Goal: Feedback & Contribution: Contribute content

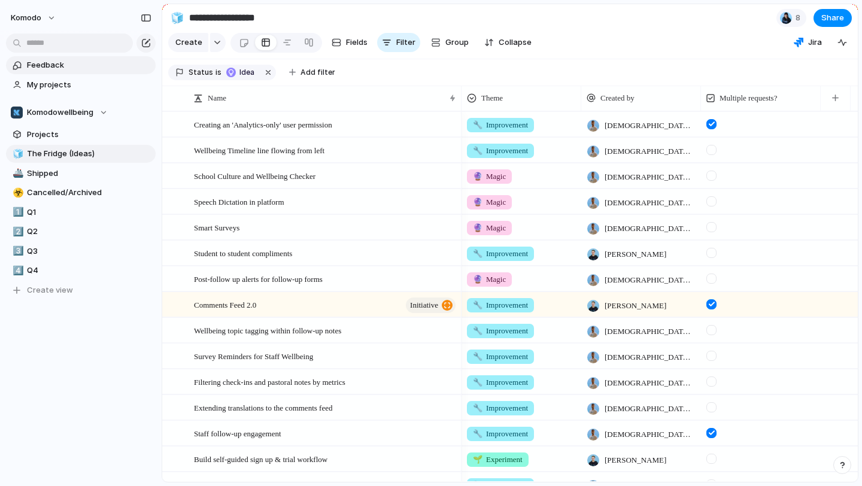
scroll to position [519, 0]
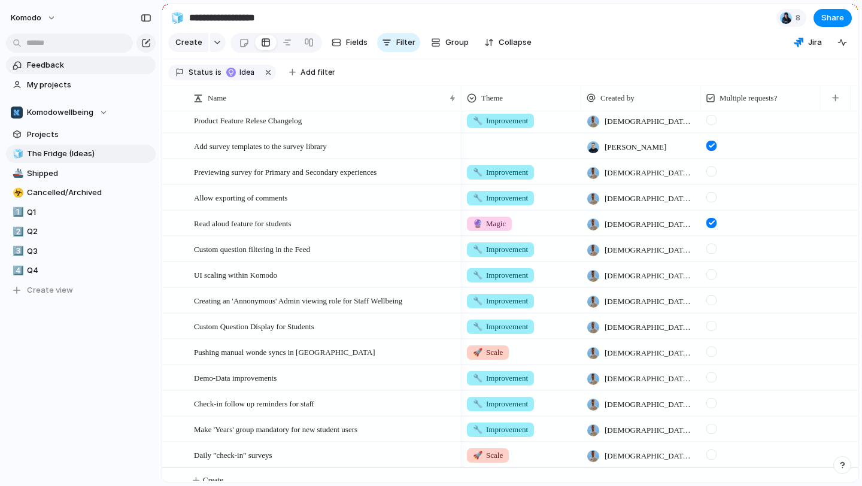
click at [93, 65] on span "Feedback" at bounding box center [89, 65] width 124 height 12
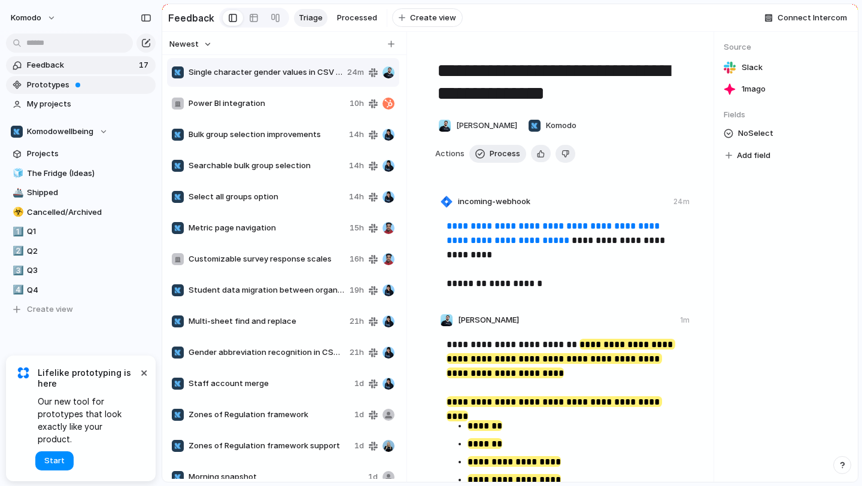
click at [101, 86] on span "Prototypes" at bounding box center [89, 85] width 124 height 12
click at [63, 239] on link "1️⃣ Q1" at bounding box center [81, 232] width 150 height 18
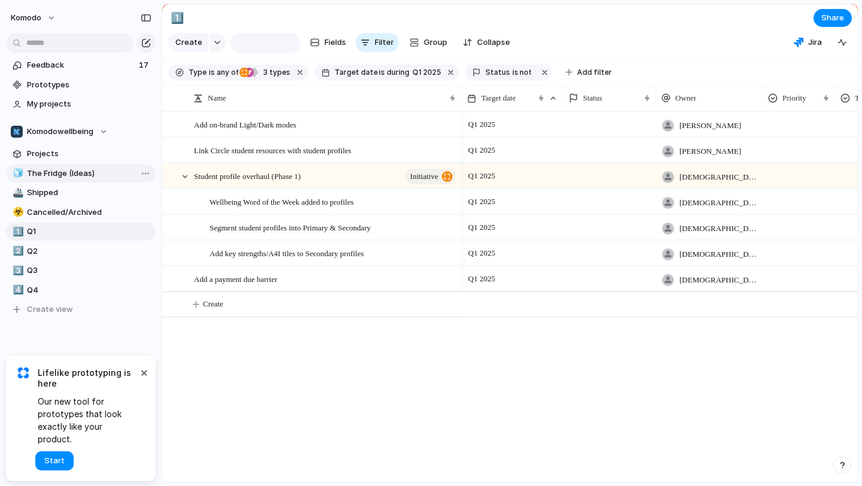
click at [93, 170] on span "The Fridge (Ideas)" at bounding box center [89, 174] width 124 height 12
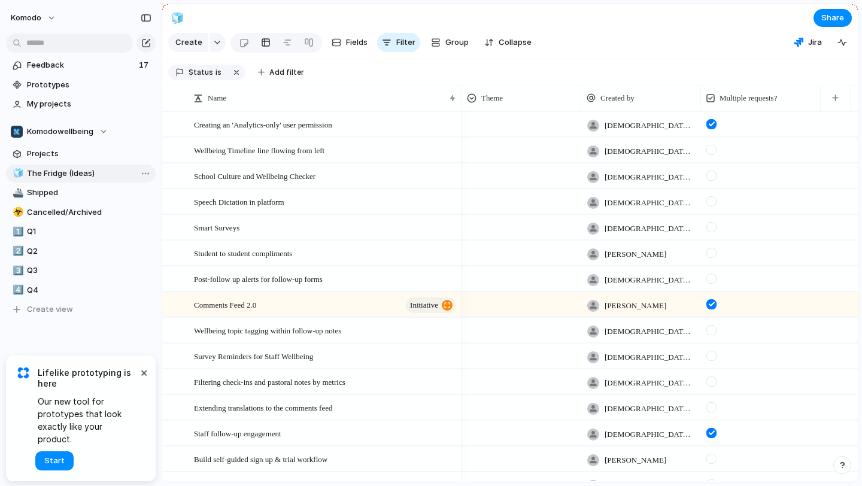
type input "**********"
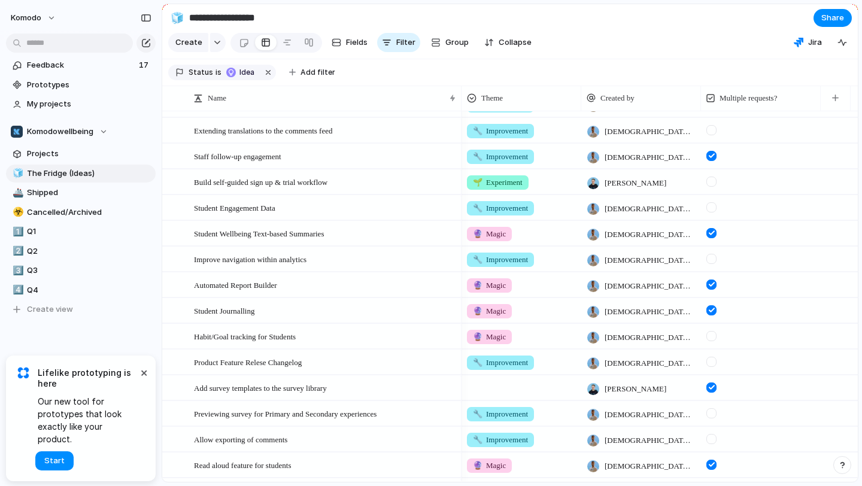
scroll to position [531, 0]
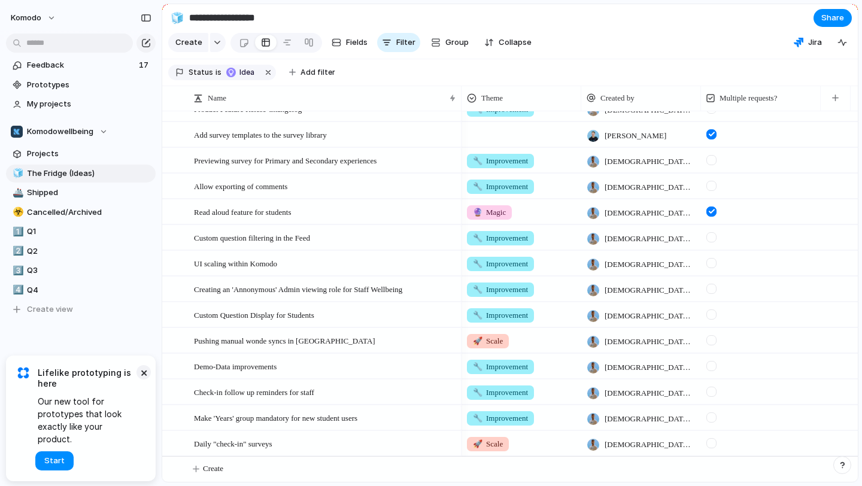
click at [143, 379] on button "×" at bounding box center [143, 372] width 14 height 14
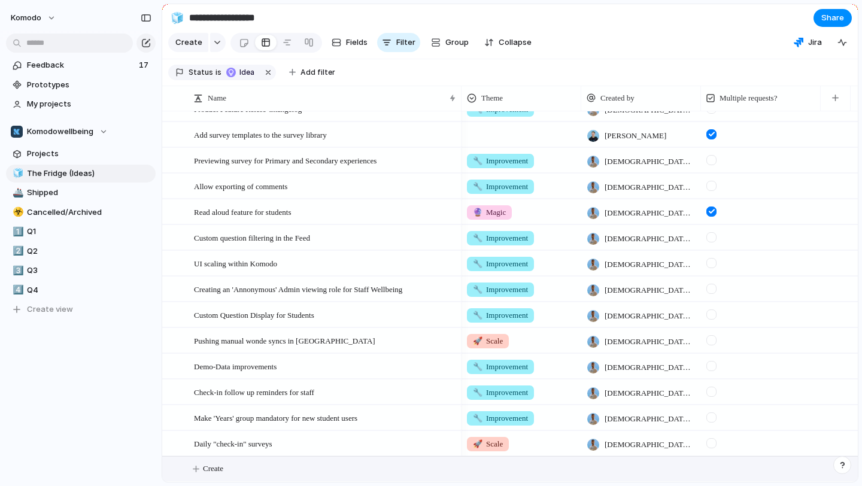
click at [218, 467] on span "Create" at bounding box center [213, 469] width 20 height 12
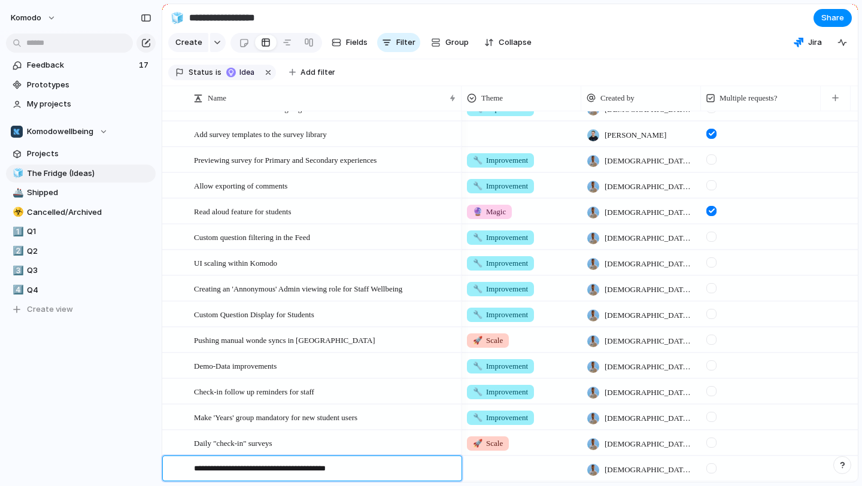
type textarea "**********"
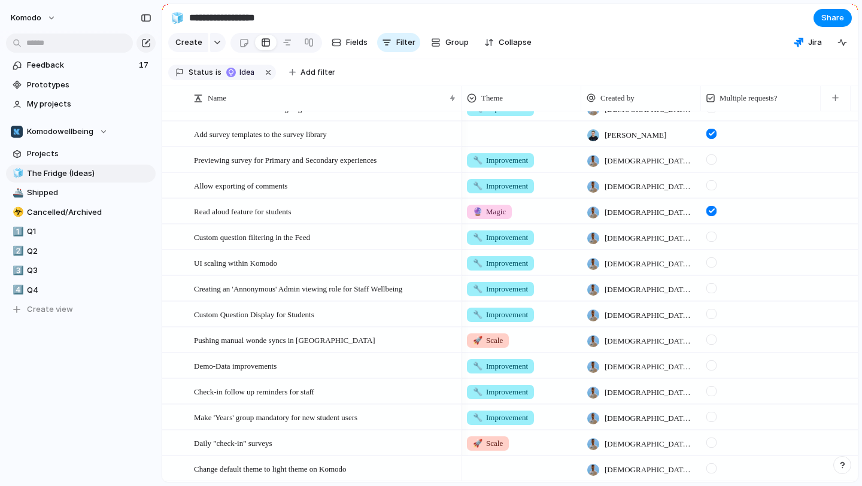
scroll to position [556, 0]
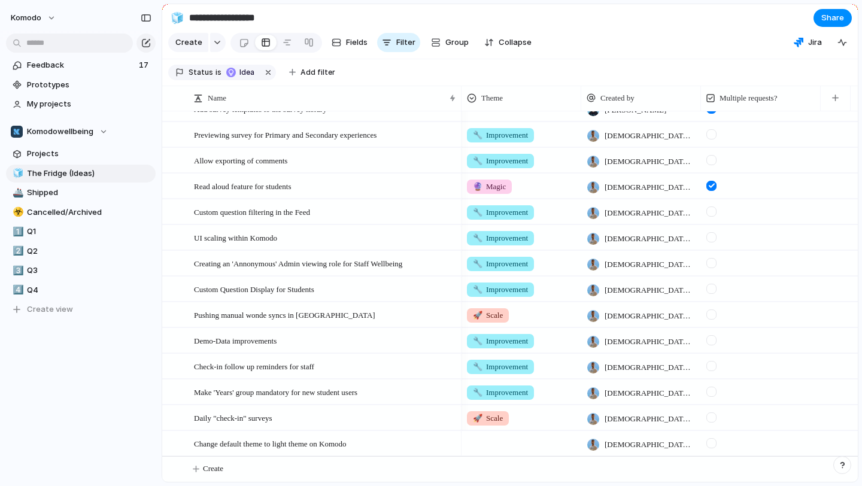
click at [495, 436] on div at bounding box center [521, 441] width 118 height 20
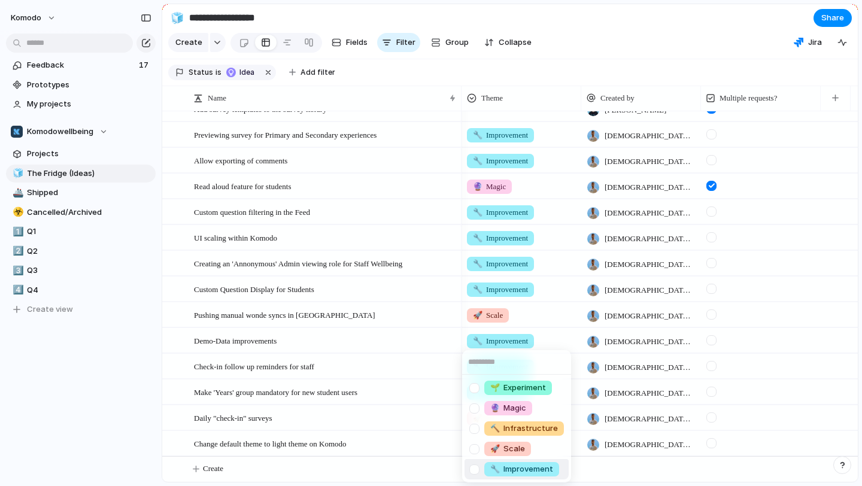
click at [536, 470] on span "🔧 Improvement" at bounding box center [521, 469] width 63 height 12
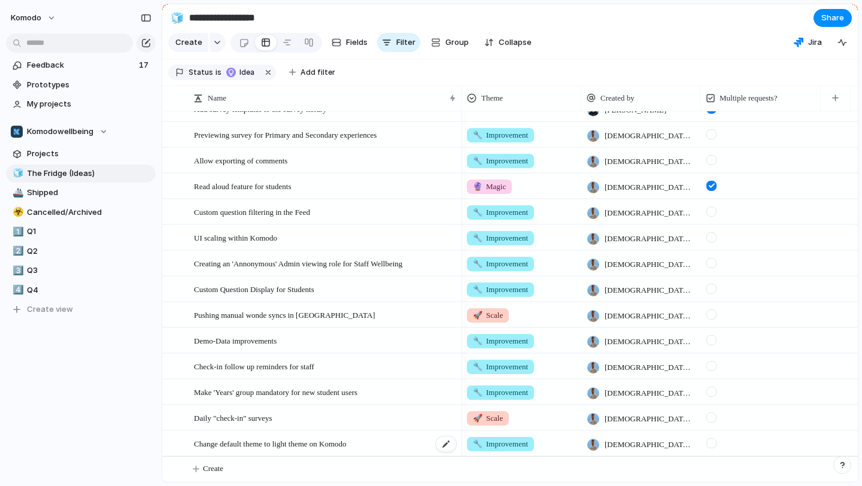
click at [409, 442] on div "Change default theme to light theme on Komodo" at bounding box center [325, 443] width 263 height 25
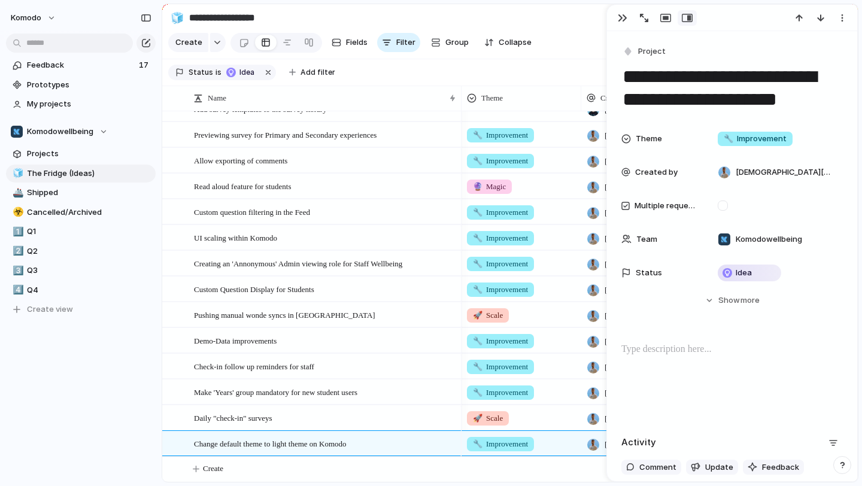
click at [738, 348] on p at bounding box center [731, 349] width 221 height 14
drag, startPoint x: 662, startPoint y: 351, endPoint x: 567, endPoint y: 340, distance: 96.3
click at [567, 340] on main "**********" at bounding box center [510, 243] width 697 height 479
click at [679, 317] on button "Headings" at bounding box center [658, 324] width 60 height 19
click at [660, 350] on span "H1" at bounding box center [659, 351] width 8 height 12
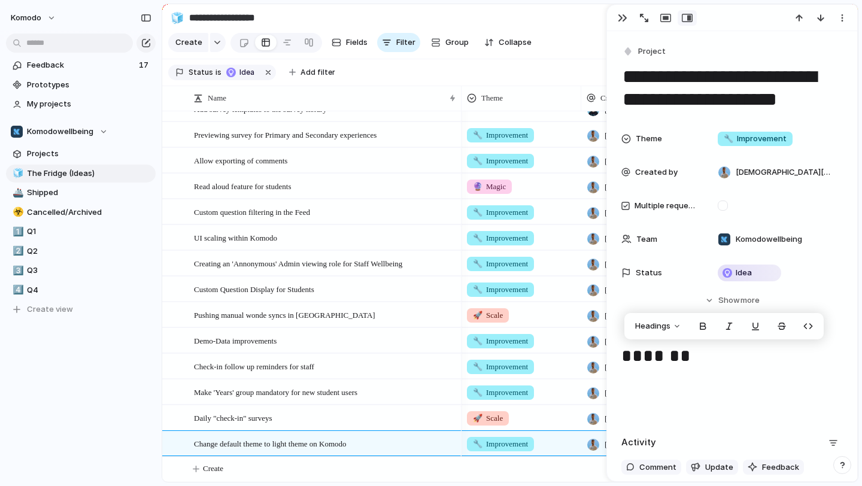
click at [707, 361] on h1 "*******" at bounding box center [731, 356] width 221 height 29
click at [665, 361] on h1 "*******" at bounding box center [731, 356] width 221 height 29
click at [729, 358] on h1 "********" at bounding box center [731, 356] width 221 height 29
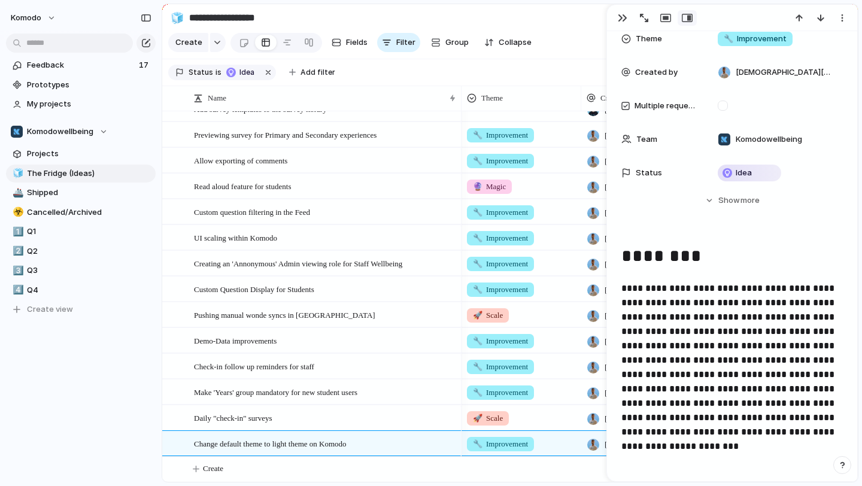
scroll to position [101, 0]
click at [810, 303] on span "**********" at bounding box center [728, 366] width 215 height 167
click at [811, 303] on span "**********" at bounding box center [728, 366] width 215 height 167
click at [692, 333] on span "**********" at bounding box center [728, 366] width 215 height 167
click at [817, 347] on span "**********" at bounding box center [728, 366] width 215 height 167
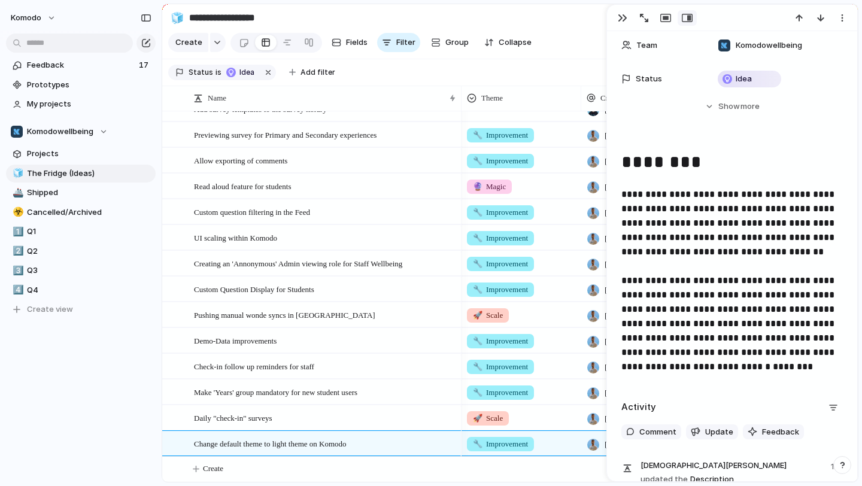
scroll to position [199, 0]
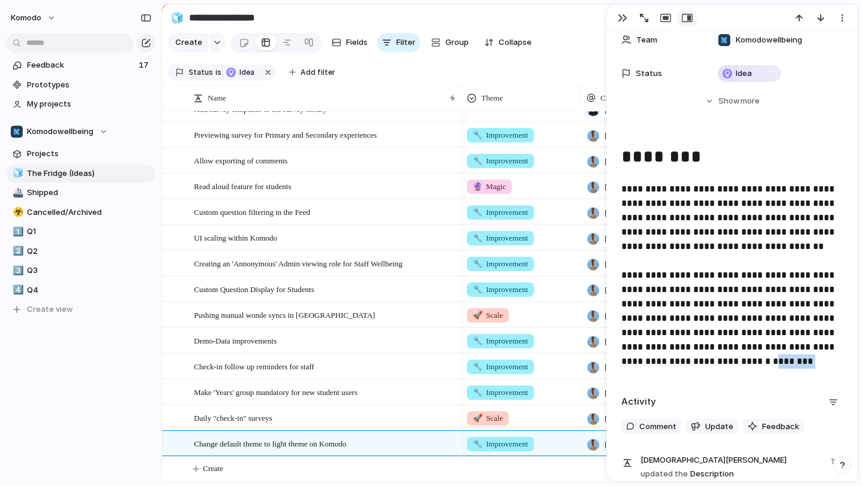
drag, startPoint x: 825, startPoint y: 359, endPoint x: 783, endPoint y: 359, distance: 41.3
click at [783, 359] on p "**********" at bounding box center [731, 275] width 221 height 187
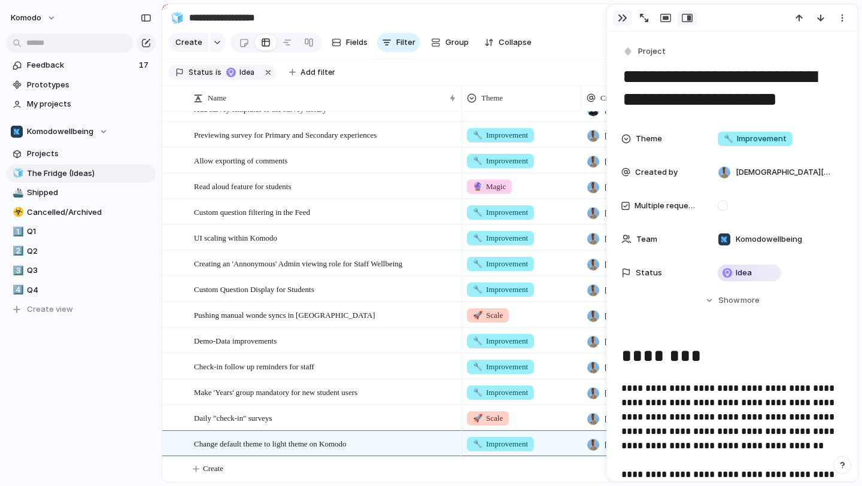
click at [625, 19] on div "button" at bounding box center [623, 18] width 10 height 10
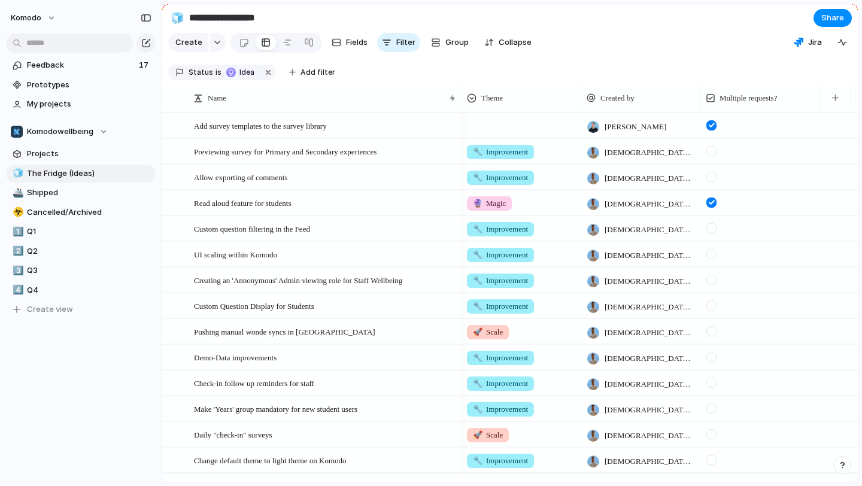
scroll to position [556, 0]
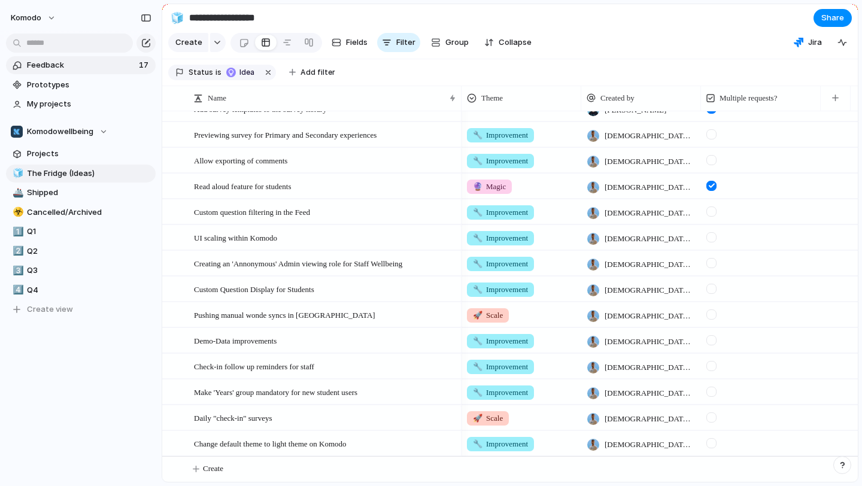
click at [105, 68] on span "Feedback" at bounding box center [81, 65] width 108 height 12
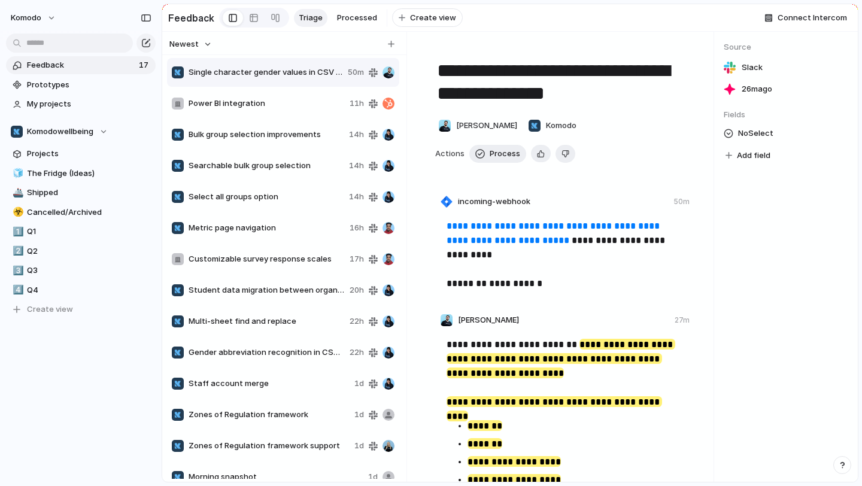
click at [302, 99] on span "Power BI integration" at bounding box center [266, 104] width 156 height 12
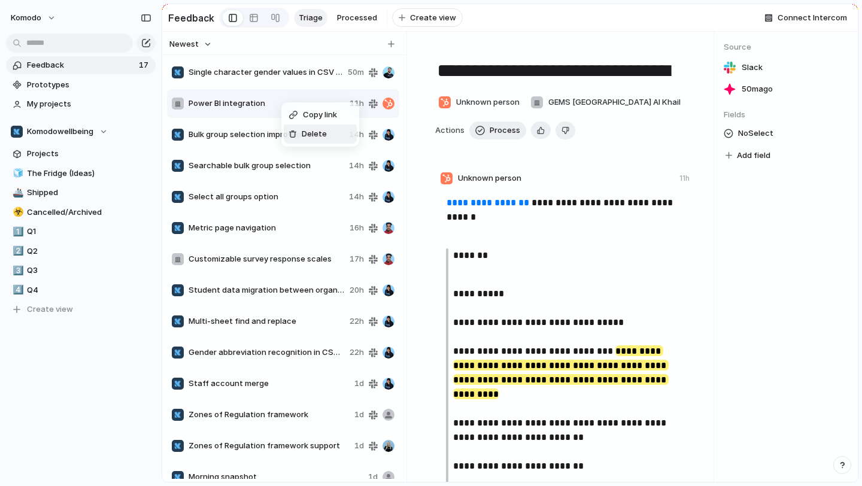
click at [305, 132] on span "Delete" at bounding box center [314, 134] width 25 height 12
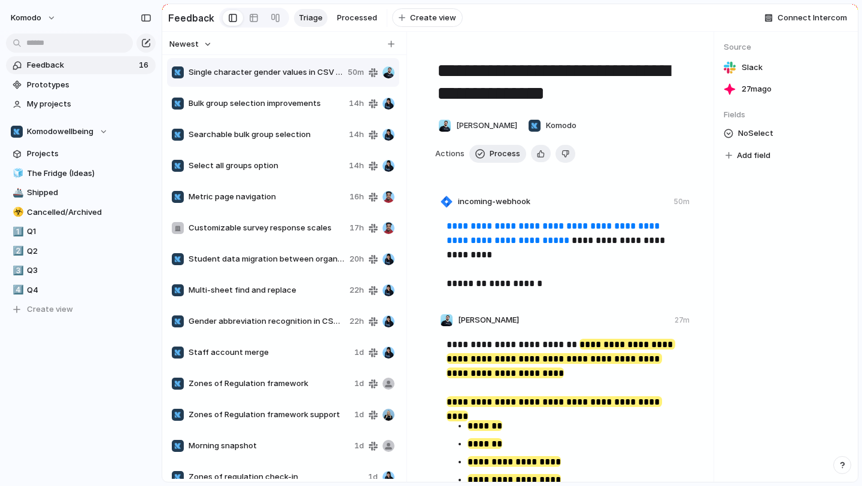
click at [285, 191] on span "Metric page navigation" at bounding box center [266, 197] width 156 height 12
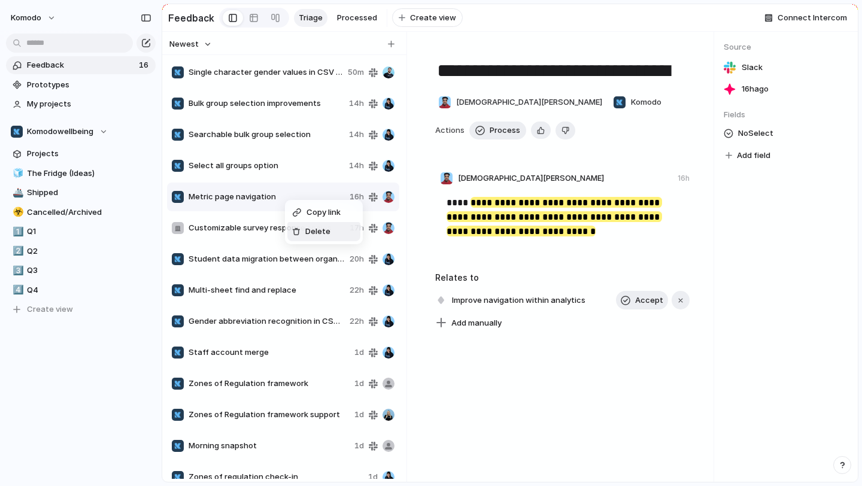
click at [303, 229] on div "Delete" at bounding box center [311, 232] width 38 height 12
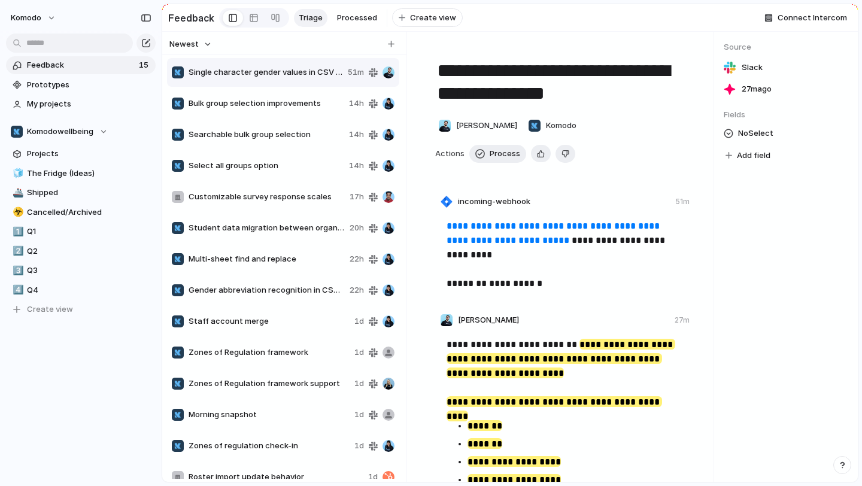
click at [285, 187] on div "Customizable survey response scales 17h" at bounding box center [283, 197] width 232 height 29
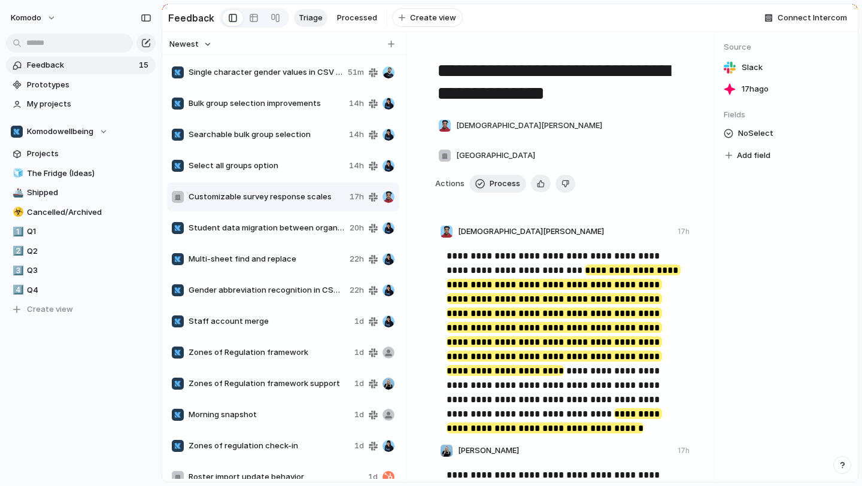
click at [278, 172] on div "Select all groups option 14h" at bounding box center [283, 165] width 232 height 29
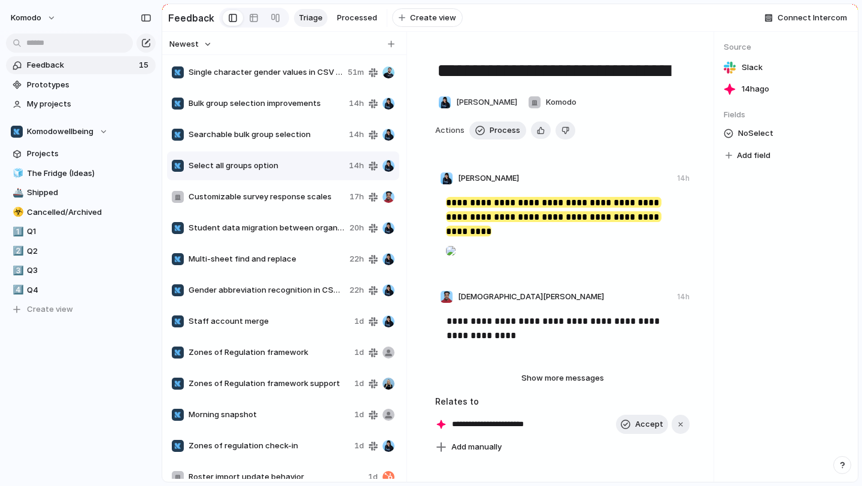
click at [267, 135] on span "Searchable bulk group selection" at bounding box center [266, 135] width 156 height 12
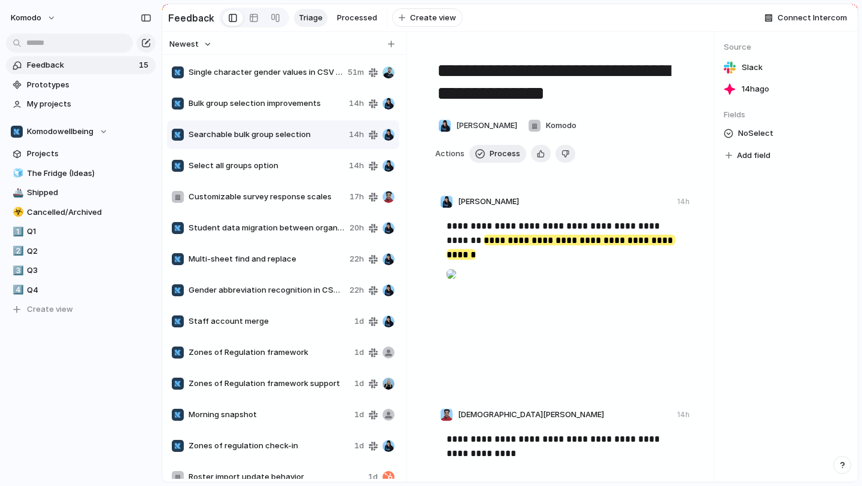
scroll to position [45, 0]
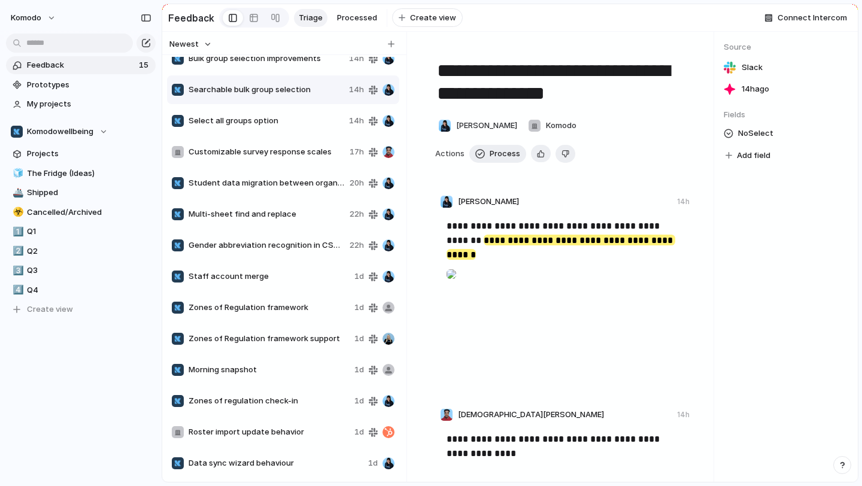
click at [289, 275] on span "Staff account merge" at bounding box center [268, 276] width 161 height 12
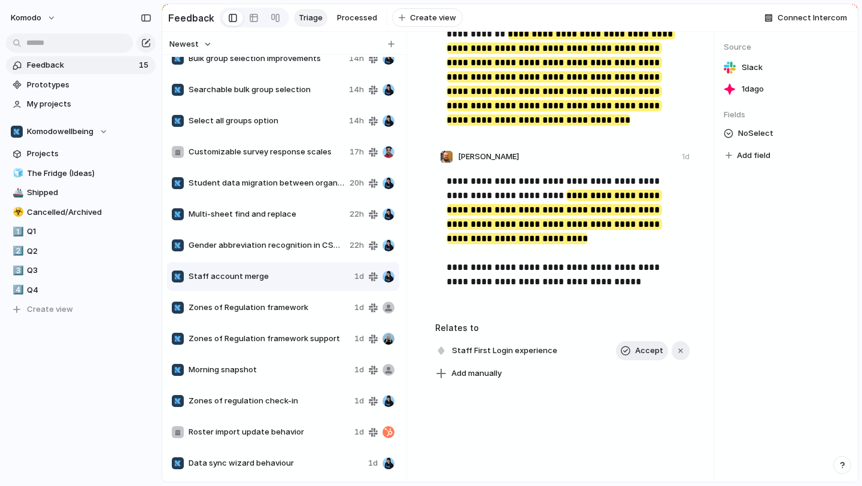
scroll to position [406, 0]
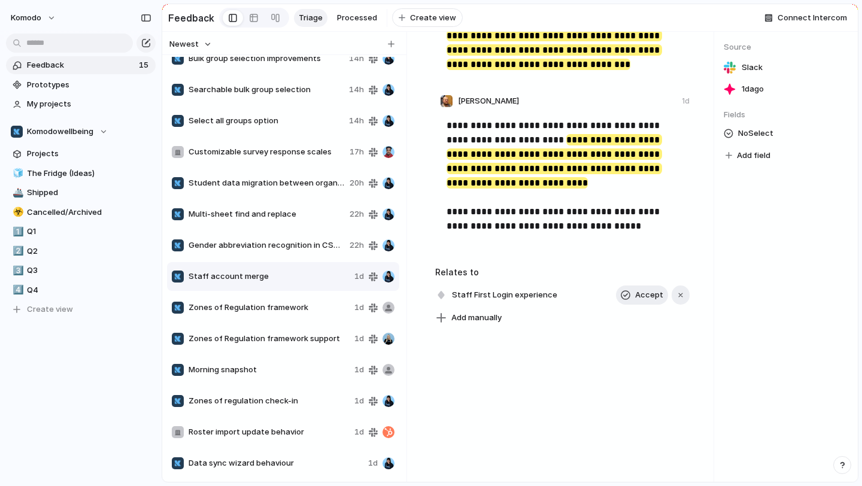
click at [257, 303] on span "Zones of Regulation framework" at bounding box center [268, 308] width 161 height 12
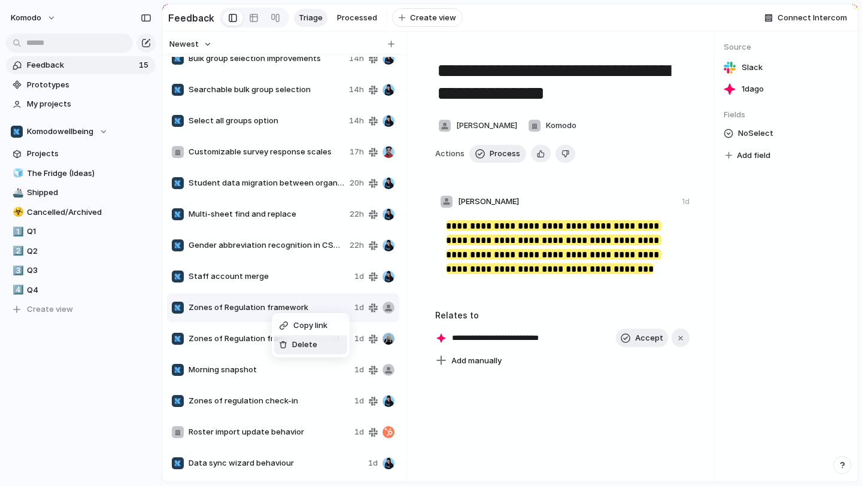
click at [289, 339] on div "Delete" at bounding box center [298, 345] width 38 height 12
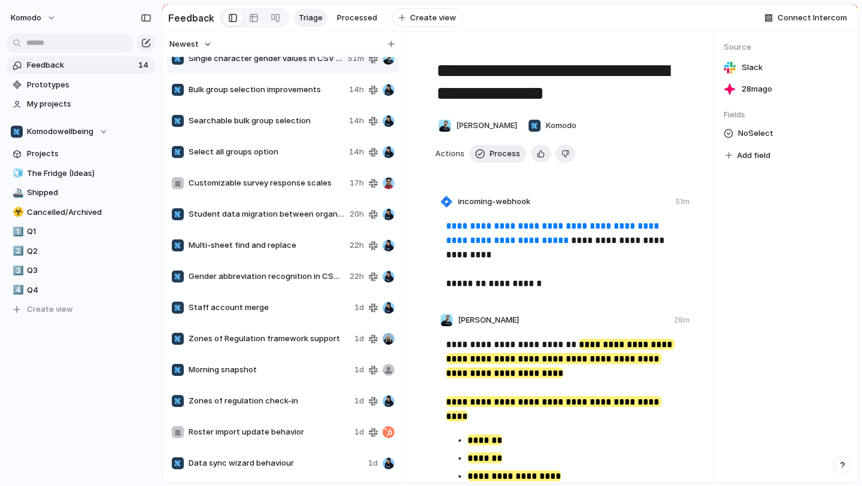
scroll to position [14, 0]
click at [276, 371] on span "Morning snapshot" at bounding box center [268, 370] width 161 height 12
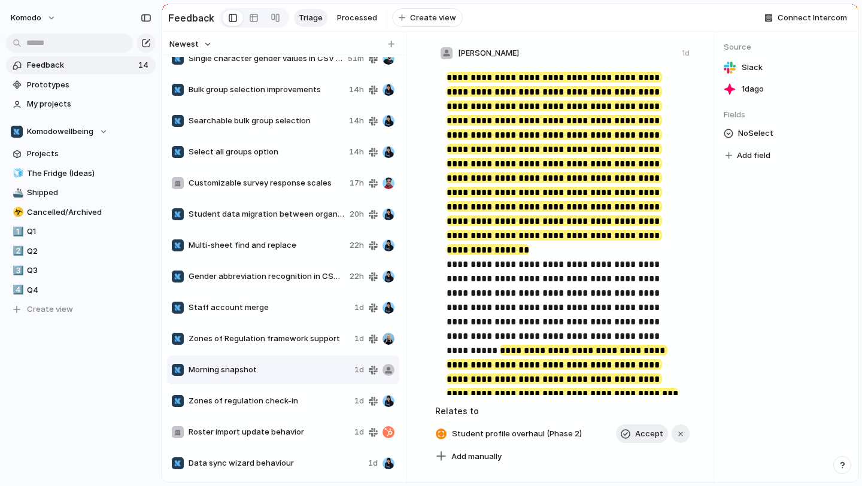
scroll to position [126, 0]
click at [483, 464] on div "**********" at bounding box center [562, 257] width 302 height 450
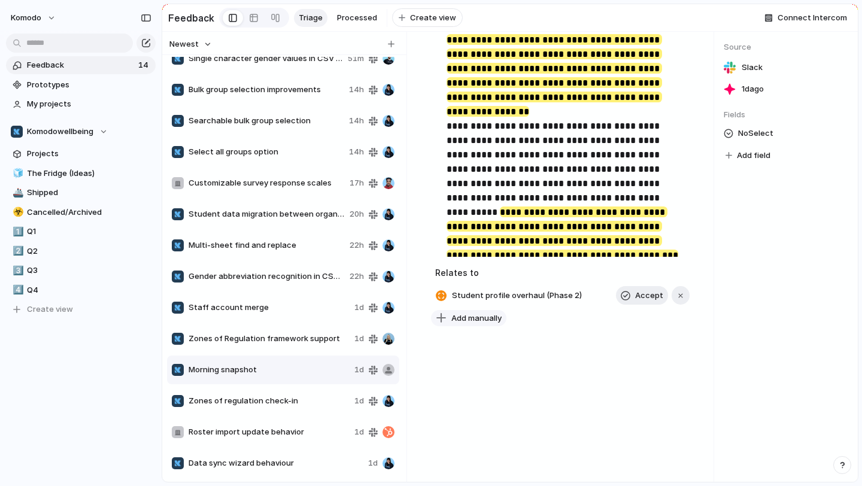
click at [464, 319] on span "Add manually" at bounding box center [476, 318] width 50 height 12
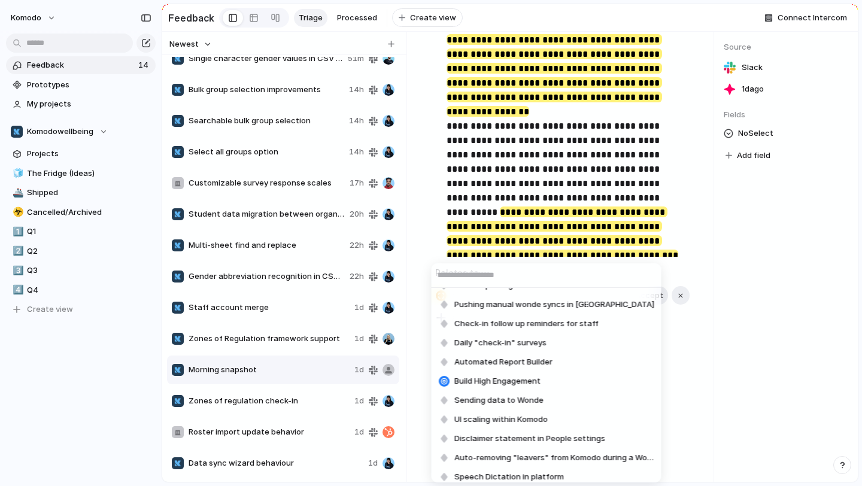
scroll to position [911, 0]
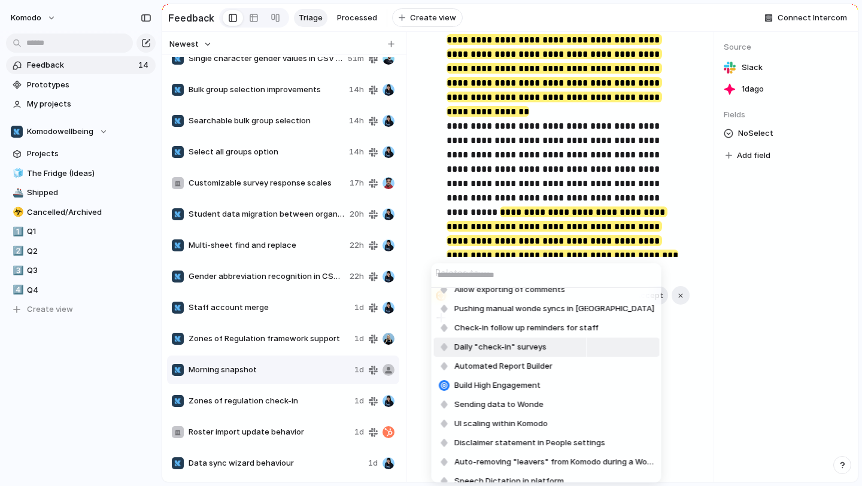
click at [534, 345] on span "Daily "check-in" surveys" at bounding box center [500, 347] width 92 height 12
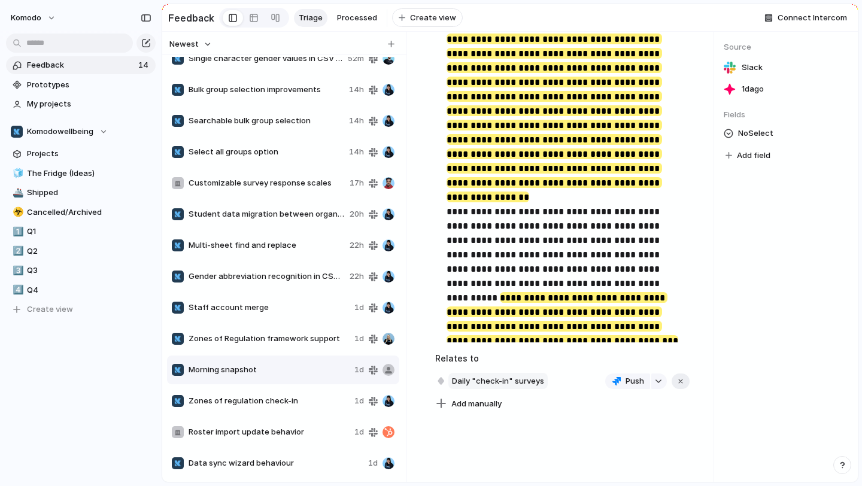
scroll to position [0, 0]
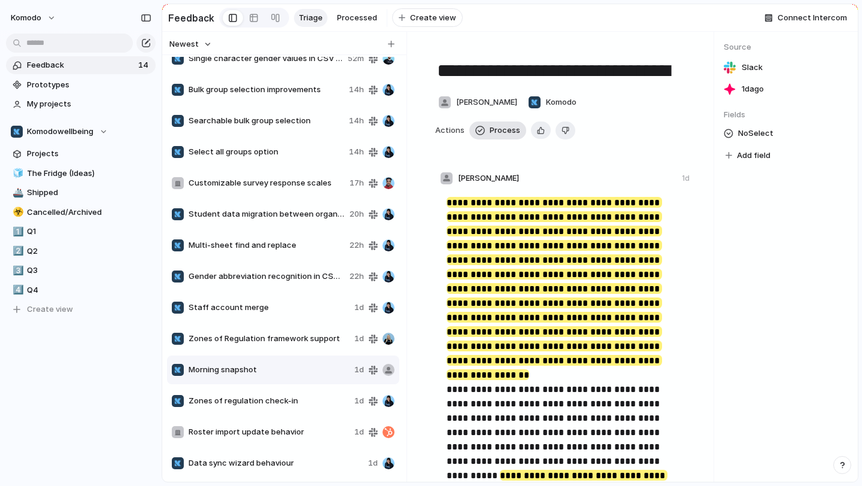
click at [496, 123] on button "Process" at bounding box center [497, 130] width 57 height 18
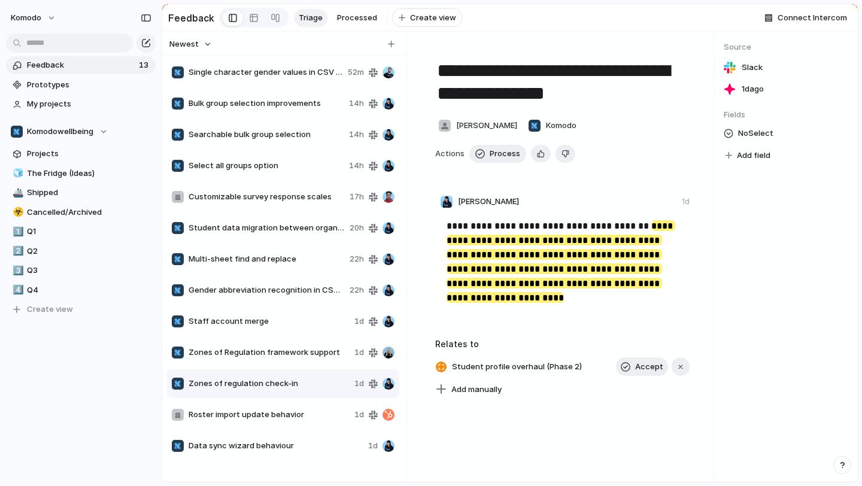
click at [117, 64] on span "Feedback" at bounding box center [81, 65] width 108 height 12
click at [326, 416] on span "Roster import update behavior" at bounding box center [268, 415] width 161 height 12
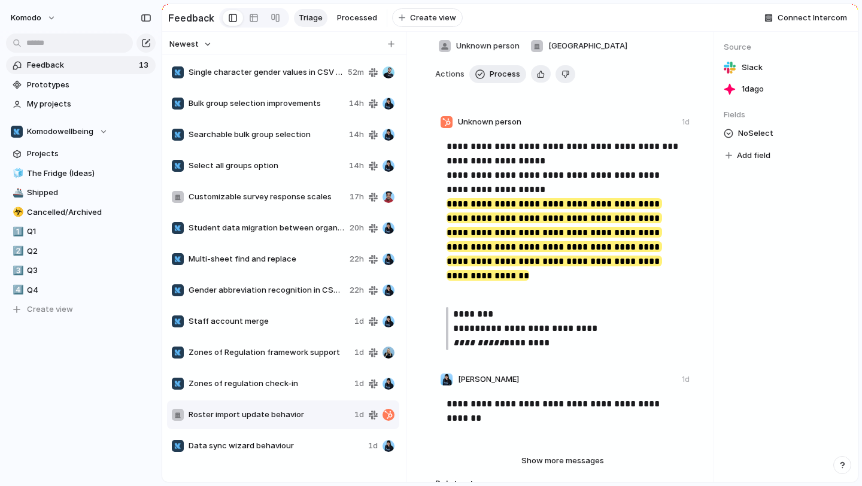
scroll to position [139, 0]
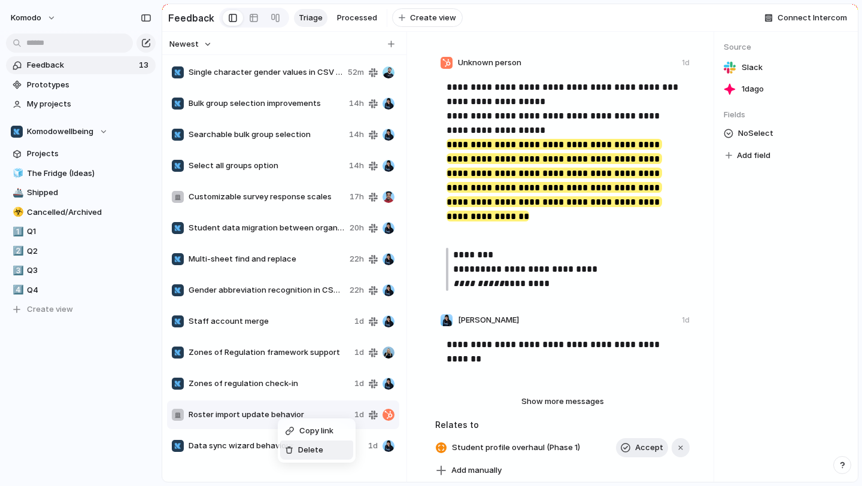
click at [296, 449] on div "Delete" at bounding box center [304, 450] width 38 height 12
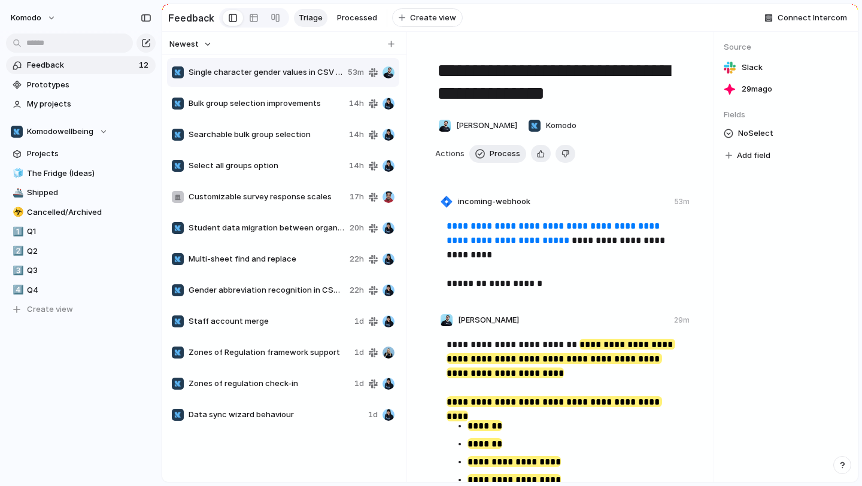
click at [294, 412] on span "Data sync wizard behaviour" at bounding box center [275, 415] width 175 height 12
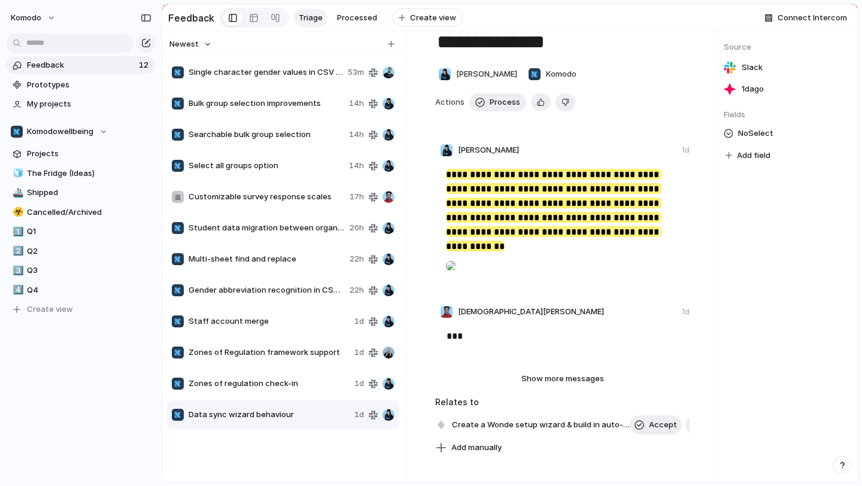
scroll to position [82, 0]
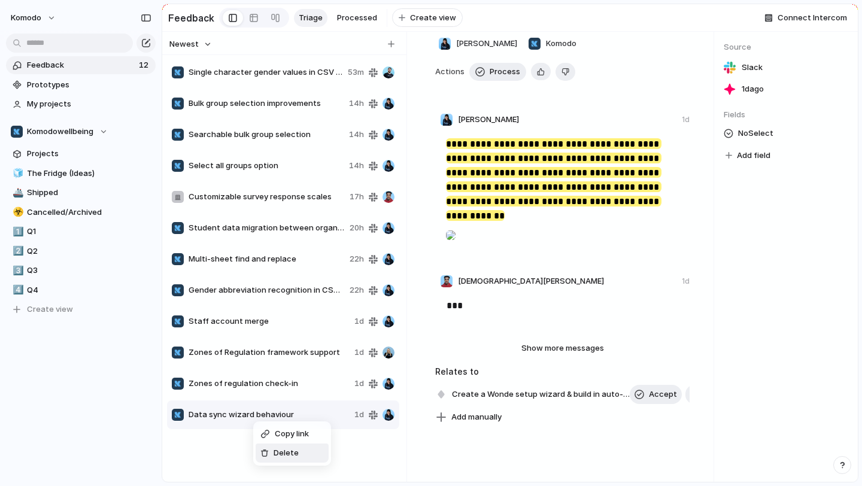
click at [287, 453] on span "Delete" at bounding box center [285, 453] width 25 height 12
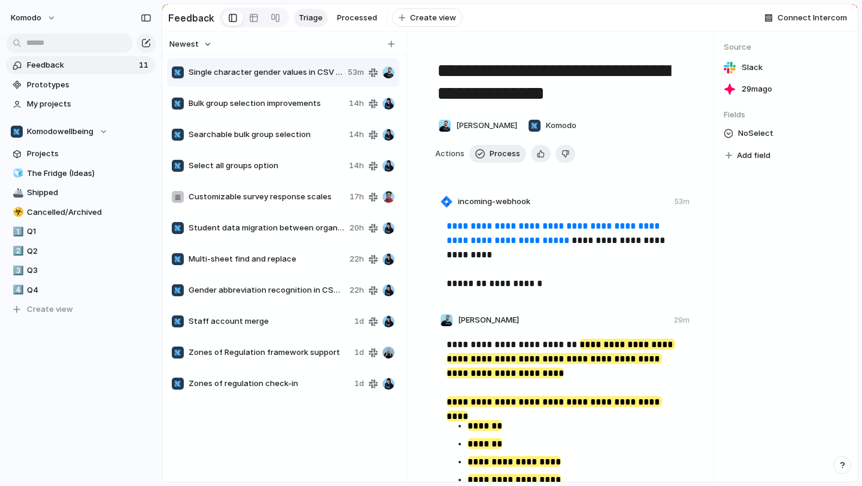
click at [302, 385] on span "Zones of regulation check-in" at bounding box center [268, 384] width 161 height 12
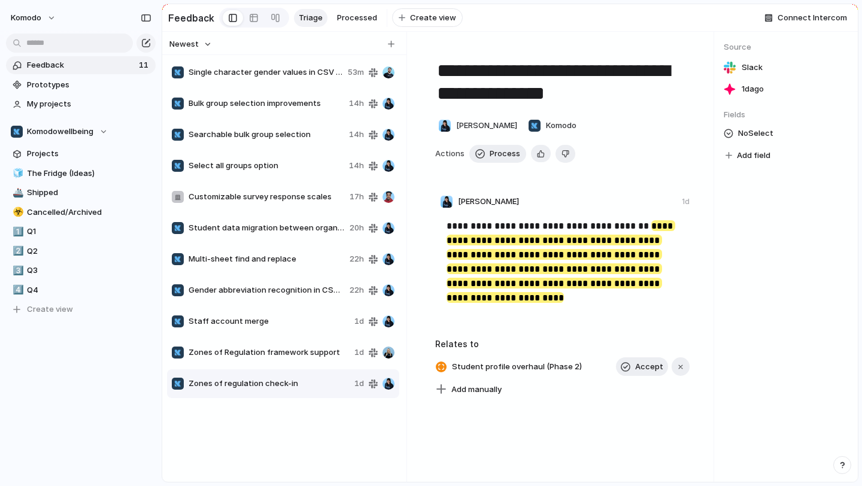
click at [251, 404] on div "Copy link Delete" at bounding box center [431, 243] width 862 height 486
click at [463, 391] on span "Add manually" at bounding box center [476, 390] width 50 height 12
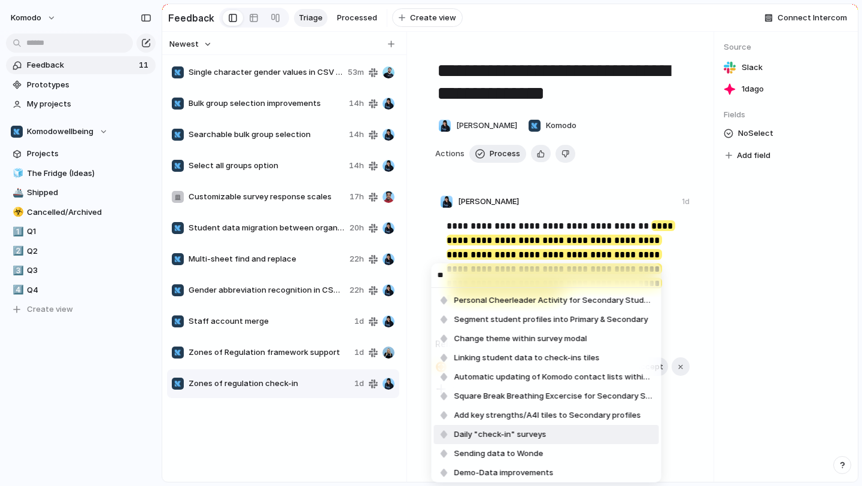
type input "**"
click at [536, 430] on span "Daily "check-in" surveys" at bounding box center [500, 434] width 92 height 12
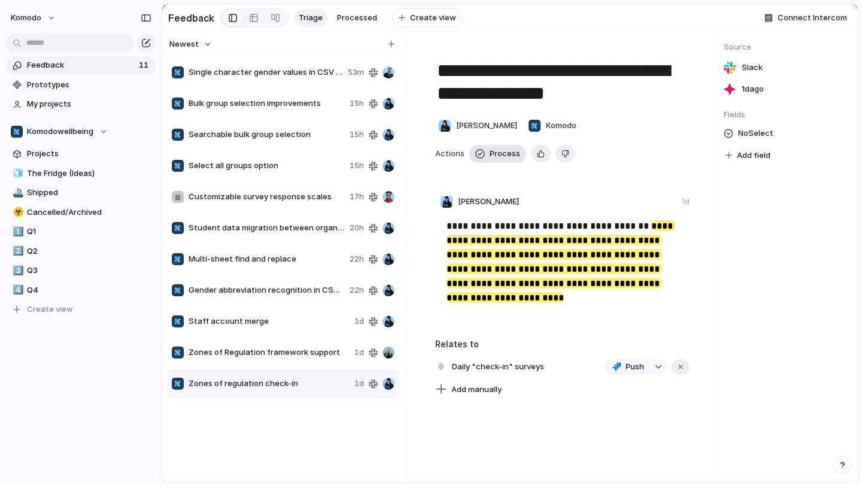
click at [502, 156] on span "Process" at bounding box center [504, 154] width 31 height 12
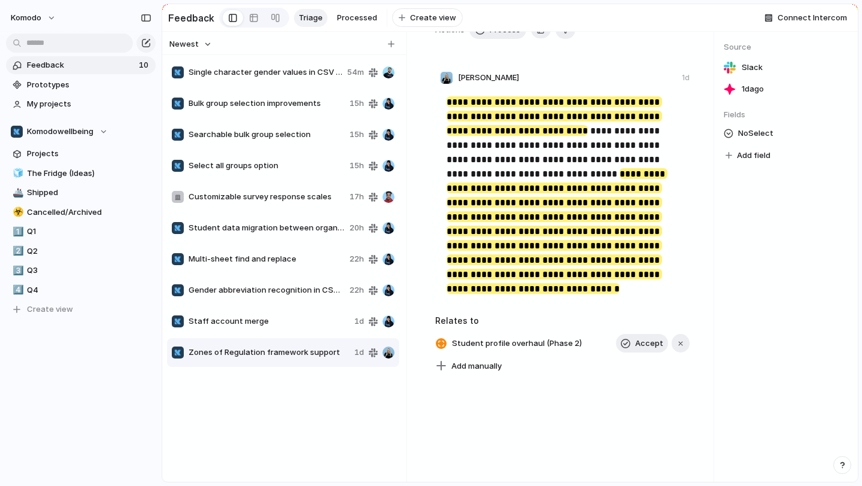
scroll to position [172, 0]
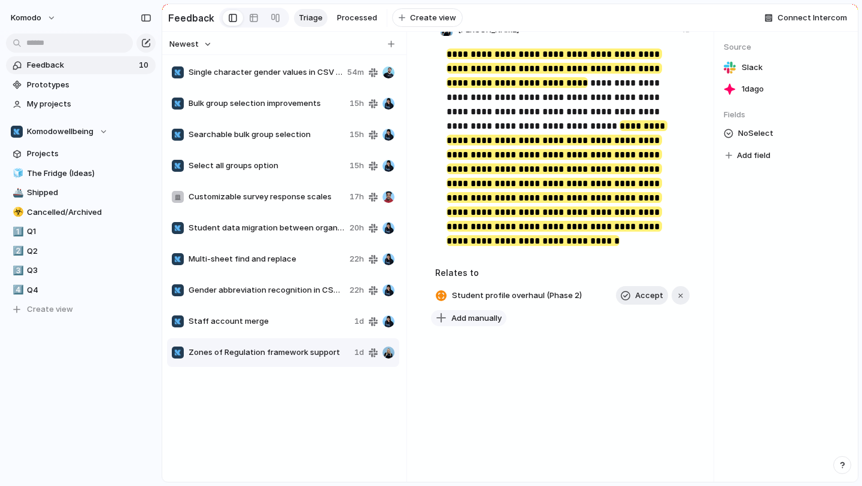
click at [472, 318] on span "Add manually" at bounding box center [476, 318] width 50 height 12
type input "***"
click at [504, 372] on span "Daily "check-in" surveys" at bounding box center [500, 368] width 92 height 12
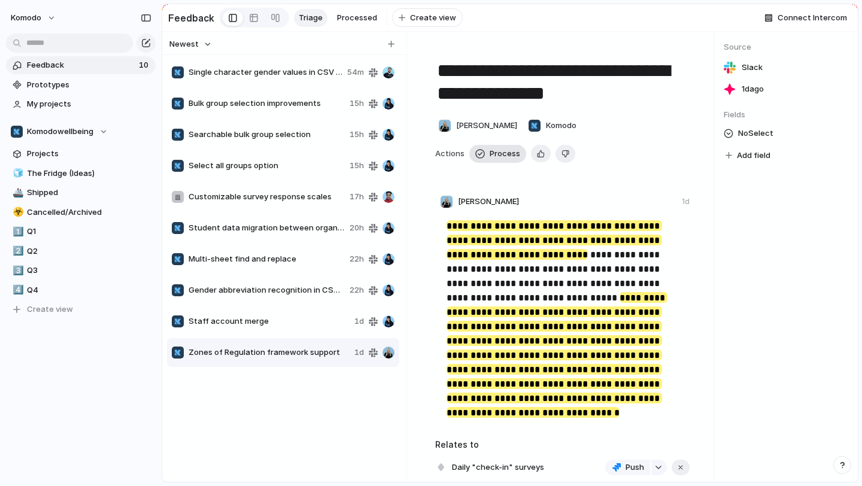
click at [501, 152] on span "Process" at bounding box center [504, 154] width 31 height 12
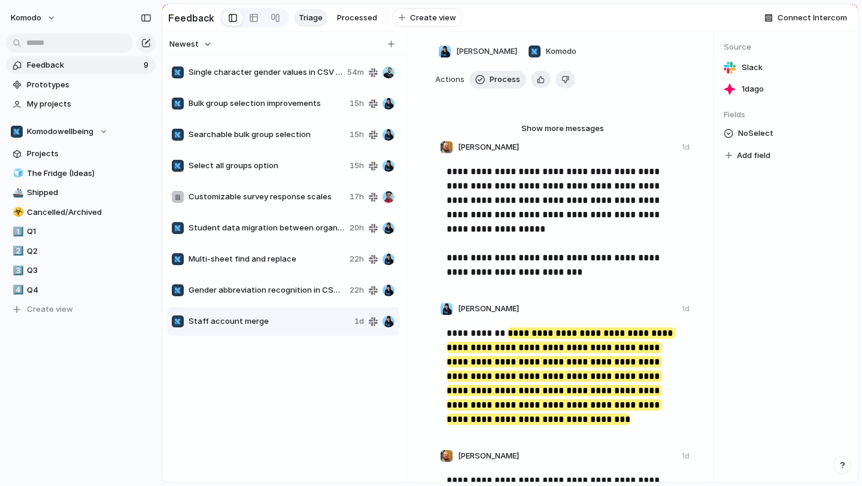
scroll to position [53, 0]
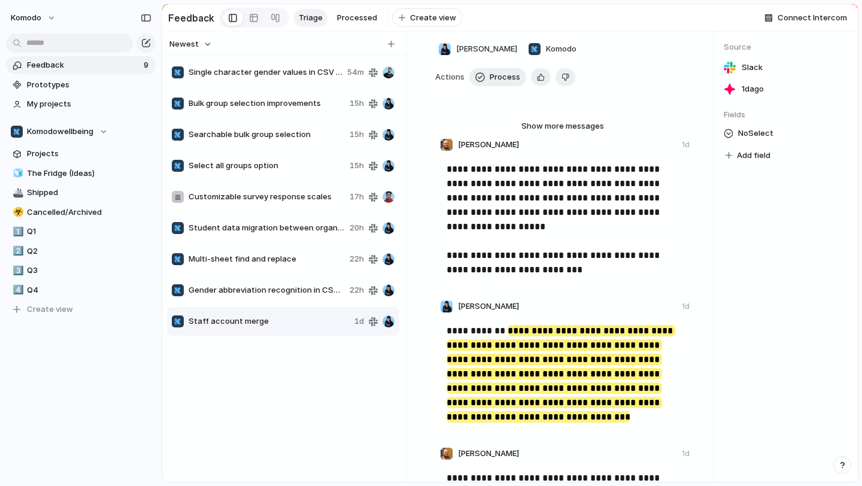
click at [275, 285] on span "Gender abbreviation recognition in CSV upload" at bounding box center [266, 290] width 156 height 12
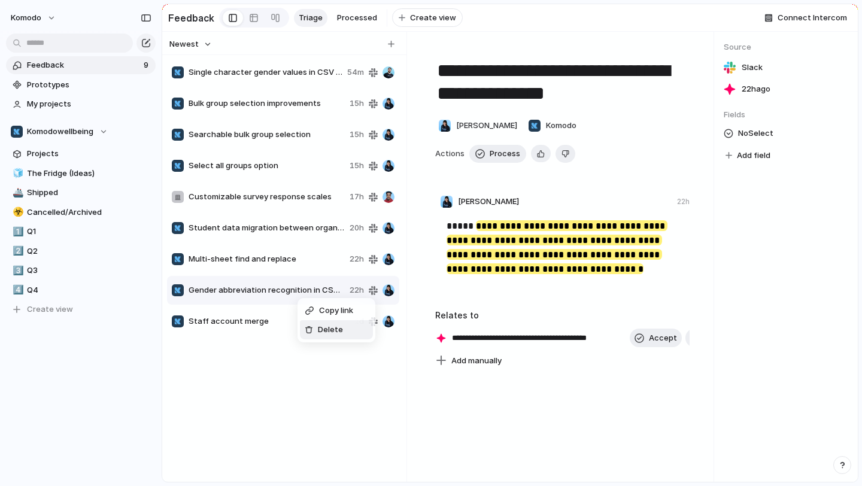
click at [339, 333] on span "Delete" at bounding box center [330, 330] width 25 height 12
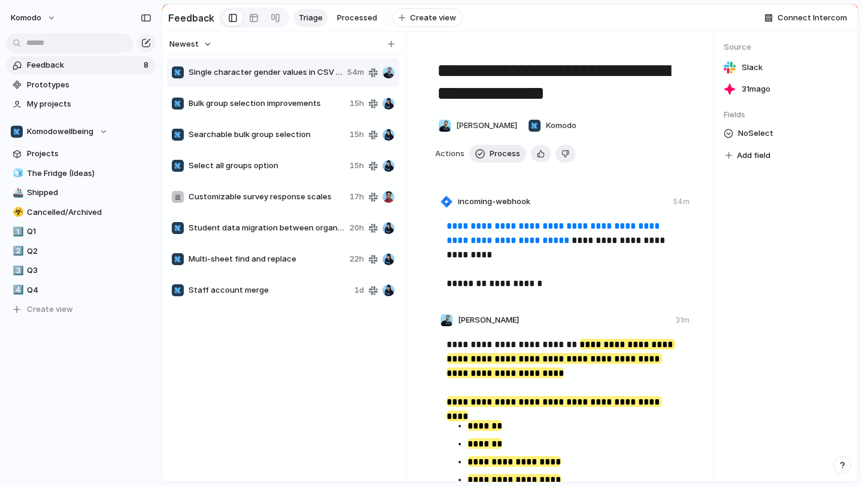
click at [308, 269] on div "Multi-sheet find and replace 22h" at bounding box center [283, 259] width 232 height 29
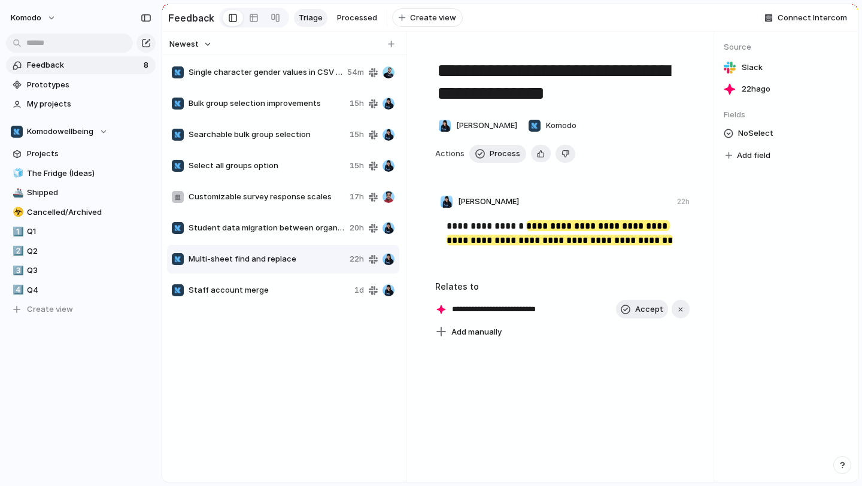
click at [261, 224] on span "Student data migration between organisations" at bounding box center [266, 228] width 156 height 12
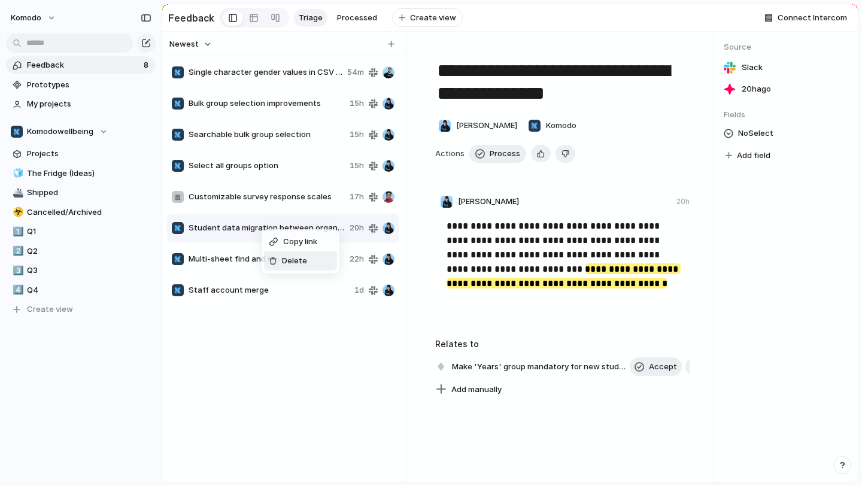
click at [279, 261] on div "Delete" at bounding box center [288, 261] width 38 height 12
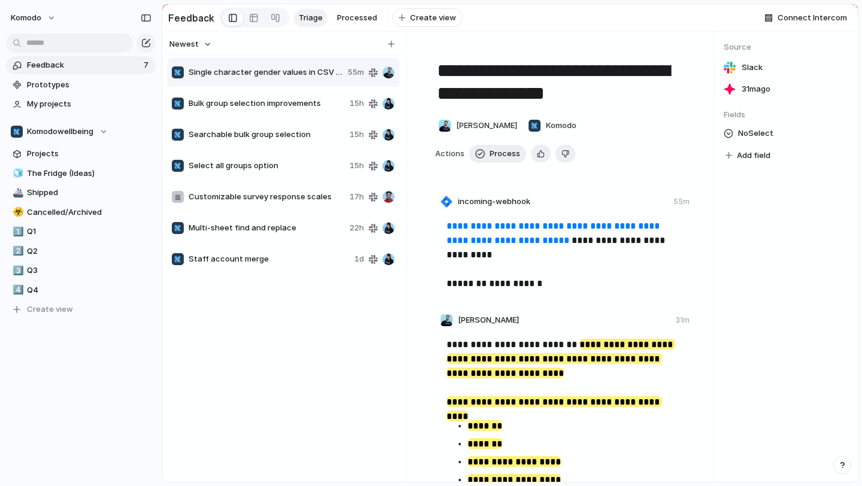
click at [280, 204] on div "Customizable survey response scales 17h" at bounding box center [283, 197] width 232 height 29
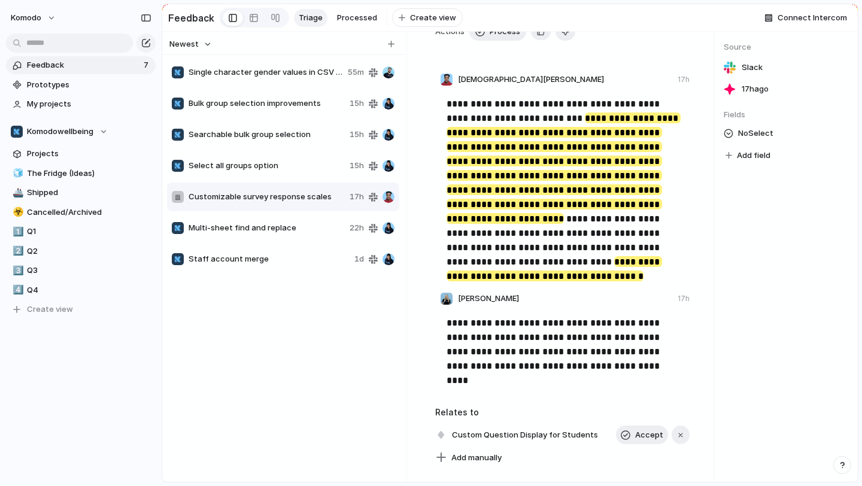
scroll to position [159, 0]
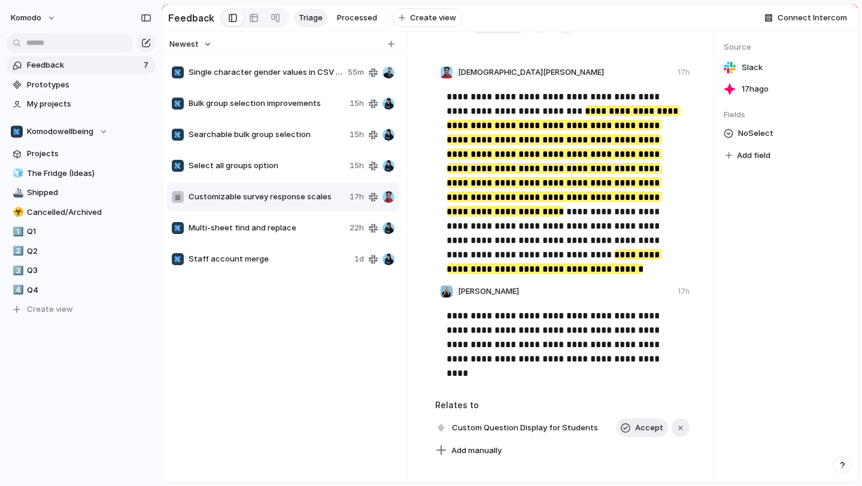
click at [261, 175] on div "Select all groups option 15h" at bounding box center [283, 165] width 232 height 29
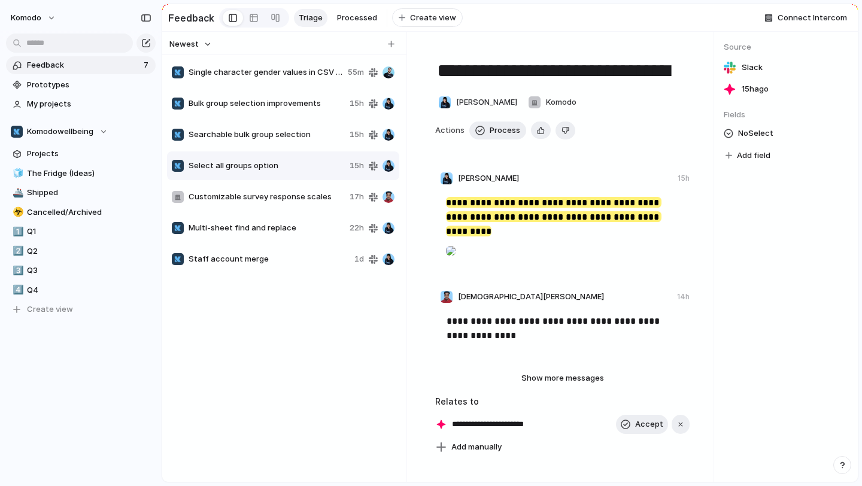
click at [276, 144] on div "Searchable bulk group selection 15h" at bounding box center [283, 134] width 232 height 29
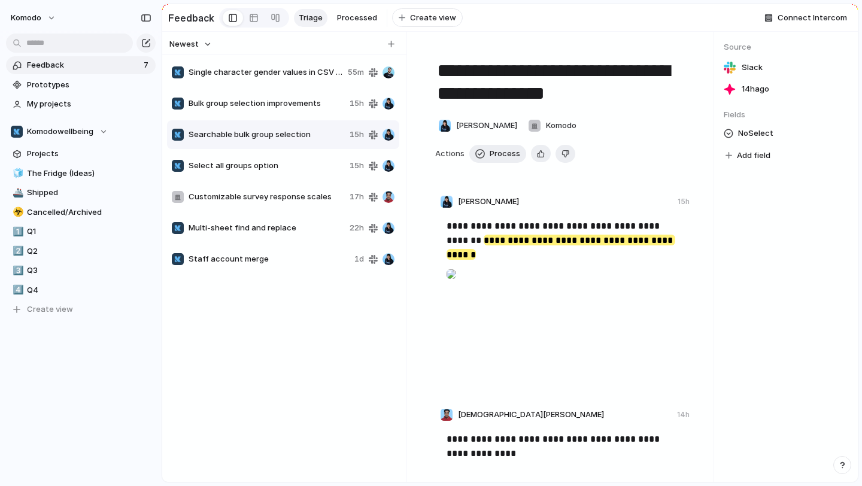
click at [273, 101] on span "Bulk group selection improvements" at bounding box center [266, 104] width 156 height 12
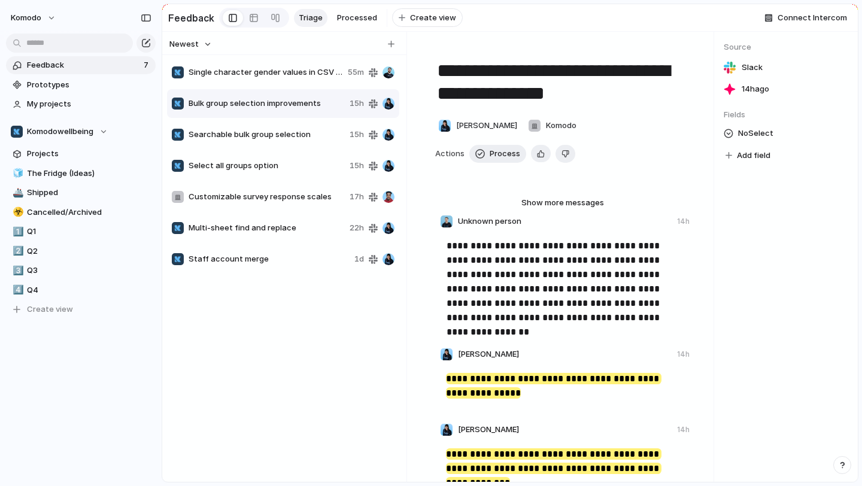
click at [291, 69] on span "Single character gender values in CSV import" at bounding box center [265, 72] width 154 height 12
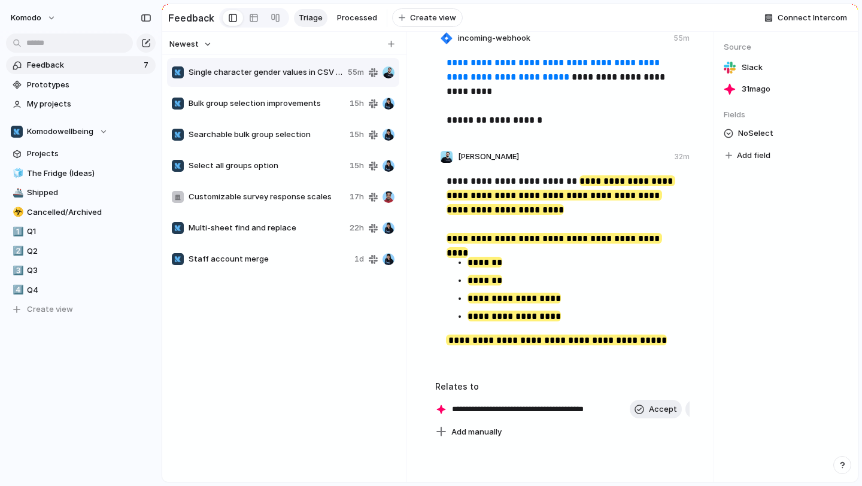
scroll to position [168, 0]
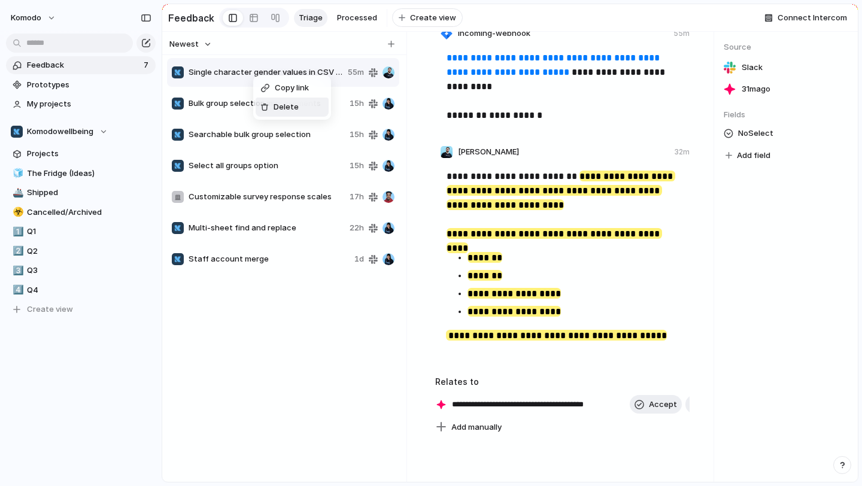
click at [278, 111] on span "Delete" at bounding box center [285, 107] width 25 height 12
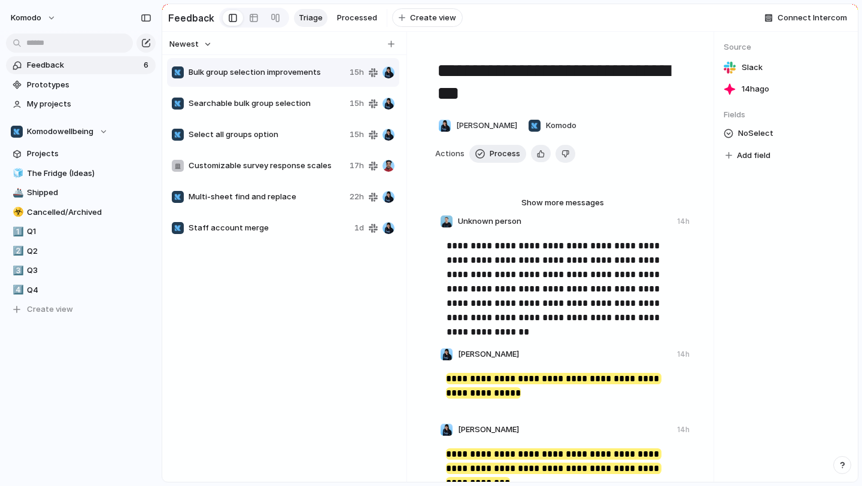
click at [288, 232] on span "Staff account merge" at bounding box center [268, 228] width 161 height 12
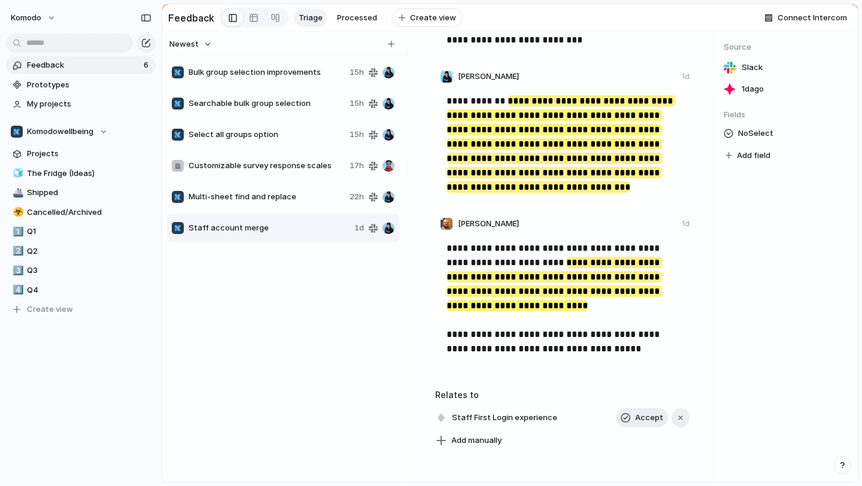
scroll to position [287, 0]
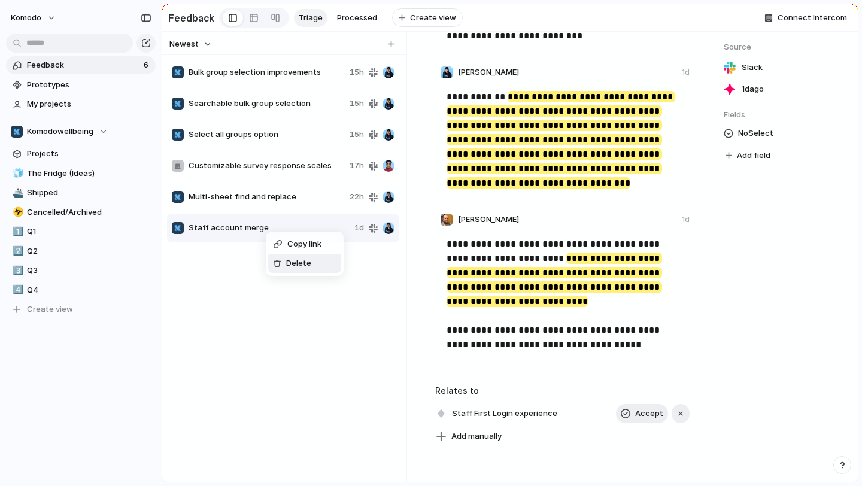
click at [287, 262] on span "Delete" at bounding box center [298, 263] width 25 height 12
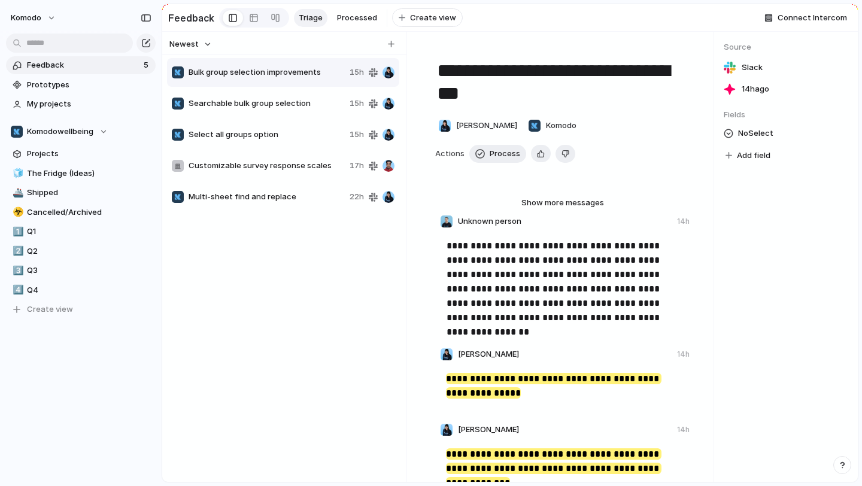
click at [276, 199] on span "Multi-sheet find and replace" at bounding box center [266, 197] width 156 height 12
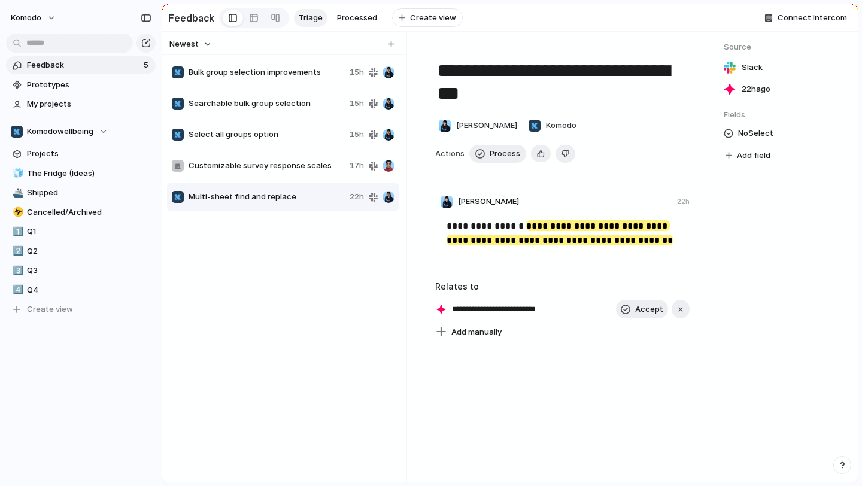
click at [285, 163] on span "Customizable survey response scales" at bounding box center [266, 166] width 156 height 12
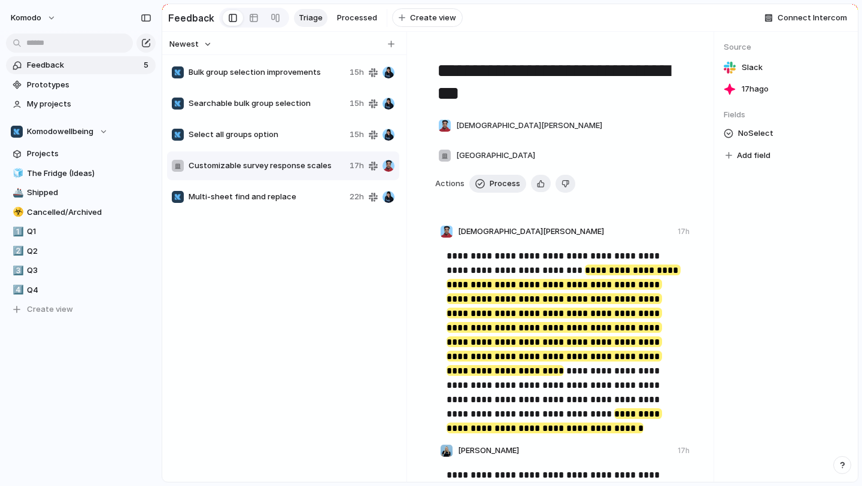
click at [294, 193] on span "Multi-sheet find and replace" at bounding box center [266, 197] width 156 height 12
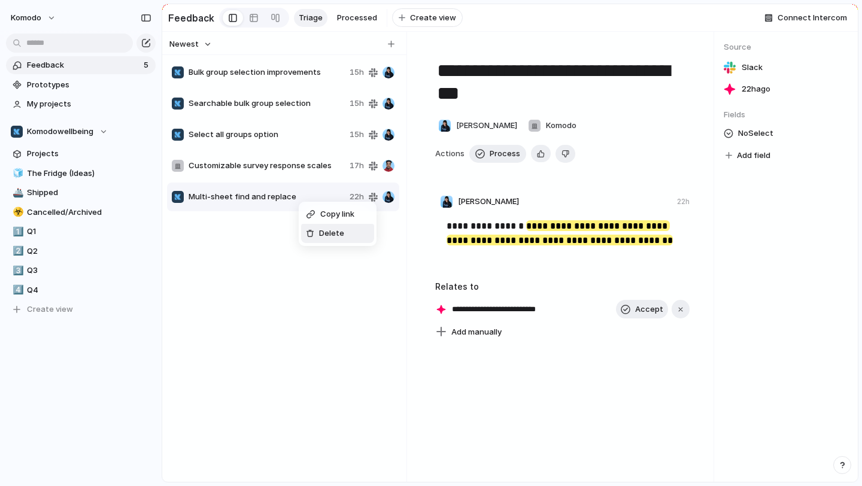
click at [352, 233] on li "Delete" at bounding box center [337, 233] width 73 height 19
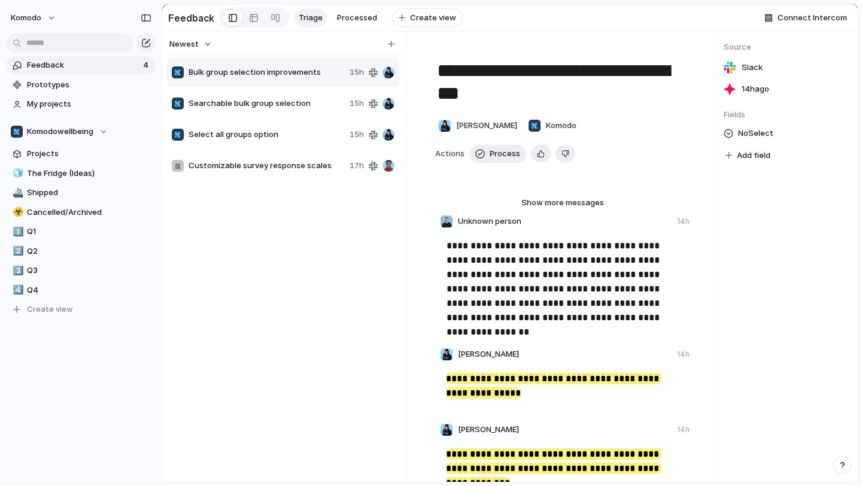
click at [284, 135] on span "Select all groups option" at bounding box center [266, 135] width 156 height 12
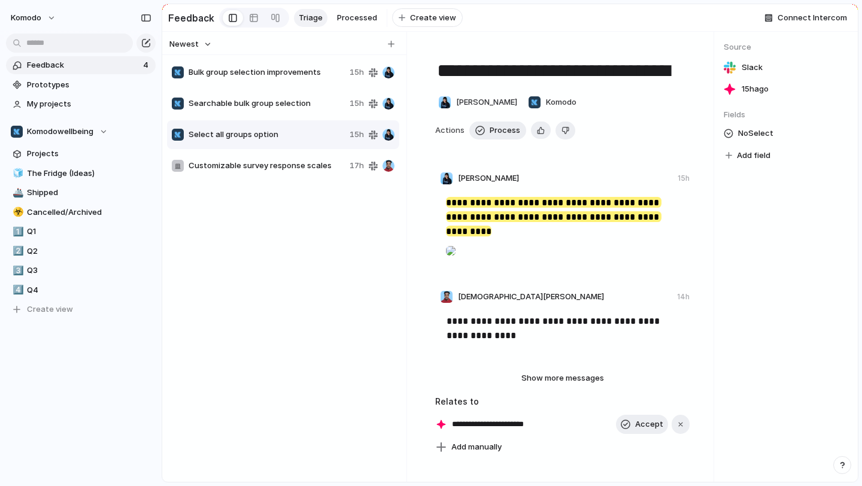
click at [285, 98] on div "Searchable bulk group selection" at bounding box center [258, 104] width 173 height 12
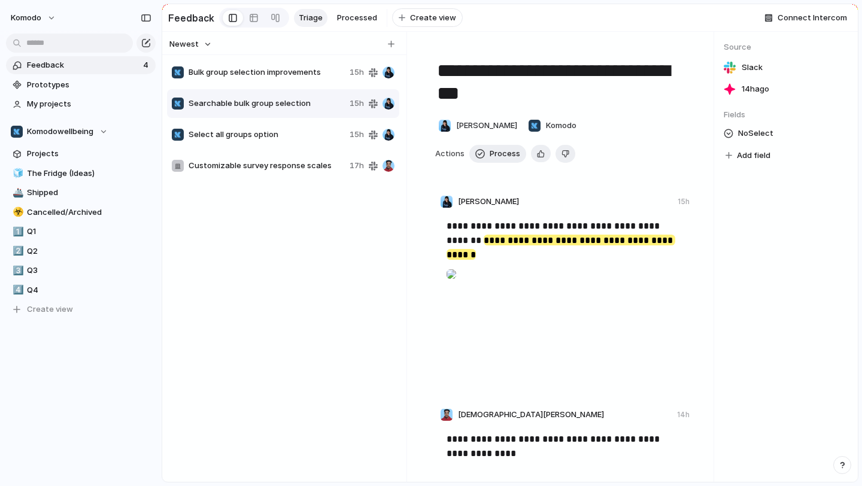
click at [287, 80] on div "Bulk group selection improvements 15h" at bounding box center [283, 72] width 232 height 29
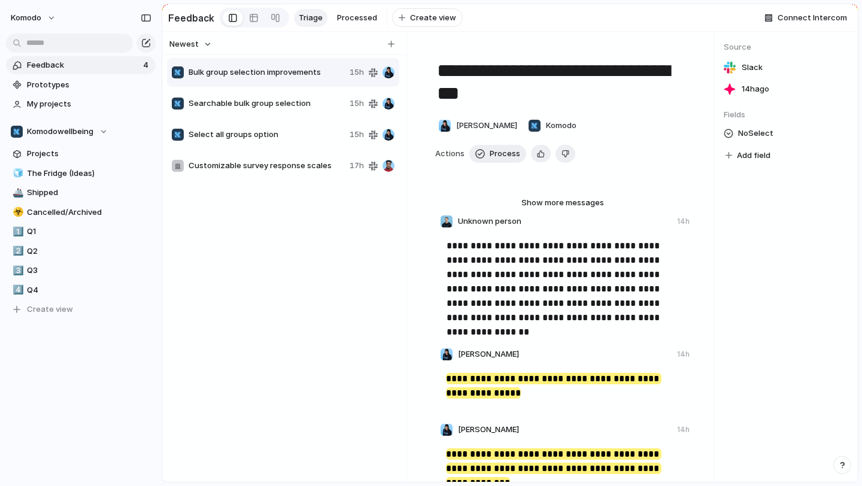
click at [298, 153] on div "Customizable survey response scales 17h" at bounding box center [283, 165] width 232 height 29
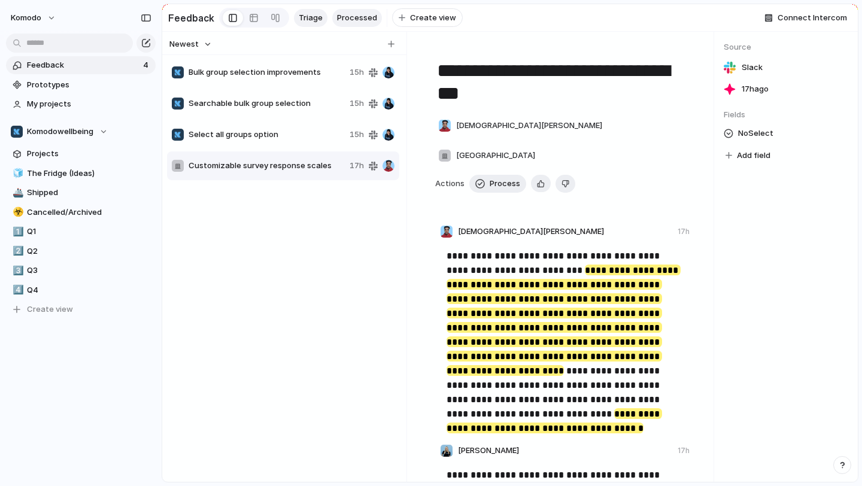
click at [342, 20] on span "Processed" at bounding box center [357, 18] width 40 height 12
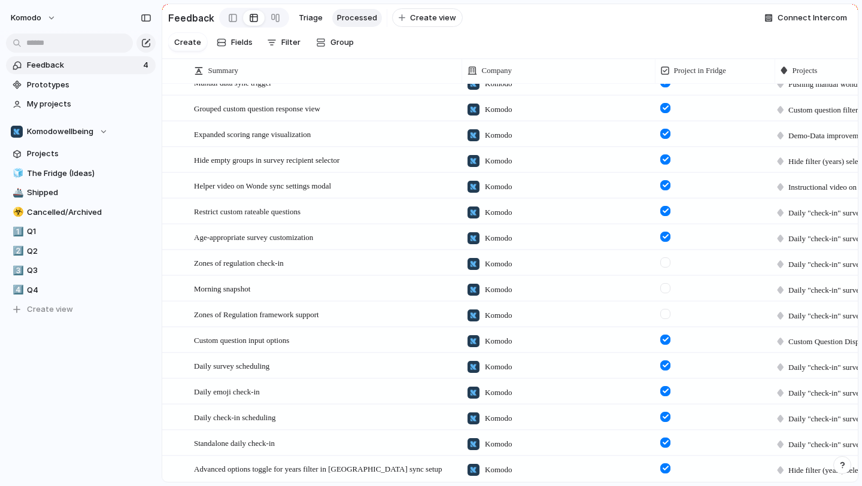
click at [663, 260] on div at bounding box center [665, 262] width 10 height 10
click at [665, 284] on div at bounding box center [665, 288] width 10 height 10
click at [664, 306] on form at bounding box center [665, 310] width 20 height 17
click at [665, 315] on div at bounding box center [665, 314] width 10 height 10
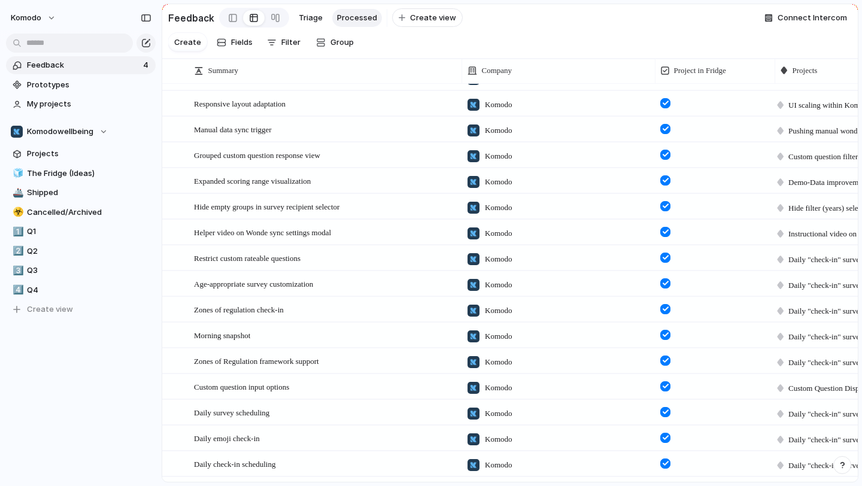
scroll to position [568, 0]
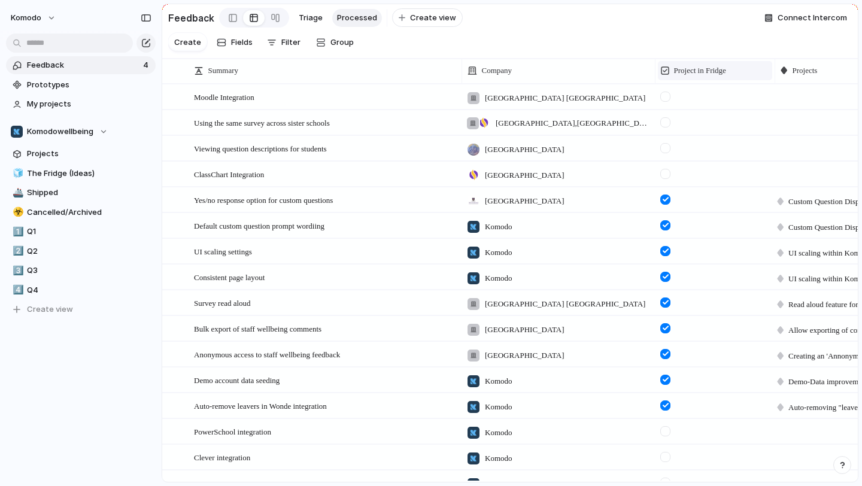
click at [701, 69] on span "Project in Fridge" at bounding box center [700, 71] width 52 height 12
click at [698, 99] on span "Modify" at bounding box center [693, 98] width 26 height 12
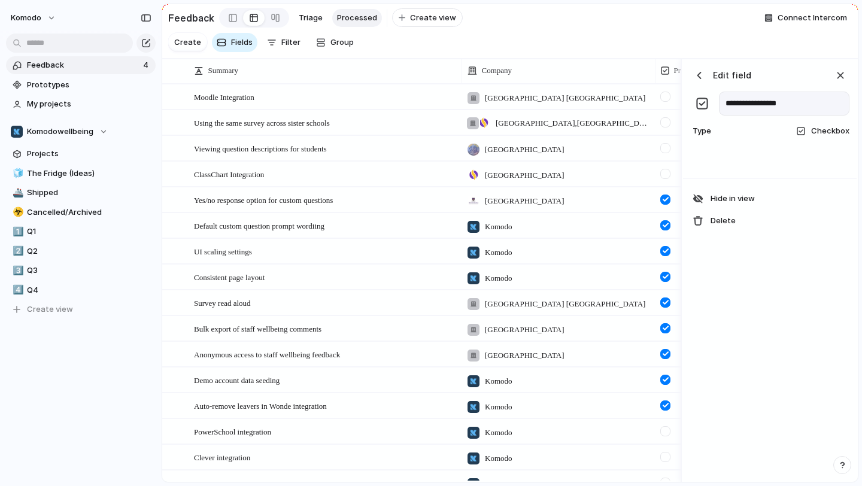
click at [728, 104] on input "**********" at bounding box center [784, 104] width 130 height 24
click at [817, 102] on input "**********" at bounding box center [784, 104] width 130 height 24
type input "**********"
click at [838, 72] on div "button" at bounding box center [840, 75] width 13 height 13
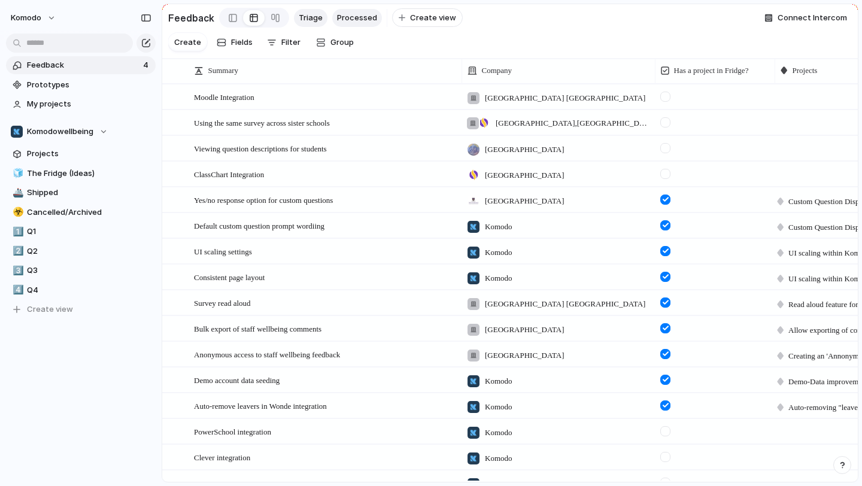
click at [306, 21] on span "Triage" at bounding box center [311, 18] width 24 height 12
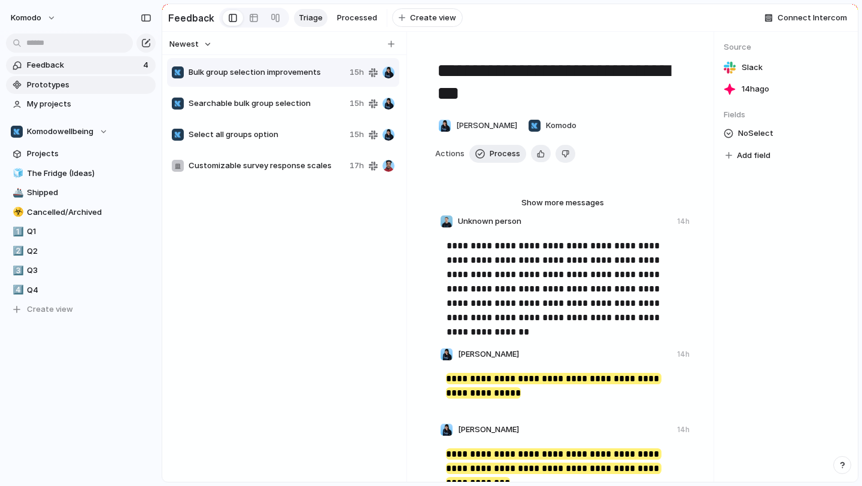
click at [87, 93] on link "Prototypes" at bounding box center [81, 85] width 150 height 18
click at [89, 175] on span "The Fridge (Ideas)" at bounding box center [89, 174] width 124 height 12
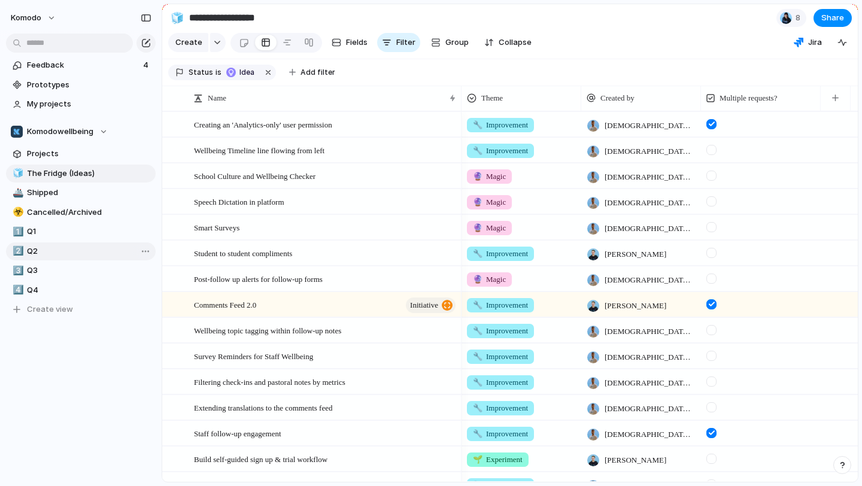
click at [95, 257] on link "2️⃣ Q2" at bounding box center [81, 251] width 150 height 18
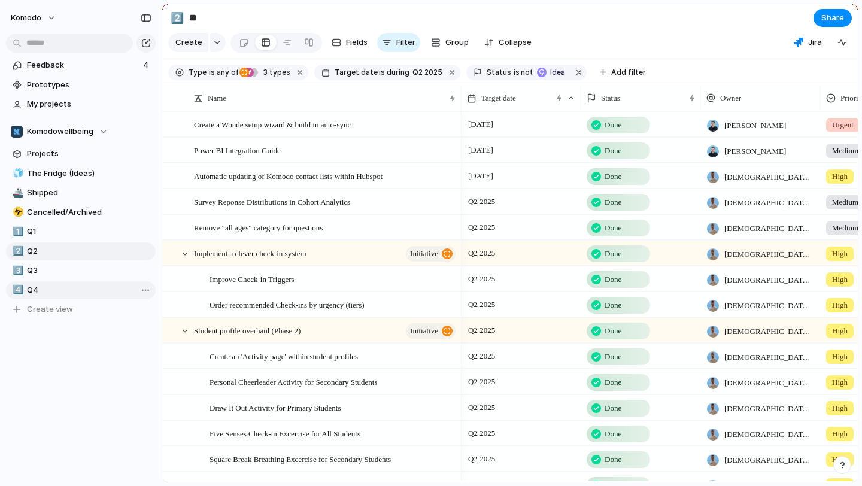
click at [87, 281] on link "4️⃣ Q4" at bounding box center [81, 290] width 150 height 18
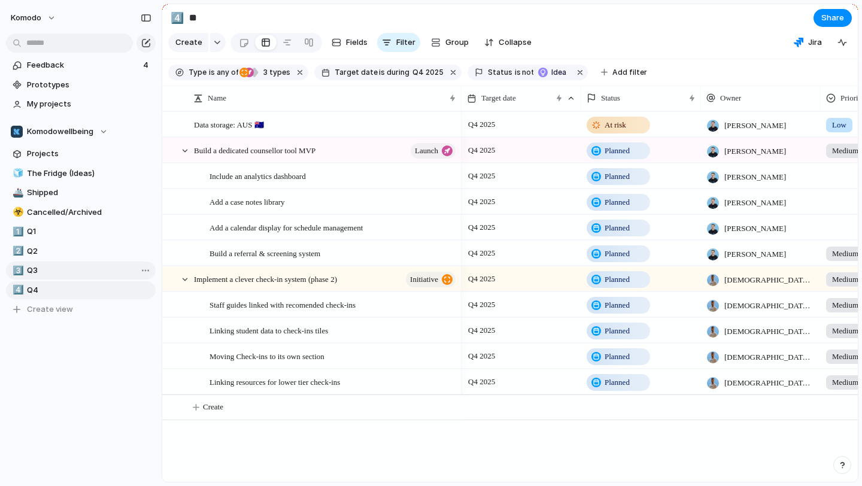
click at [87, 274] on span "Q3" at bounding box center [89, 270] width 124 height 12
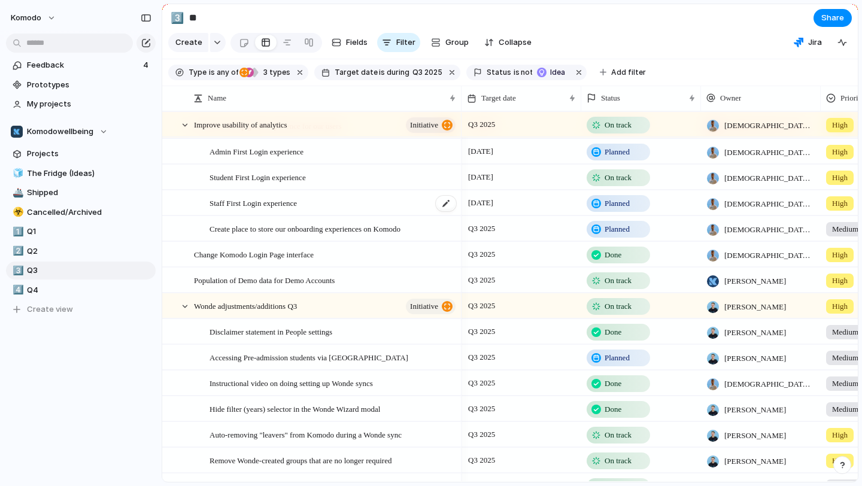
scroll to position [63, 0]
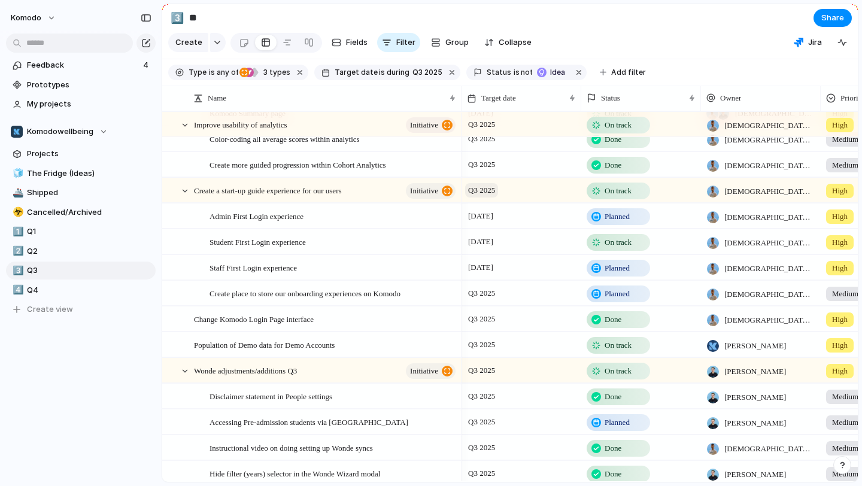
click at [485, 186] on span "Q3 2025" at bounding box center [481, 190] width 33 height 14
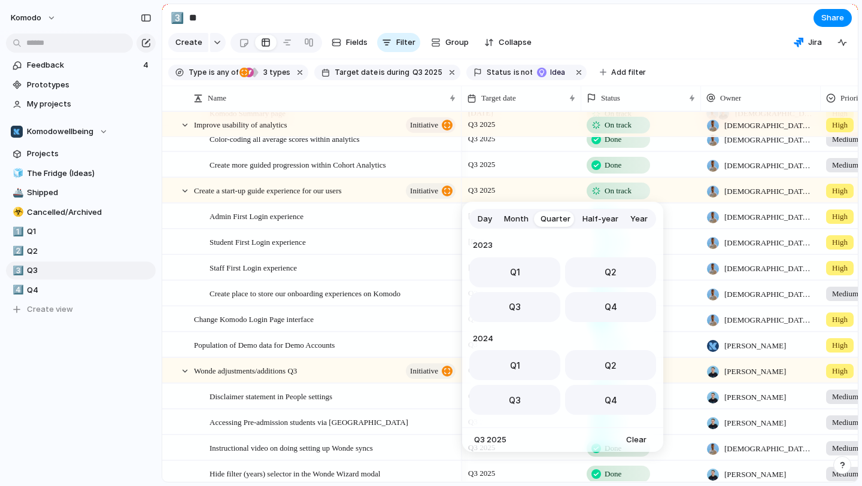
scroll to position [190, 0]
click at [264, 191] on div "Day Month Quarter Half-year Year [DATE] Q1 Q2 Q3 Q4 2024 Q1 Q2 Q3 Q4 2025 Q1 Q2…" at bounding box center [431, 243] width 862 height 486
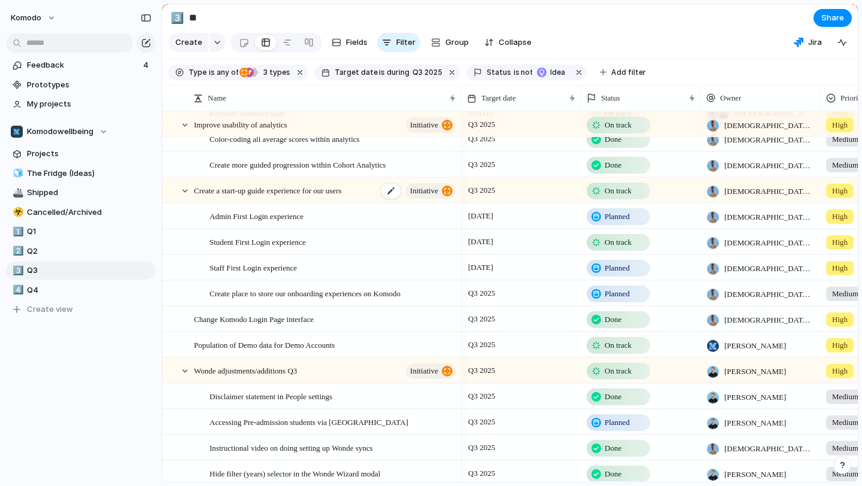
click at [256, 187] on span "Create a start-up guide experience for our users" at bounding box center [268, 190] width 148 height 14
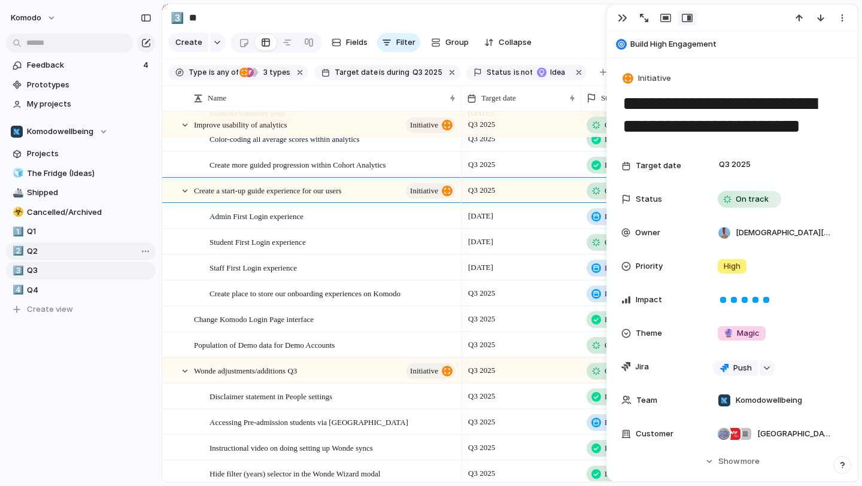
click at [57, 248] on span "Q2" at bounding box center [89, 251] width 124 height 12
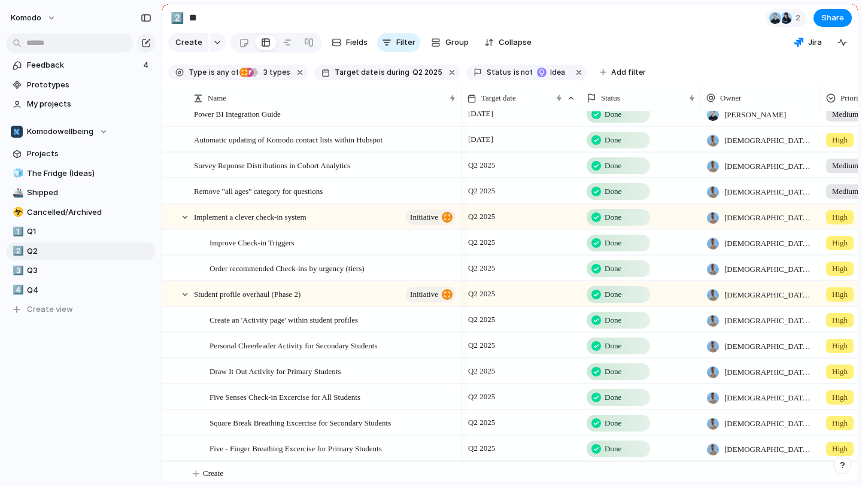
scroll to position [42, 0]
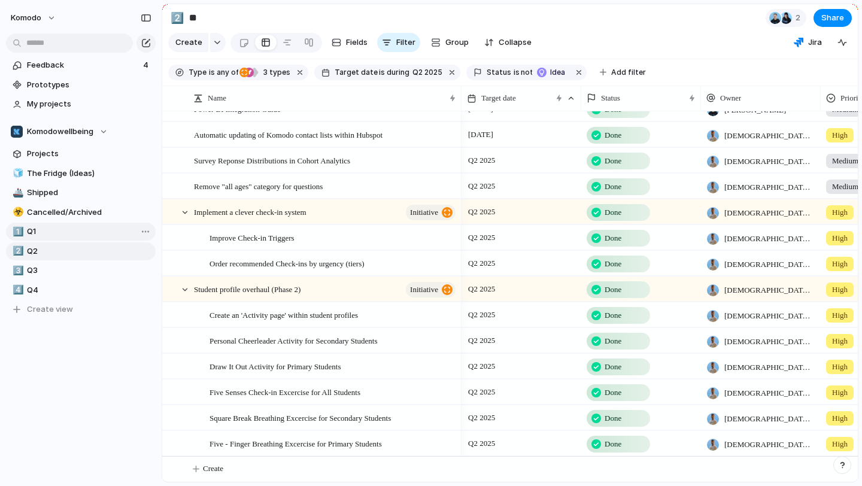
click at [57, 227] on span "Q1" at bounding box center [89, 232] width 124 height 12
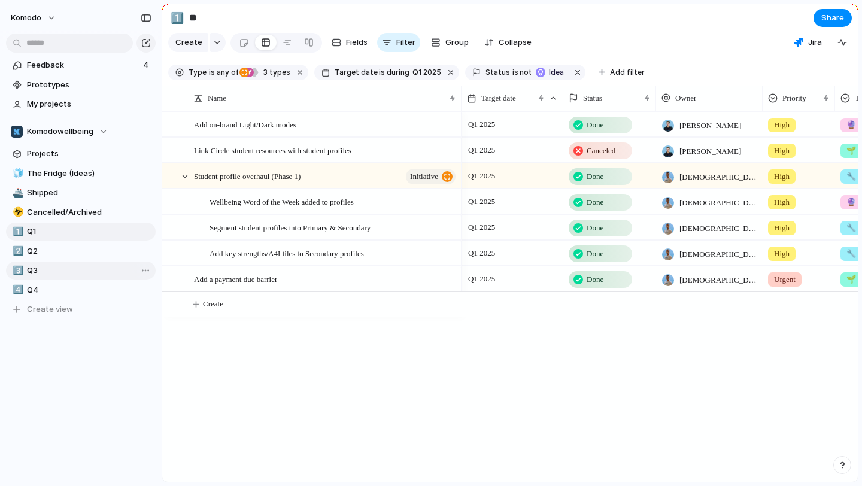
click at [43, 264] on link "3️⃣ Q3" at bounding box center [81, 270] width 150 height 18
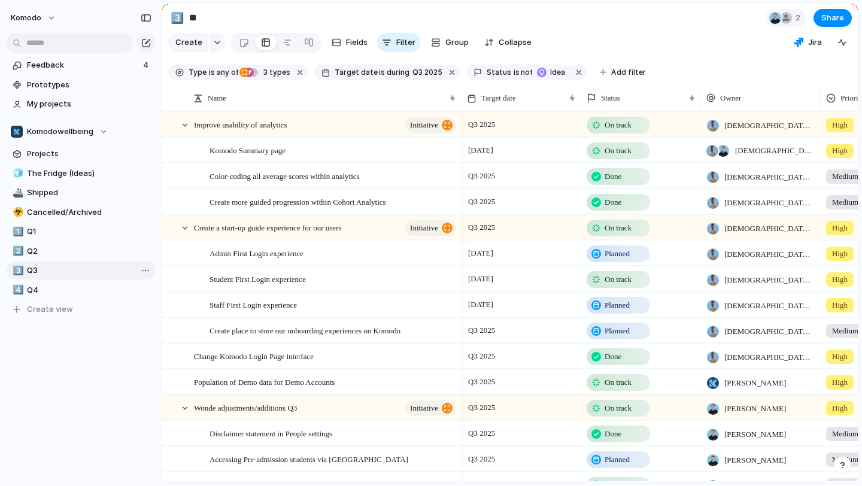
type input "**"
click at [279, 235] on div "Create a start-up guide experience for our users initiative" at bounding box center [325, 227] width 263 height 25
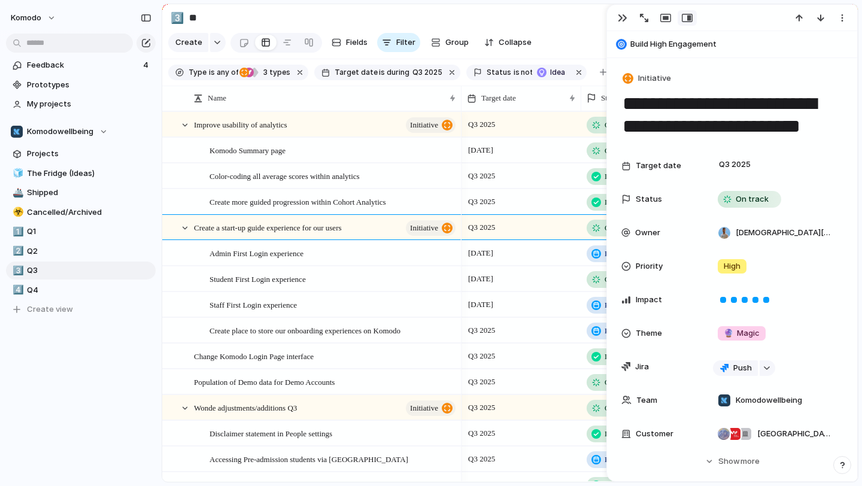
drag, startPoint x: 770, startPoint y: 105, endPoint x: 702, endPoint y: 111, distance: 67.9
click at [702, 111] on textarea "**********" at bounding box center [731, 115] width 221 height 48
click at [694, 104] on textarea "**********" at bounding box center [731, 115] width 221 height 48
click at [810, 105] on textarea "**********" at bounding box center [731, 115] width 221 height 48
drag, startPoint x: 715, startPoint y: 129, endPoint x: 626, endPoint y: 126, distance: 89.2
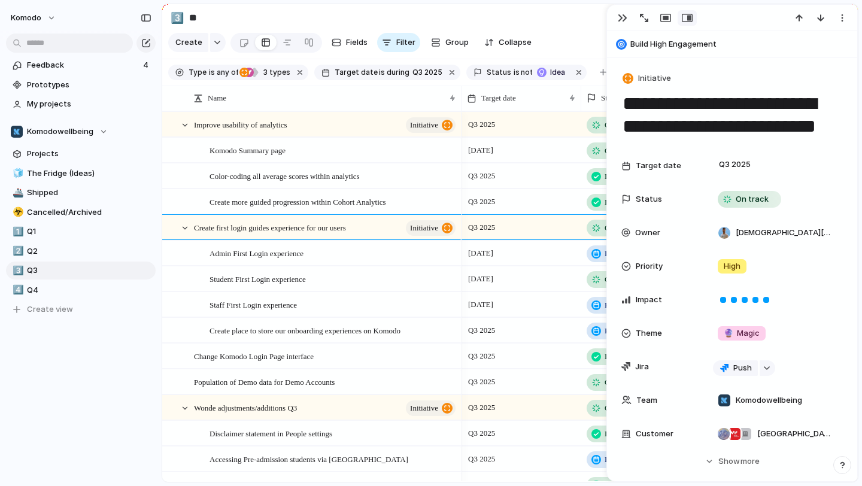
click at [626, 126] on textarea "**********" at bounding box center [731, 115] width 221 height 48
type textarea "**********"
click at [624, 20] on div "button" at bounding box center [623, 18] width 10 height 10
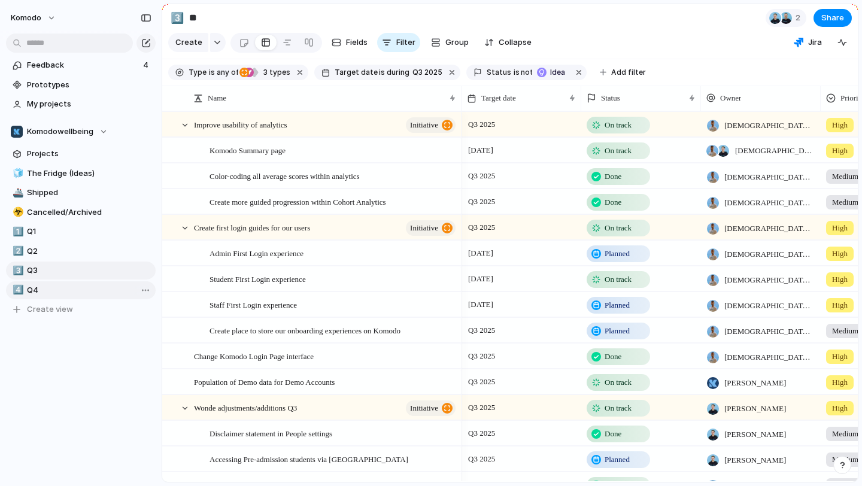
click at [54, 288] on span "Q4" at bounding box center [89, 290] width 124 height 12
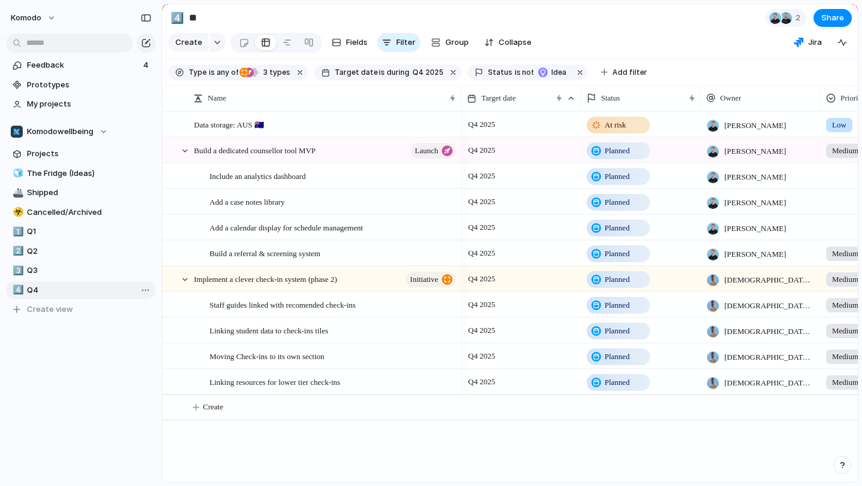
type input "**"
click at [202, 406] on button "Create" at bounding box center [525, 407] width 702 height 25
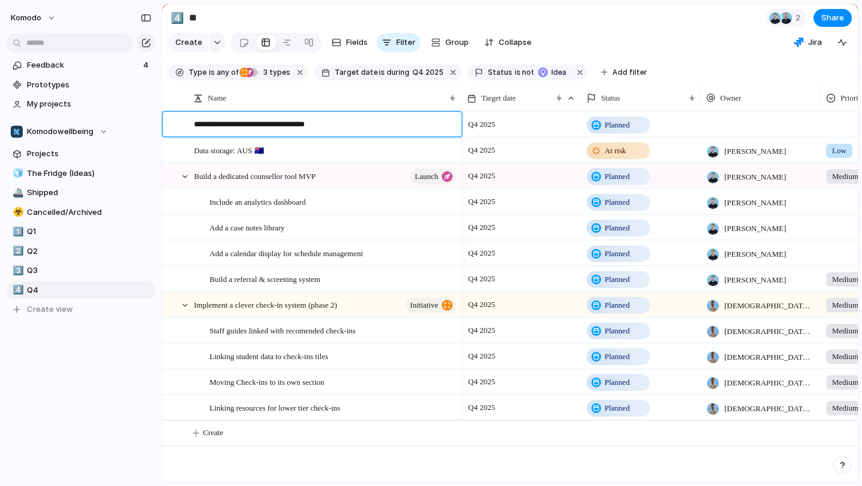
type textarea "**********"
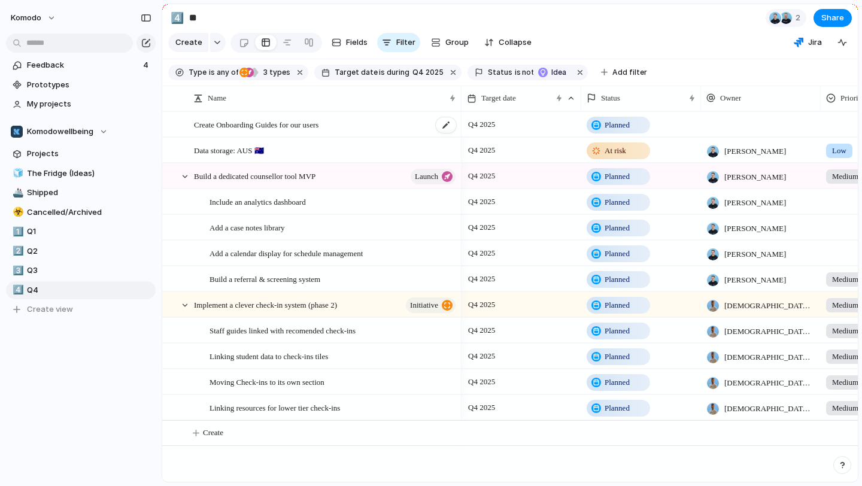
click at [412, 132] on div "Create Onboarding Guides for our users" at bounding box center [325, 124] width 263 height 25
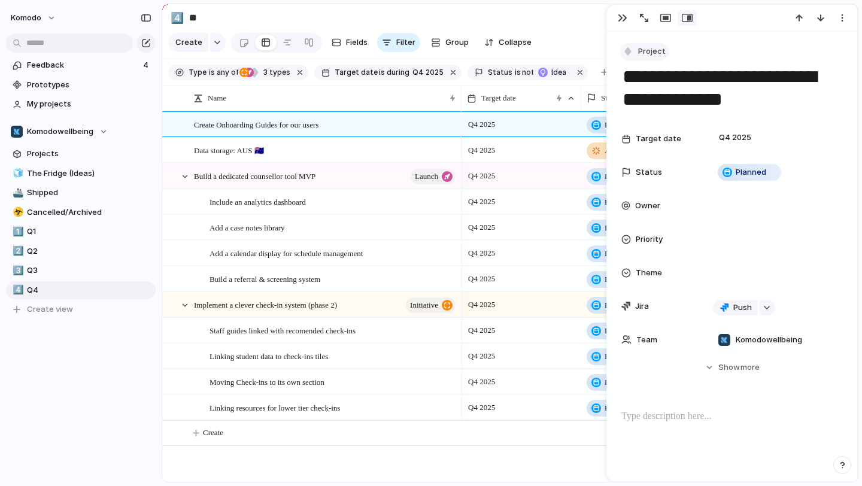
click at [644, 56] on span "Project" at bounding box center [652, 51] width 28 height 12
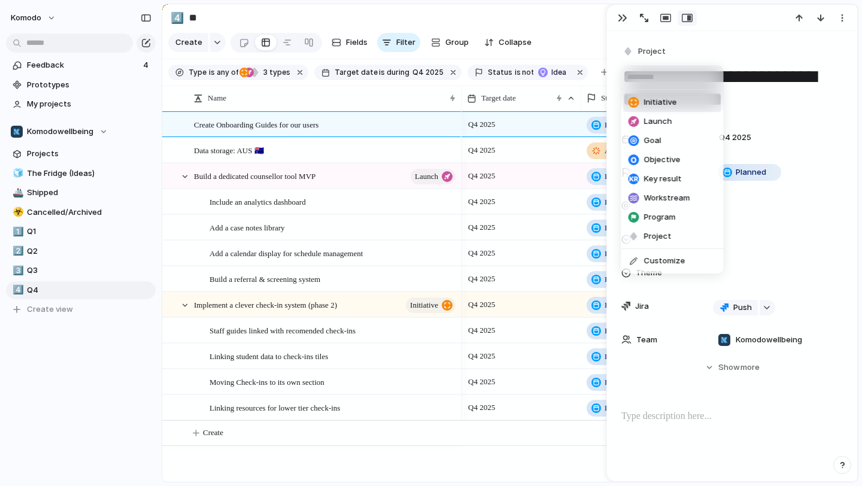
click at [656, 99] on span "Initiative" at bounding box center [660, 102] width 33 height 12
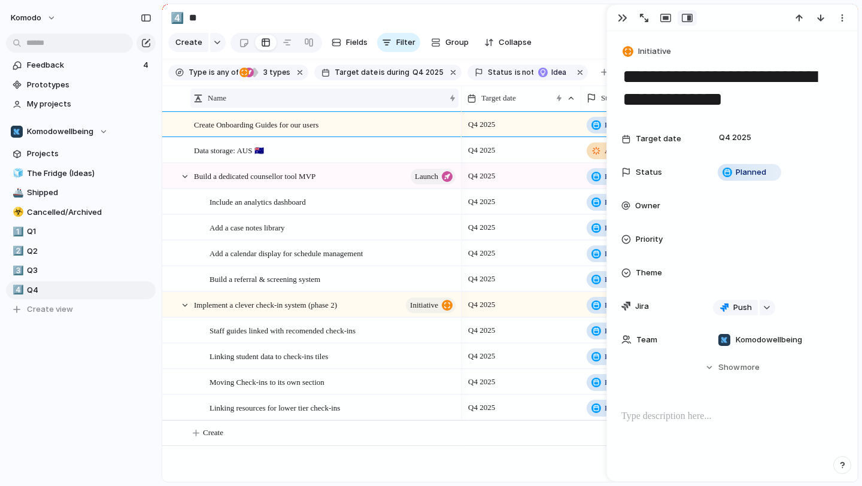
click at [385, 101] on div "Name" at bounding box center [318, 98] width 251 height 12
click at [392, 118] on div "Sort ascending Sort descending" at bounding box center [431, 243] width 862 height 486
click at [419, 123] on span "initiative" at bounding box center [424, 125] width 28 height 17
click at [625, 10] on div at bounding box center [654, 18] width 86 height 16
click at [622, 20] on div "button" at bounding box center [623, 18] width 10 height 10
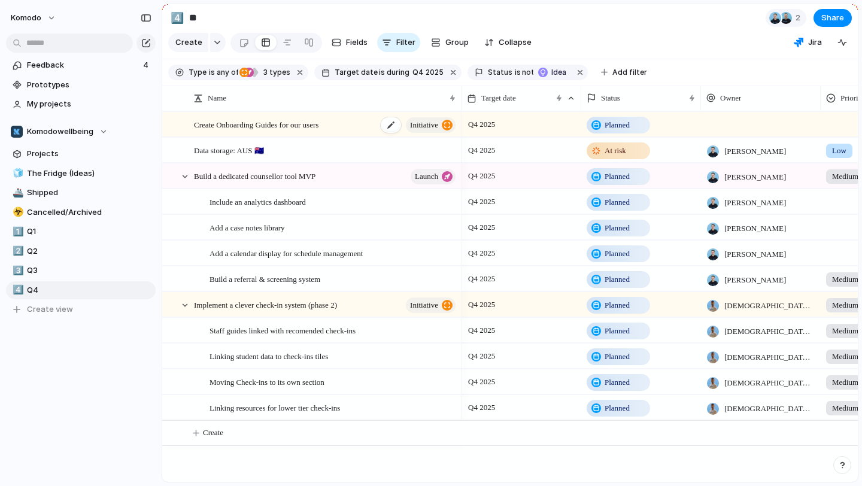
click at [348, 128] on div "Create Onboarding Guides for our users initiative" at bounding box center [325, 124] width 263 height 25
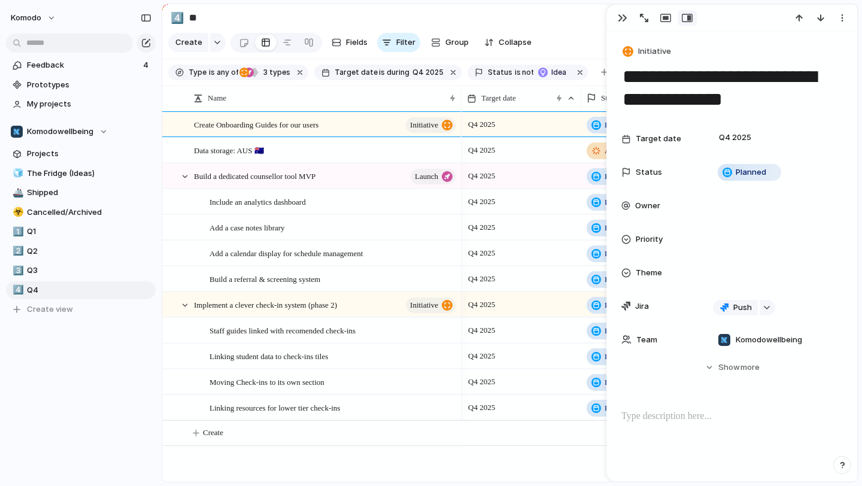
click at [707, 419] on p at bounding box center [731, 416] width 221 height 14
drag, startPoint x: 669, startPoint y: 418, endPoint x: 600, endPoint y: 403, distance: 71.0
click at [600, 403] on main "4️⃣ ** 2 Share Create Fields Filter Group Zoom Collapse Jira Type is any of ini…" at bounding box center [510, 243] width 697 height 479
click at [671, 394] on button "Headings" at bounding box center [658, 391] width 60 height 19
click at [662, 410] on span "H1" at bounding box center [659, 413] width 8 height 12
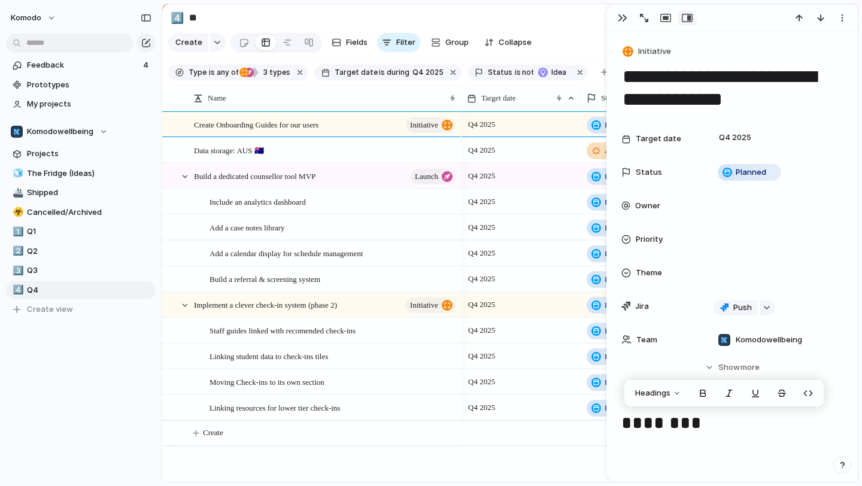
click at [708, 427] on h1 "********" at bounding box center [731, 423] width 221 height 29
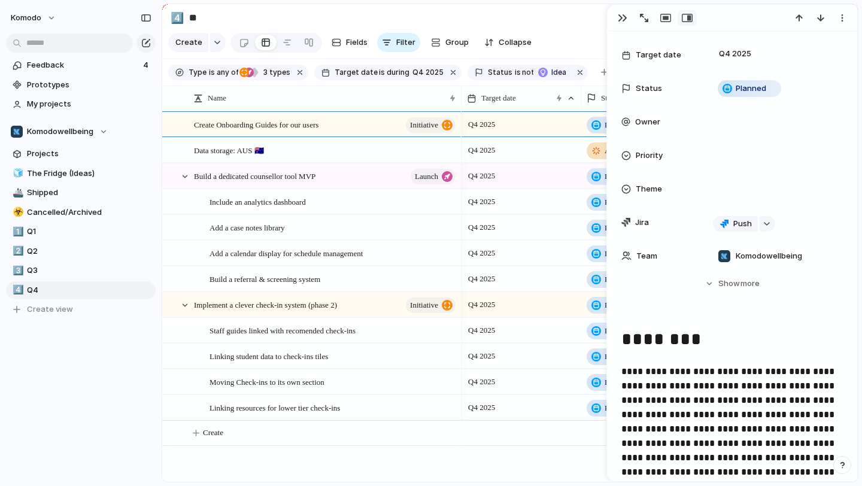
scroll to position [98, 0]
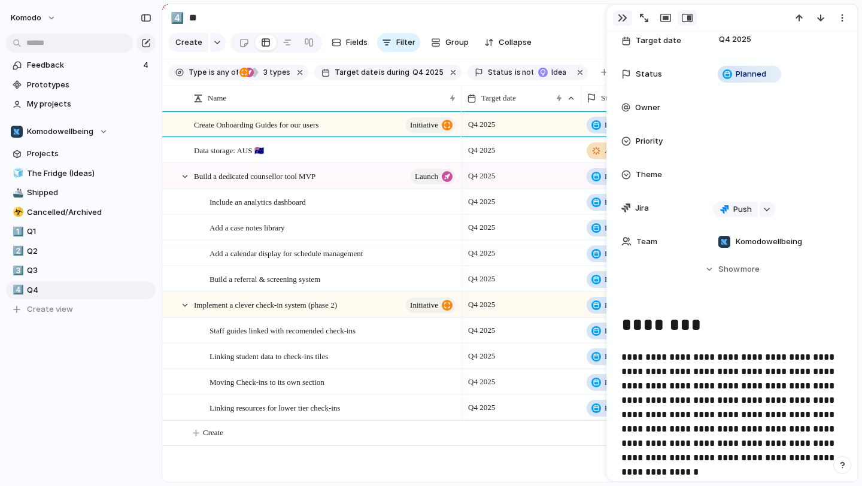
click at [621, 14] on div "button" at bounding box center [623, 18] width 10 height 10
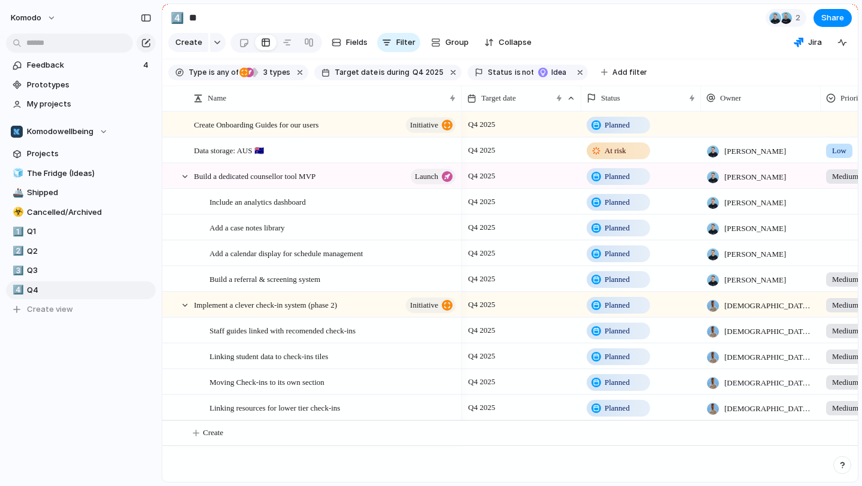
click at [731, 123] on div at bounding box center [761, 124] width 120 height 25
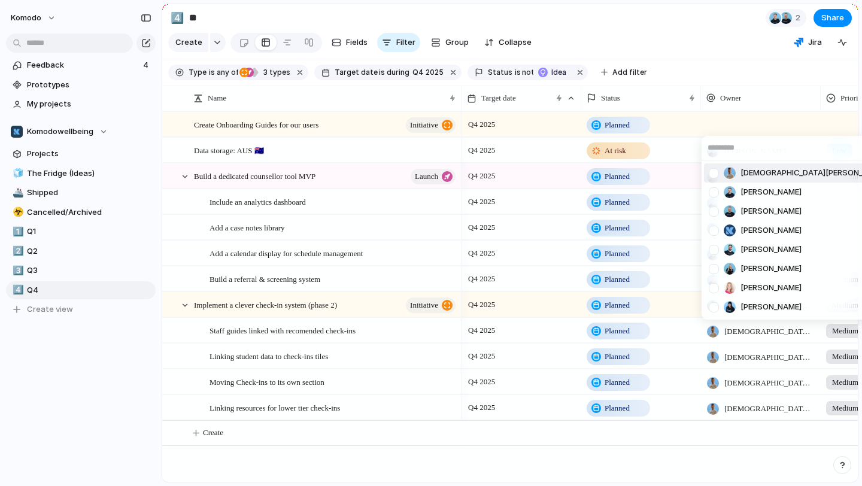
click at [742, 171] on span "[DEMOGRAPHIC_DATA][PERSON_NAME]" at bounding box center [813, 173] width 146 height 12
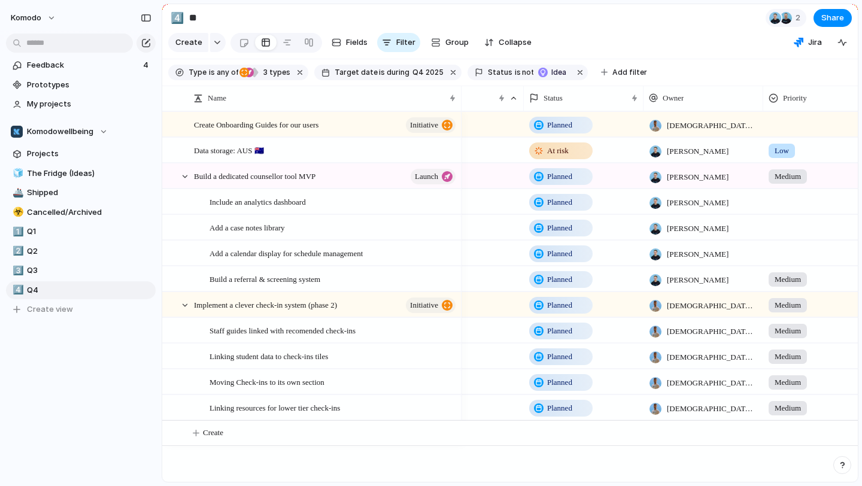
scroll to position [0, 77]
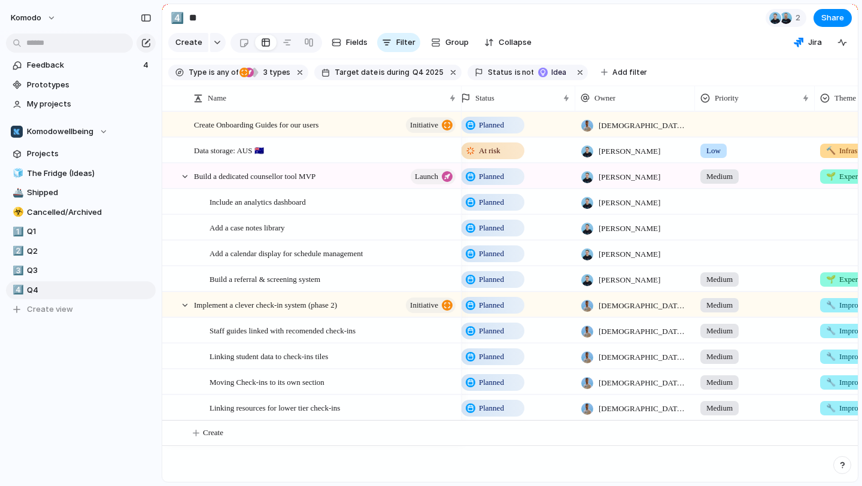
click at [711, 122] on div at bounding box center [754, 122] width 118 height 20
click at [680, 67] on div "Urgent High Low Medium" at bounding box center [431, 243] width 862 height 486
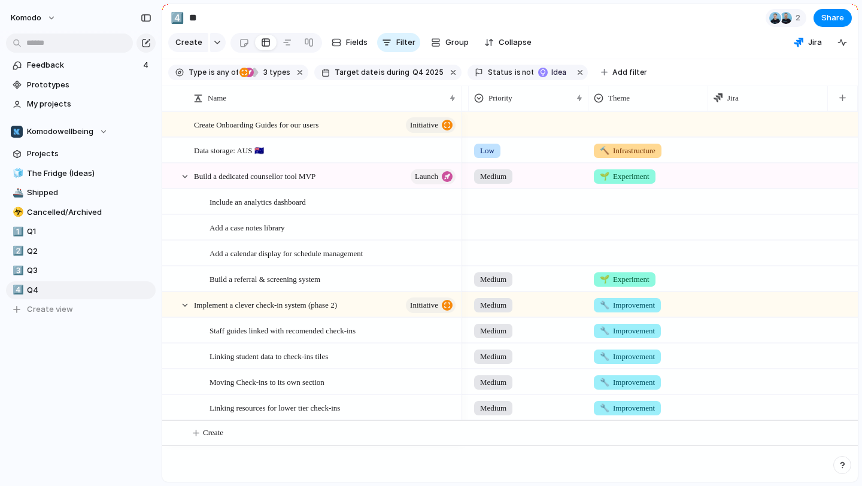
click at [504, 120] on div at bounding box center [528, 122] width 118 height 20
click at [531, 194] on li "High" at bounding box center [520, 194] width 98 height 20
click at [616, 127] on div at bounding box center [648, 122] width 118 height 20
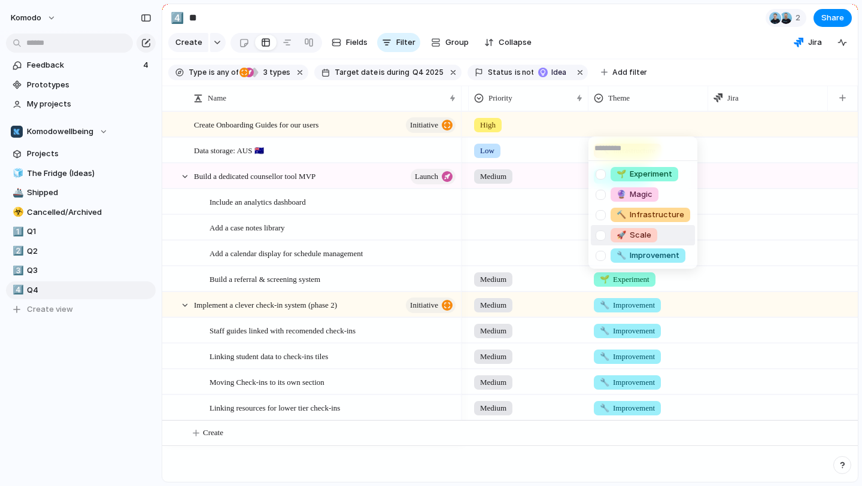
click at [667, 244] on li "🚀 Scale" at bounding box center [643, 235] width 104 height 20
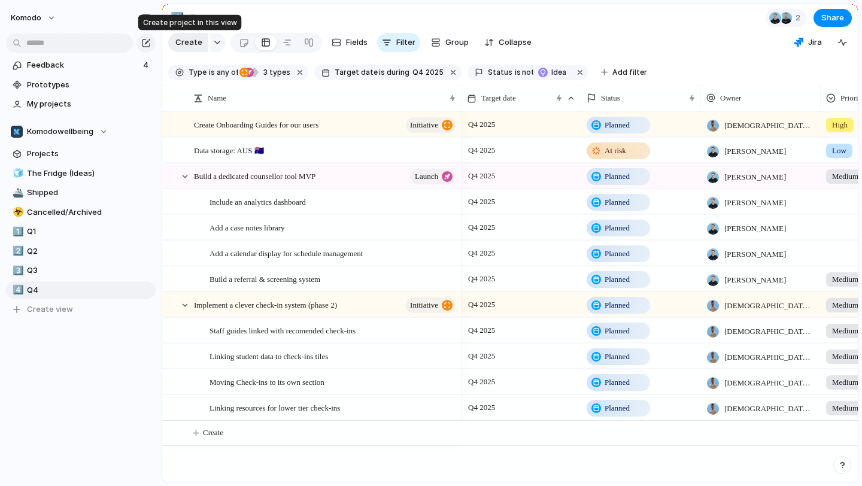
click at [188, 43] on span "Create" at bounding box center [188, 43] width 27 height 12
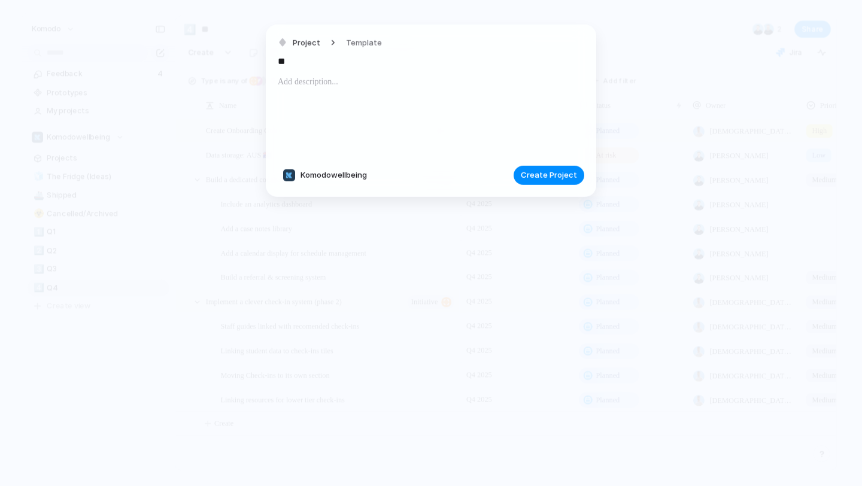
type input "*"
type input "**********"
click at [348, 86] on p at bounding box center [431, 82] width 306 height 14
click at [558, 188] on div "**********" at bounding box center [431, 111] width 330 height 172
click at [558, 174] on span "Create Project" at bounding box center [549, 175] width 56 height 12
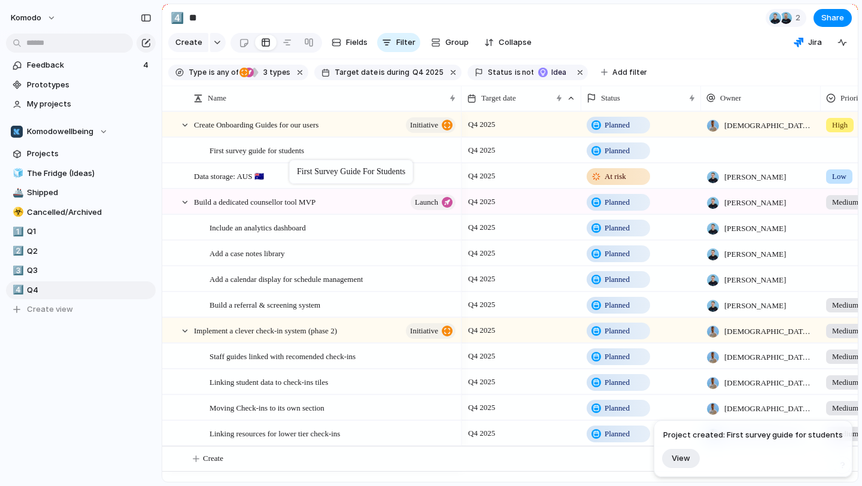
drag, startPoint x: 311, startPoint y: 123, endPoint x: 295, endPoint y: 161, distance: 40.8
click at [330, 151] on div "First survey guide for students" at bounding box center [333, 150] width 248 height 25
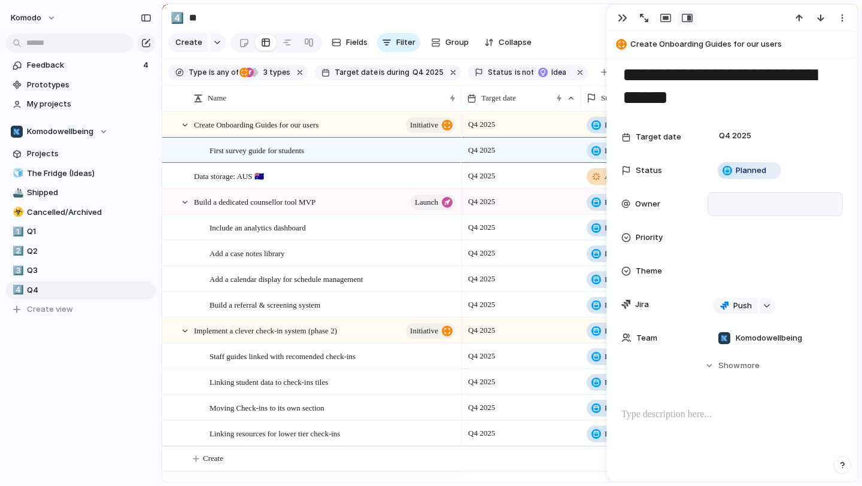
click at [739, 206] on div at bounding box center [775, 203] width 124 height 13
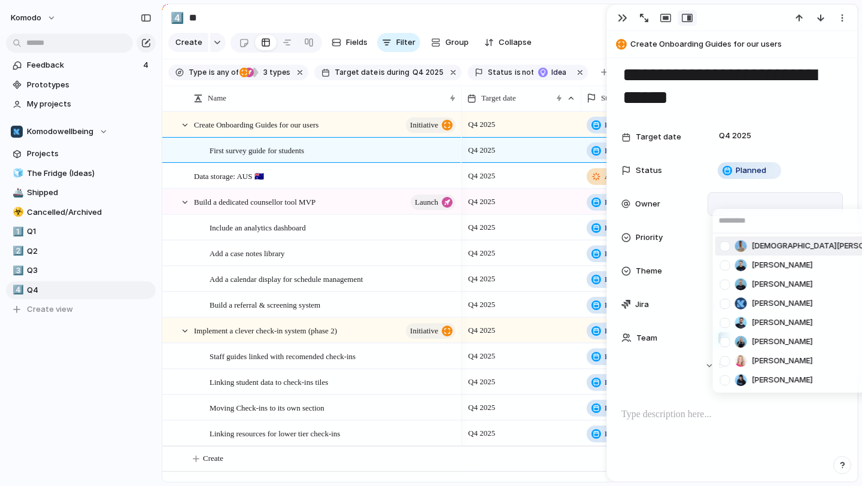
click at [756, 244] on span "[DEMOGRAPHIC_DATA][PERSON_NAME]" at bounding box center [825, 246] width 146 height 12
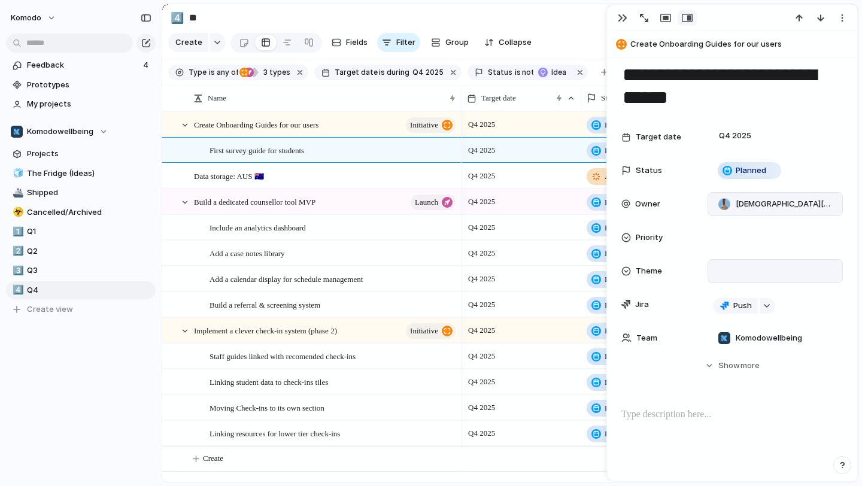
click at [748, 273] on div at bounding box center [775, 270] width 124 height 13
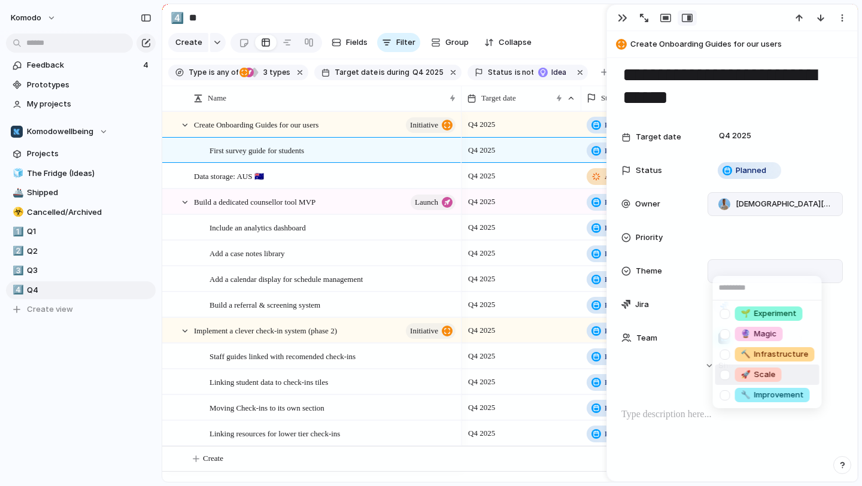
click at [785, 373] on li "🚀 Scale" at bounding box center [767, 374] width 104 height 20
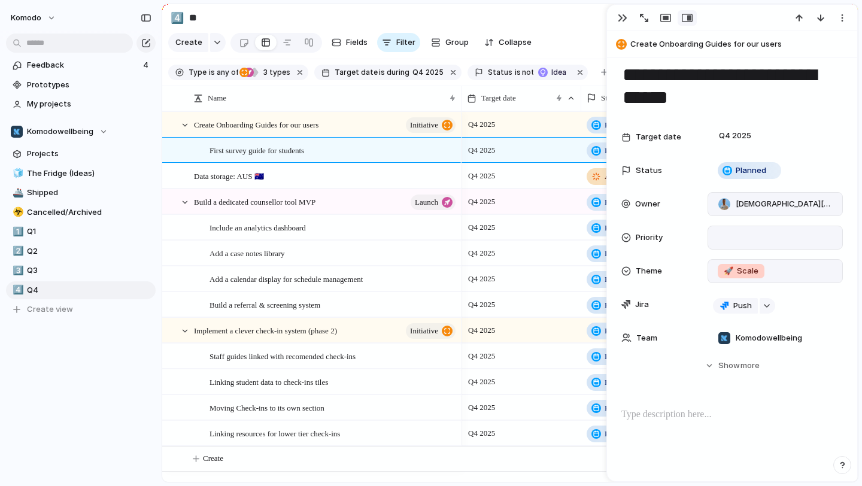
click at [746, 236] on div at bounding box center [775, 237] width 124 height 13
click at [759, 303] on li "High" at bounding box center [764, 300] width 98 height 20
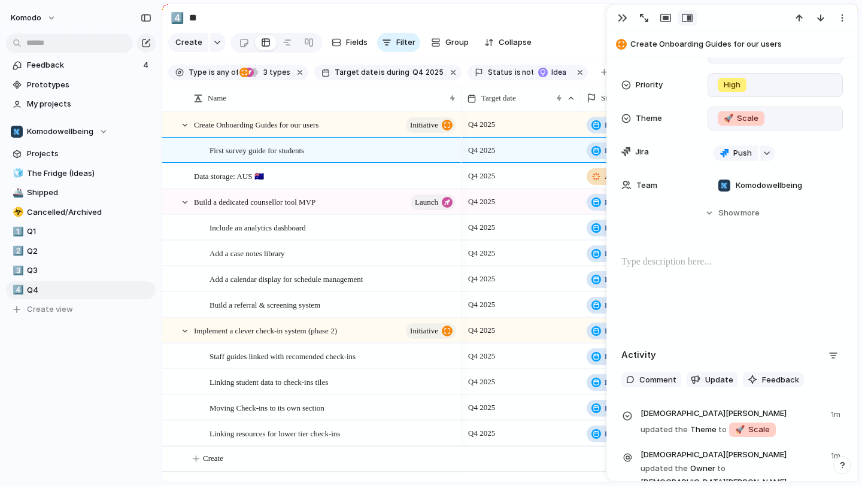
click at [694, 263] on p at bounding box center [731, 262] width 221 height 14
drag, startPoint x: 677, startPoint y: 257, endPoint x: 542, endPoint y: 254, distance: 135.3
click at [542, 254] on main "4️⃣ ** 2 Share Create Fields Filter Group Zoom Collapse Jira Type is any of ini…" at bounding box center [510, 243] width 697 height 479
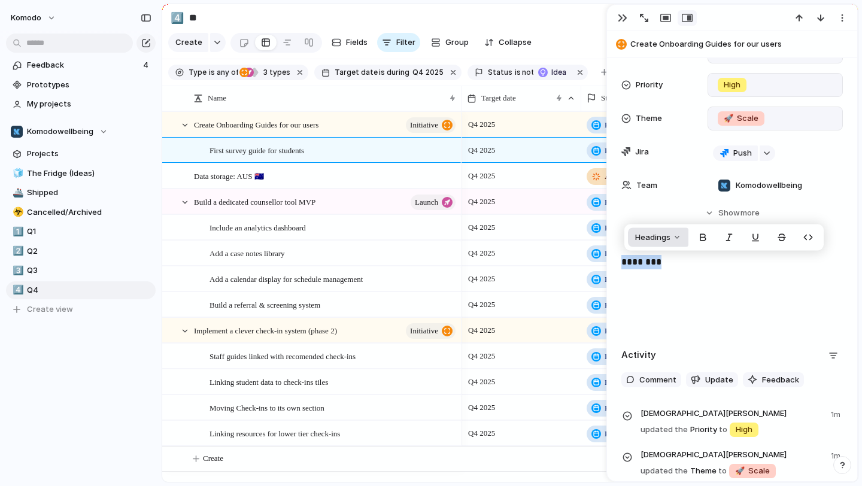
click at [670, 240] on button "Headings" at bounding box center [658, 237] width 60 height 19
click at [664, 256] on button "H1" at bounding box center [658, 263] width 57 height 19
click at [709, 285] on div "********" at bounding box center [731, 293] width 221 height 77
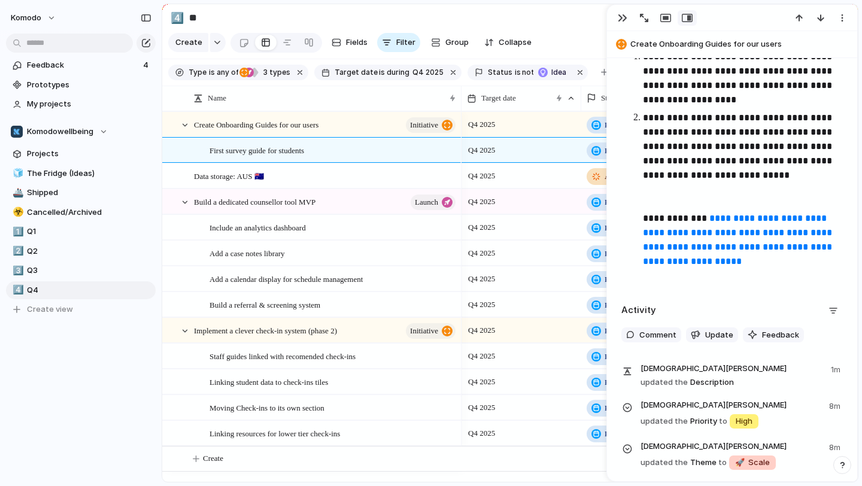
scroll to position [589, 0]
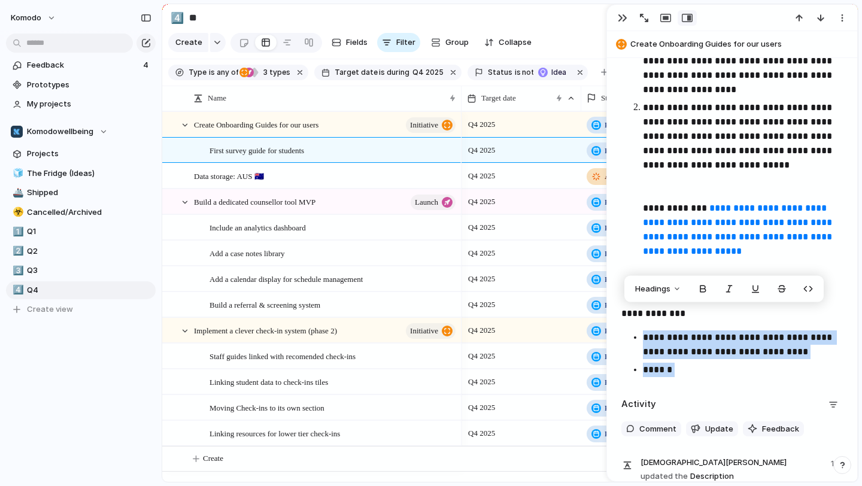
drag, startPoint x: 691, startPoint y: 374, endPoint x: 643, endPoint y: 342, distance: 56.9
click at [643, 342] on ul "**********" at bounding box center [731, 353] width 221 height 47
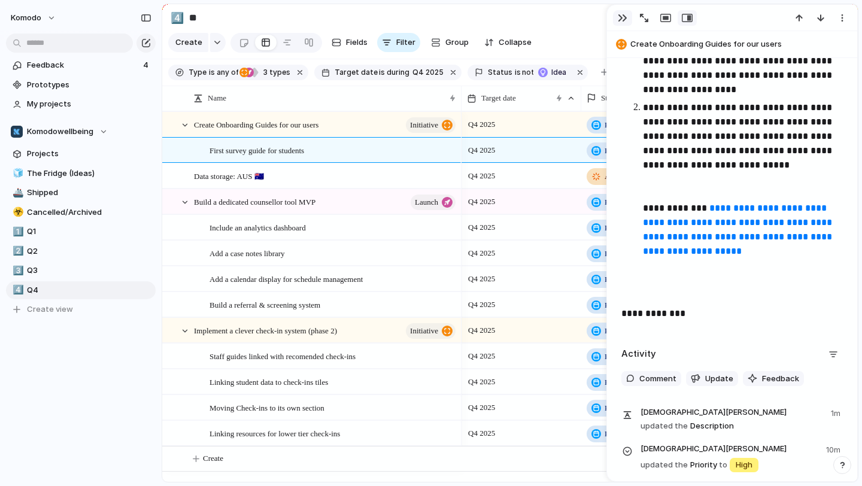
click at [622, 20] on div "button" at bounding box center [623, 18] width 10 height 10
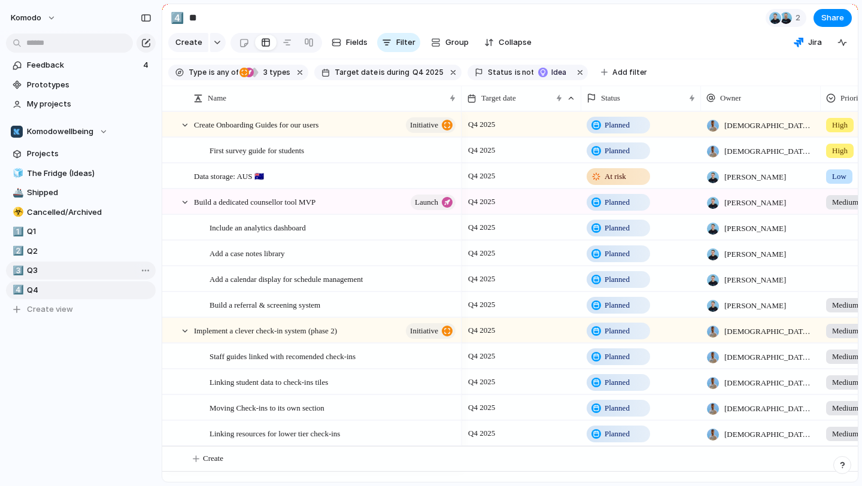
click at [52, 265] on span "Q3" at bounding box center [89, 270] width 124 height 12
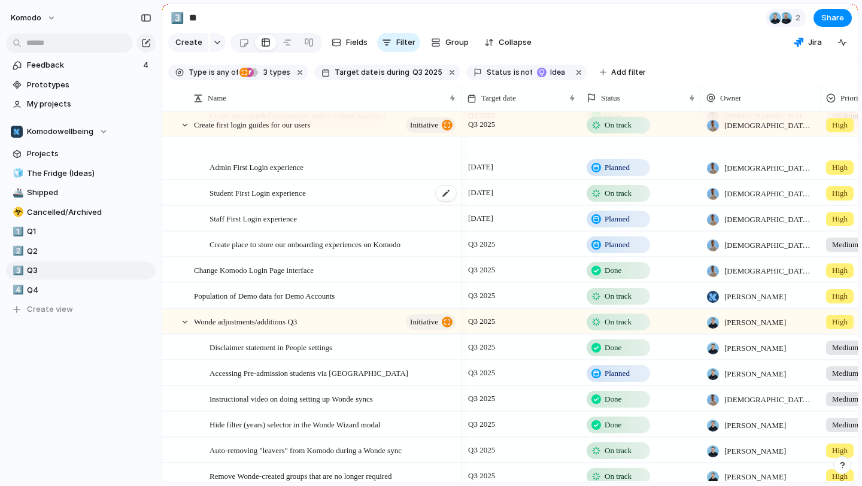
scroll to position [145, 0]
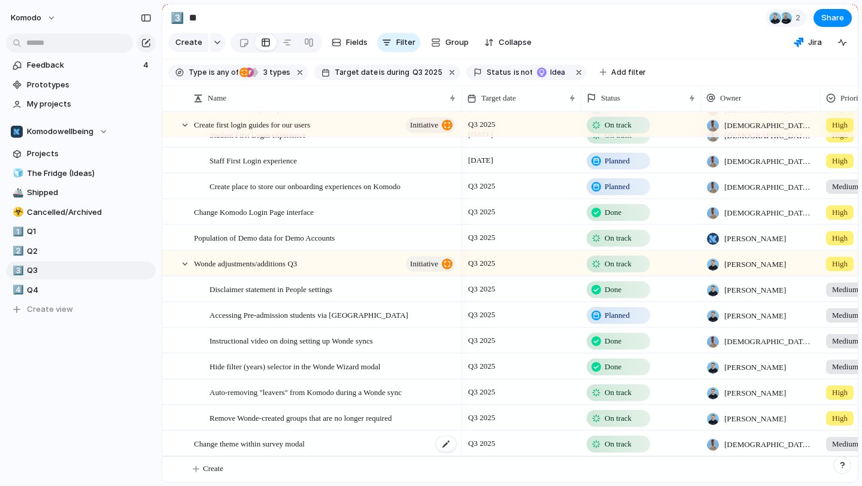
click at [369, 446] on div "Change theme within survey modal" at bounding box center [325, 443] width 263 height 25
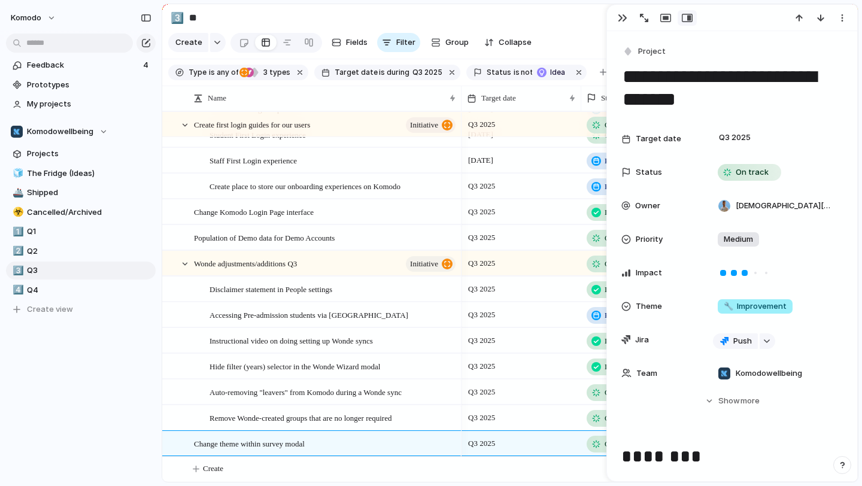
click at [732, 104] on textarea "**********" at bounding box center [731, 88] width 221 height 48
click at [625, 18] on div "button" at bounding box center [623, 18] width 10 height 10
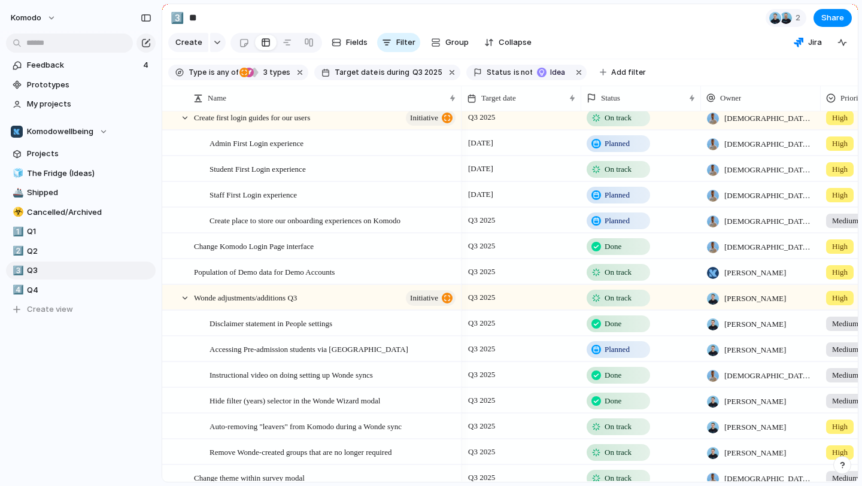
scroll to position [145, 0]
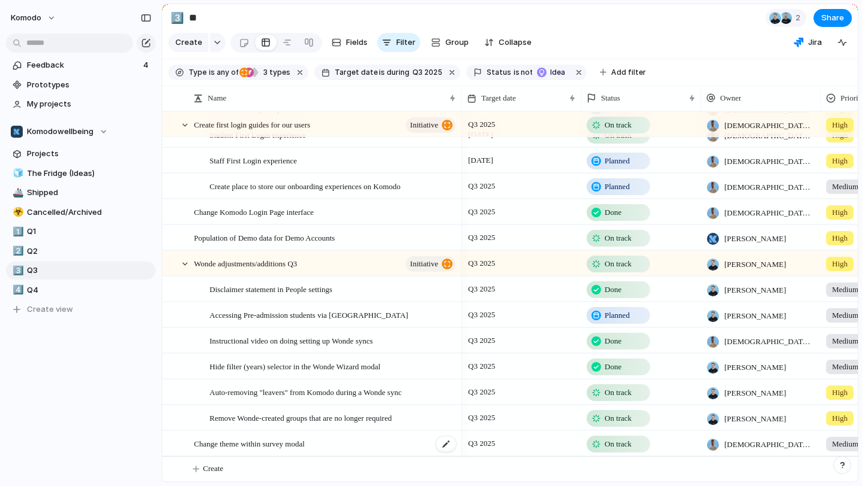
click at [354, 444] on div "Change theme within survey modal" at bounding box center [325, 443] width 263 height 25
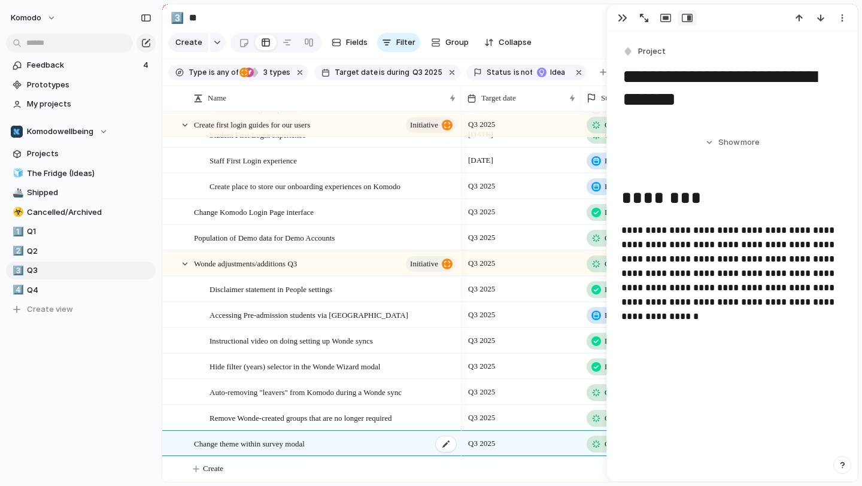
click at [354, 444] on div "Change theme within survey modal" at bounding box center [325, 443] width 263 height 25
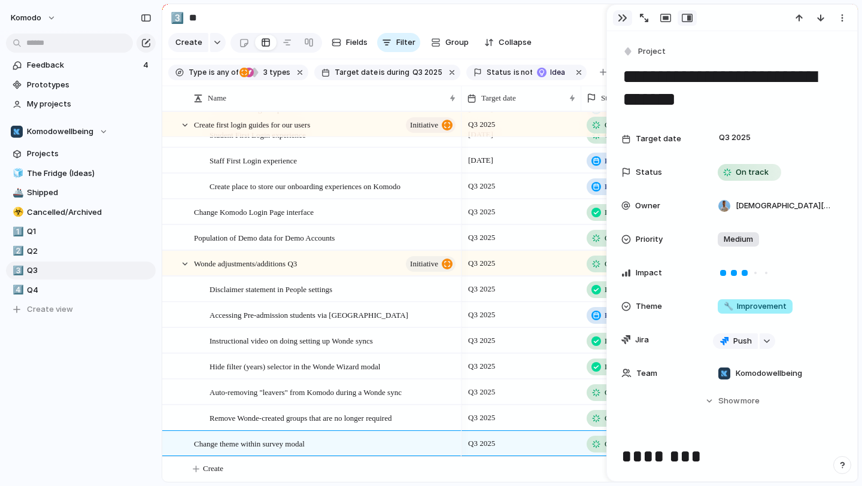
click at [621, 22] on div "button" at bounding box center [623, 18] width 10 height 10
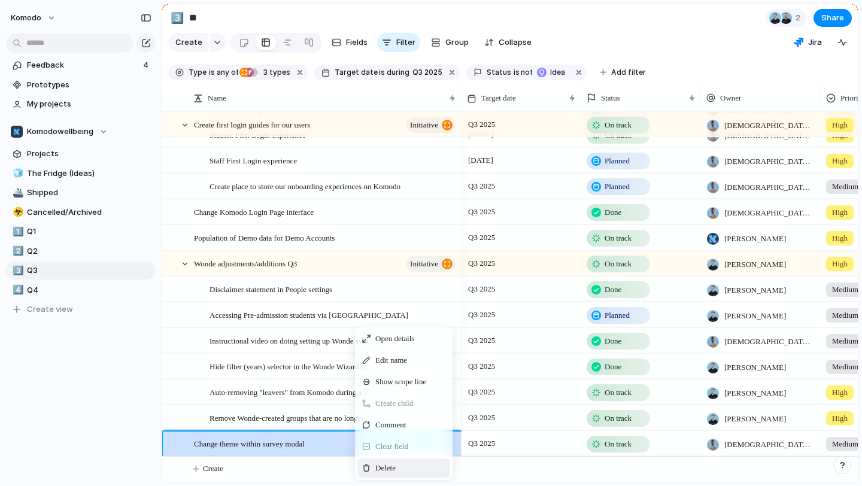
click at [374, 463] on div "Delete" at bounding box center [403, 467] width 93 height 19
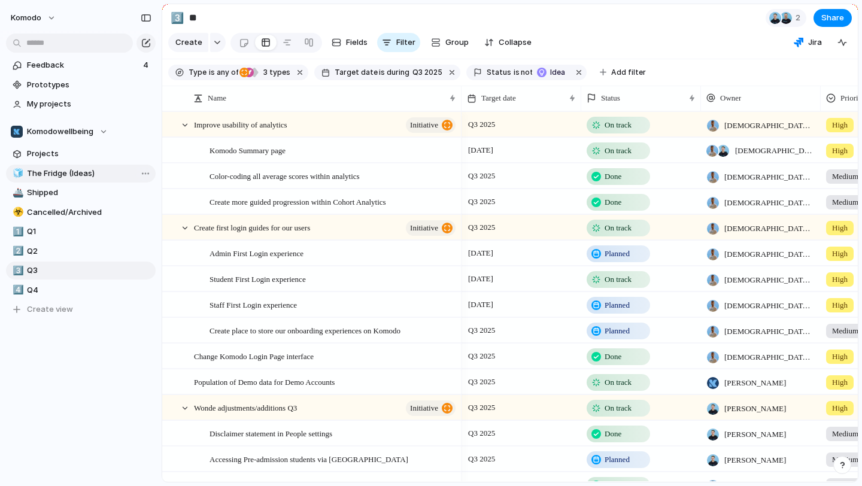
click at [84, 177] on span "The Fridge (Ideas)" at bounding box center [89, 174] width 124 height 12
type input "**********"
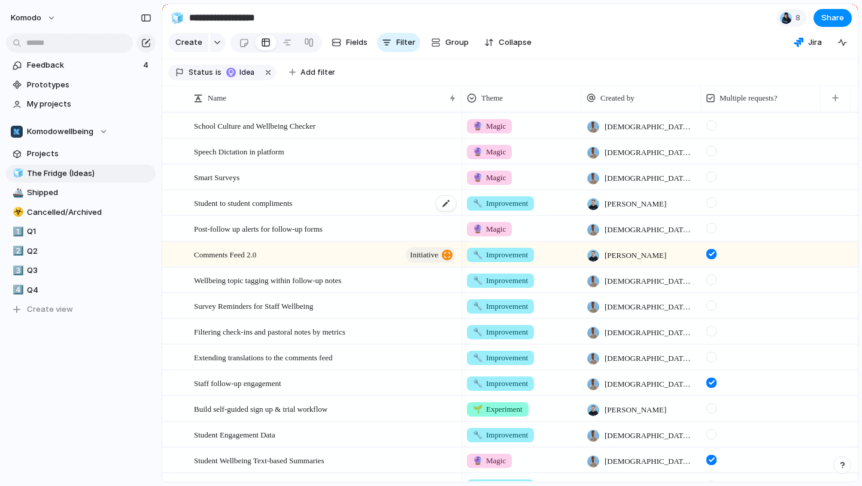
scroll to position [50, 0]
click at [354, 259] on div "Comments Feed 2.0 initiative" at bounding box center [325, 254] width 263 height 25
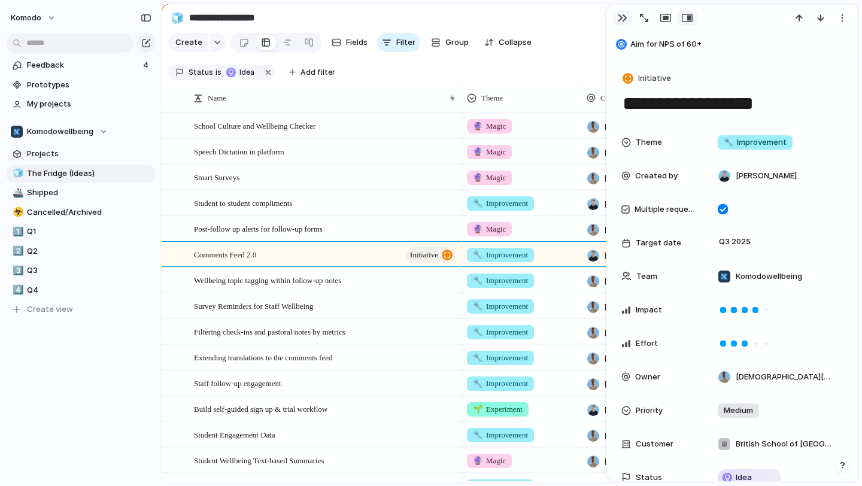
click at [621, 18] on div "button" at bounding box center [623, 18] width 10 height 10
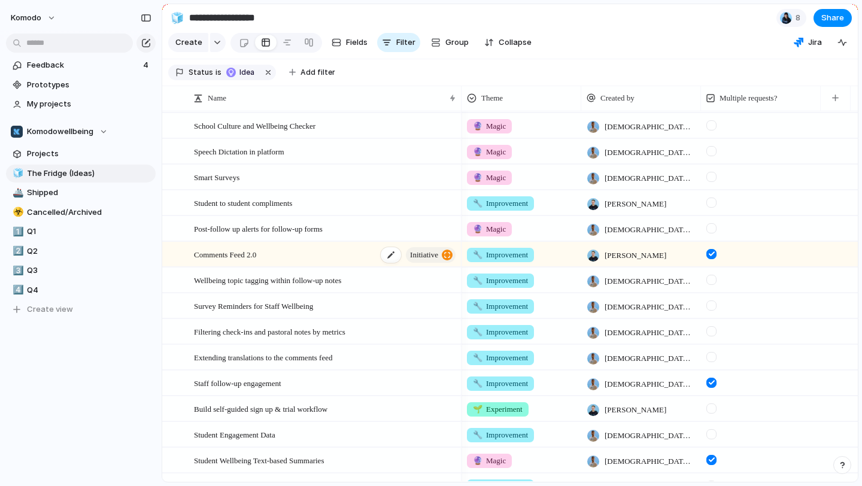
click at [333, 256] on div "Comments Feed 2.0 initiative" at bounding box center [325, 254] width 263 height 25
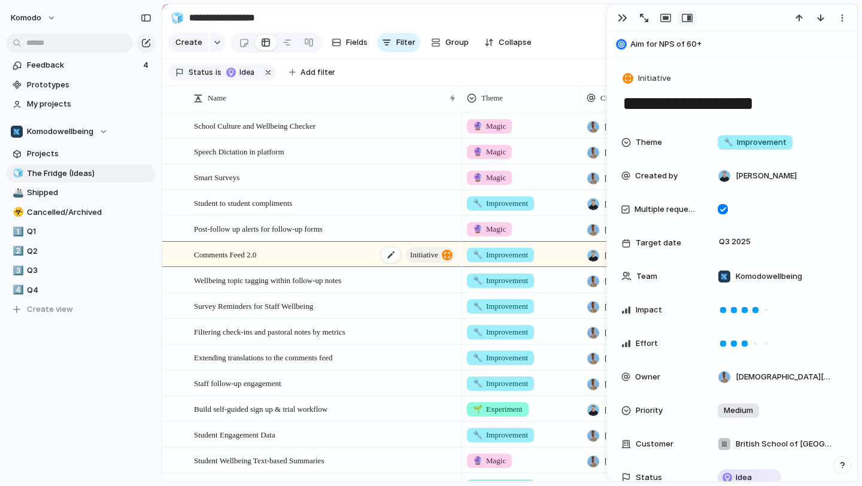
click at [333, 256] on div "Comments Feed 2.0 initiative" at bounding box center [325, 254] width 263 height 25
click at [737, 242] on span "Q3 2025" at bounding box center [735, 242] width 38 height 14
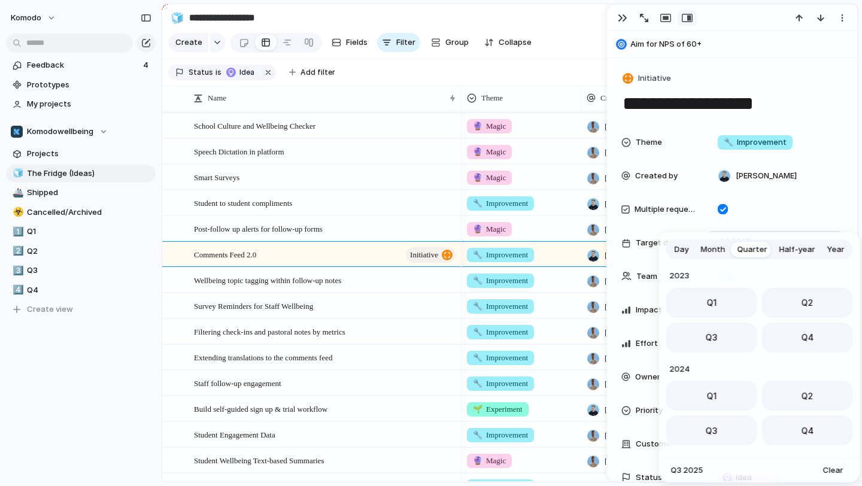
scroll to position [190, 0]
click at [784, 337] on button "Q4" at bounding box center [807, 334] width 91 height 30
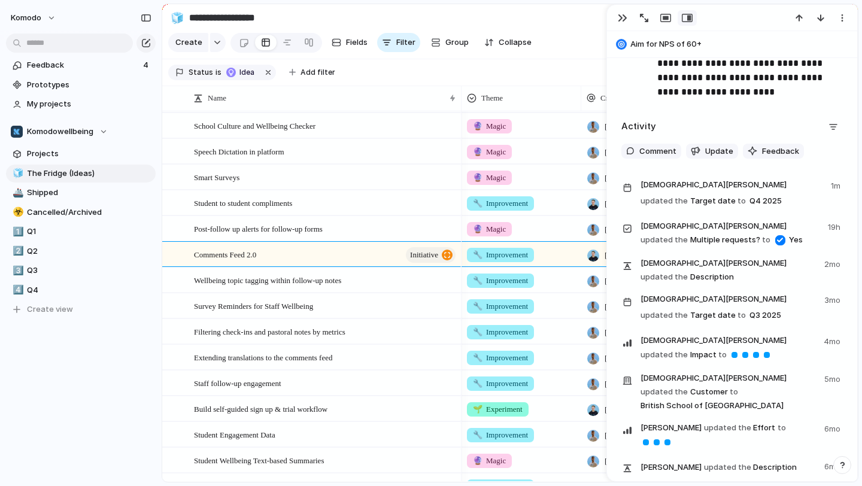
scroll to position [1655, 0]
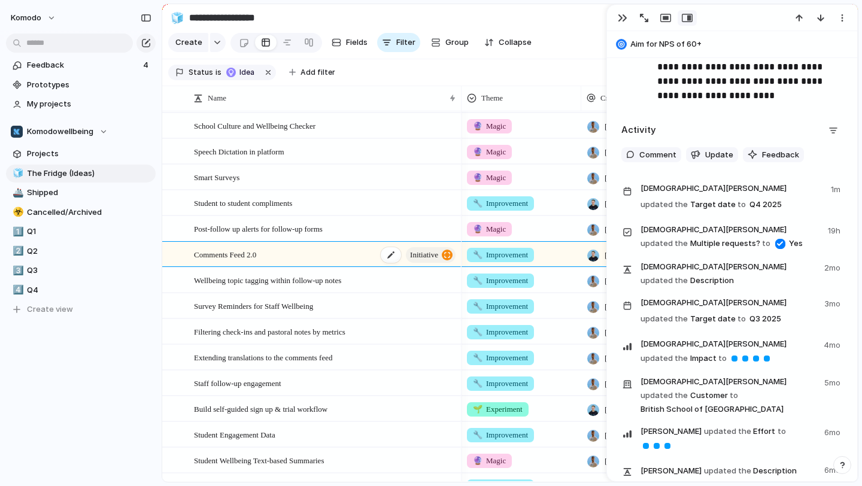
click at [340, 257] on div "Comments Feed 2.0 initiative" at bounding box center [325, 254] width 263 height 25
click at [620, 20] on div "button" at bounding box center [623, 18] width 10 height 10
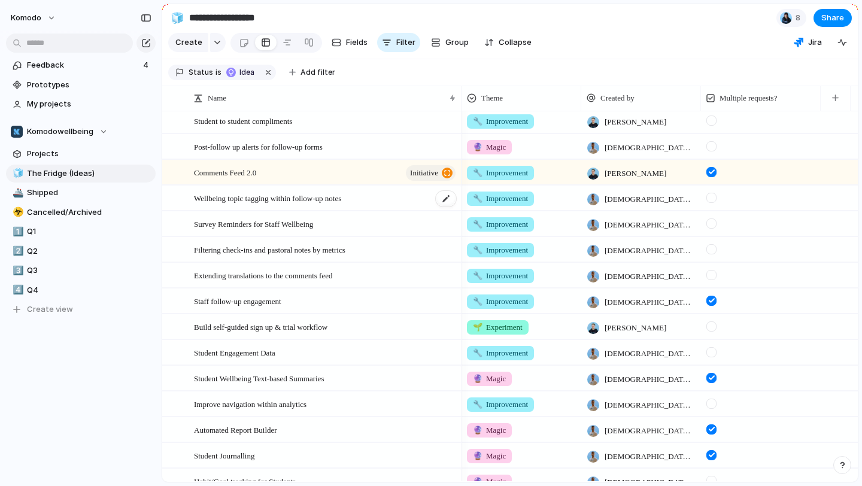
scroll to position [142, 0]
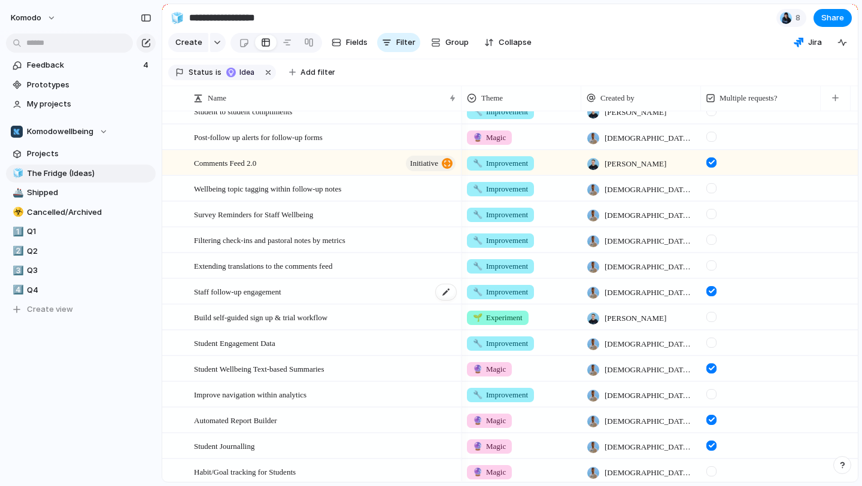
click at [354, 292] on div "Staff follow-up engagement" at bounding box center [325, 291] width 263 height 25
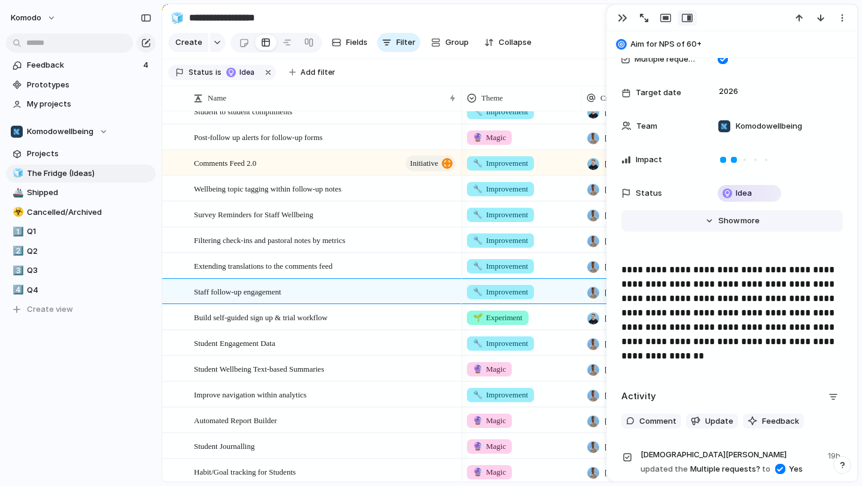
scroll to position [184, 0]
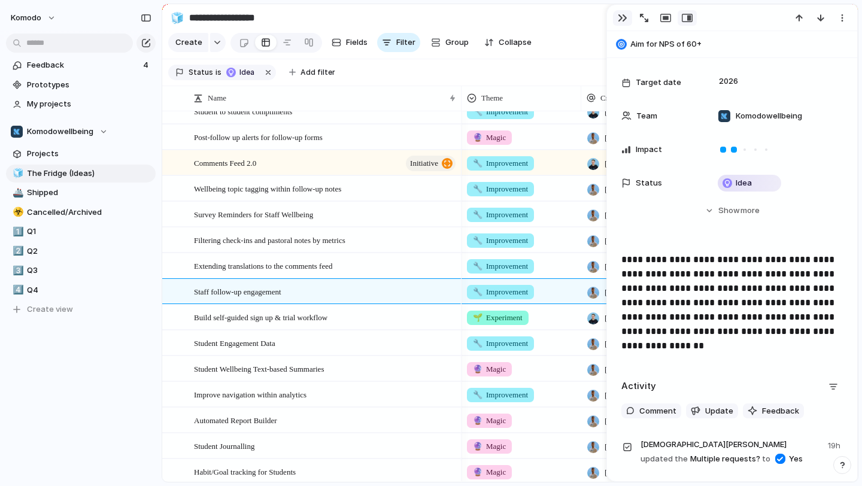
click at [625, 16] on div "button" at bounding box center [623, 18] width 10 height 10
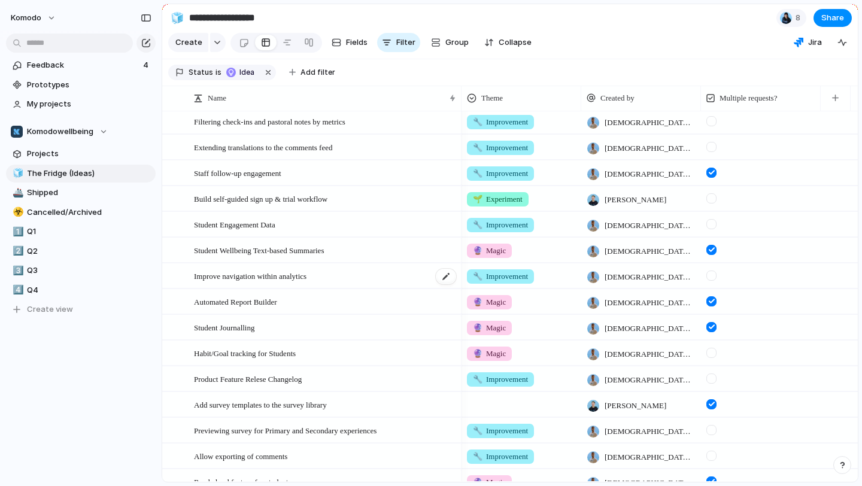
scroll to position [272, 0]
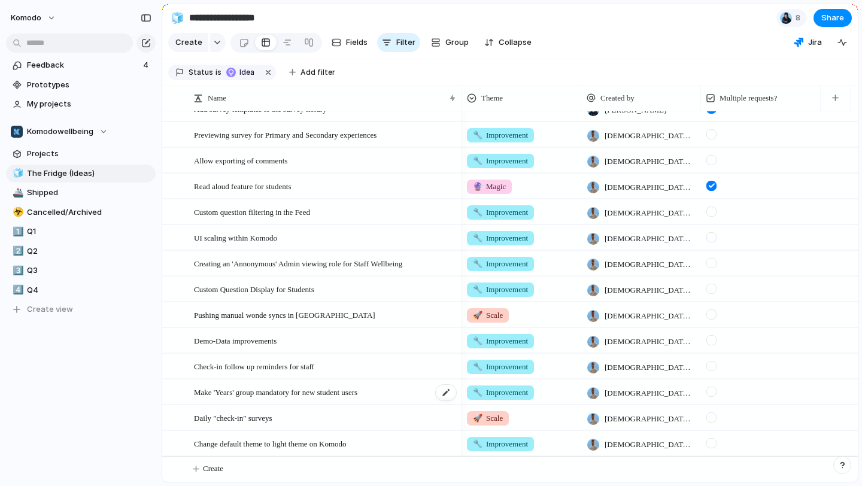
click at [402, 391] on div "Make 'Years' group mandatory for new student users" at bounding box center [325, 392] width 263 height 25
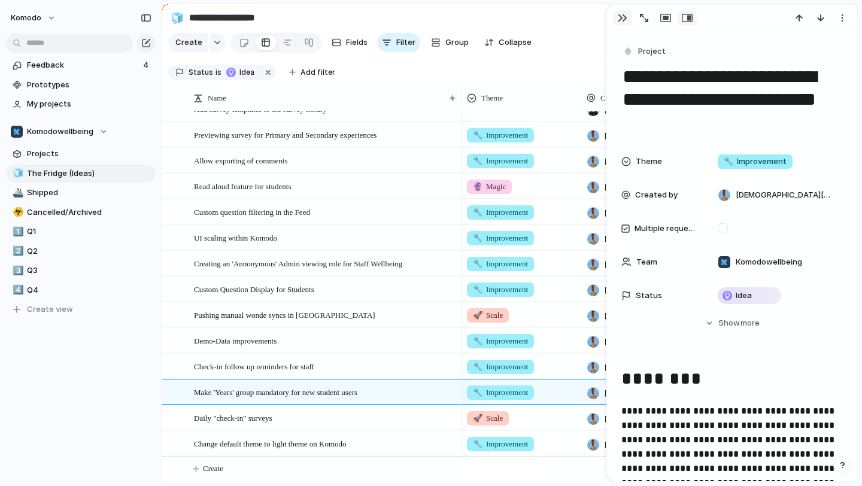
click at [615, 20] on button "button" at bounding box center [622, 18] width 19 height 16
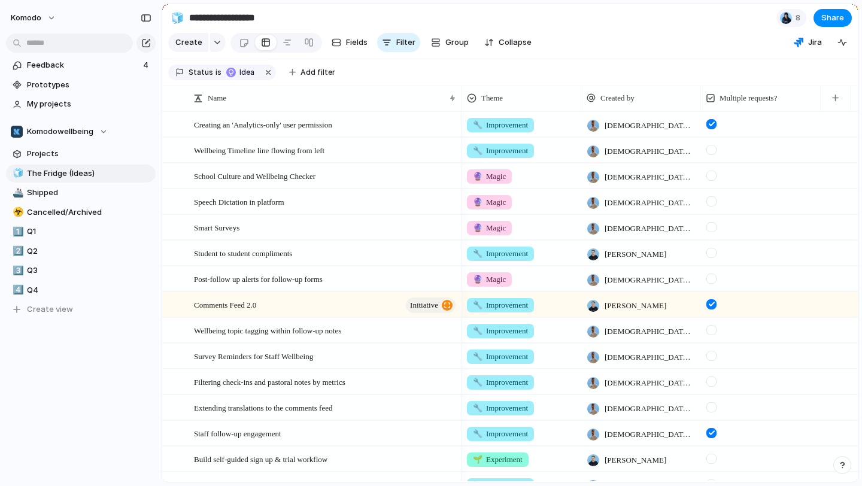
scroll to position [380, 0]
